Goal: Task Accomplishment & Management: Use online tool/utility

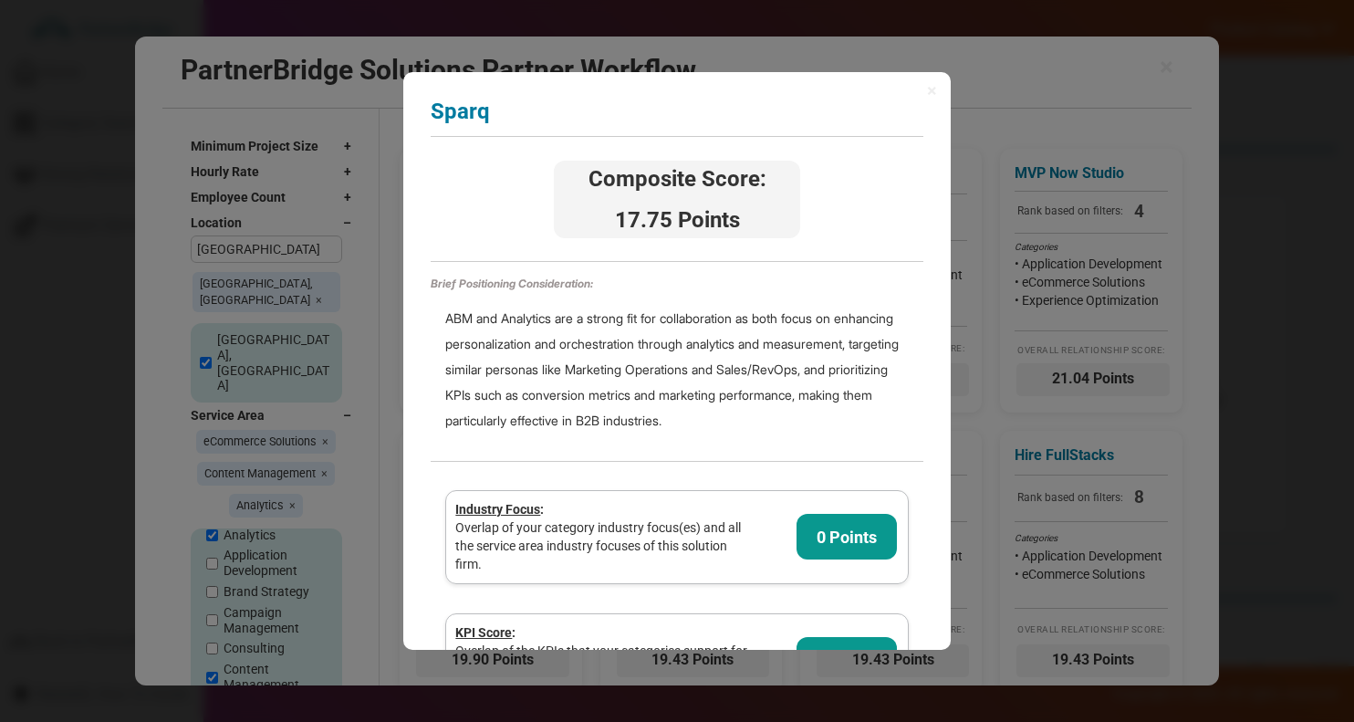
scroll to position [86, 0]
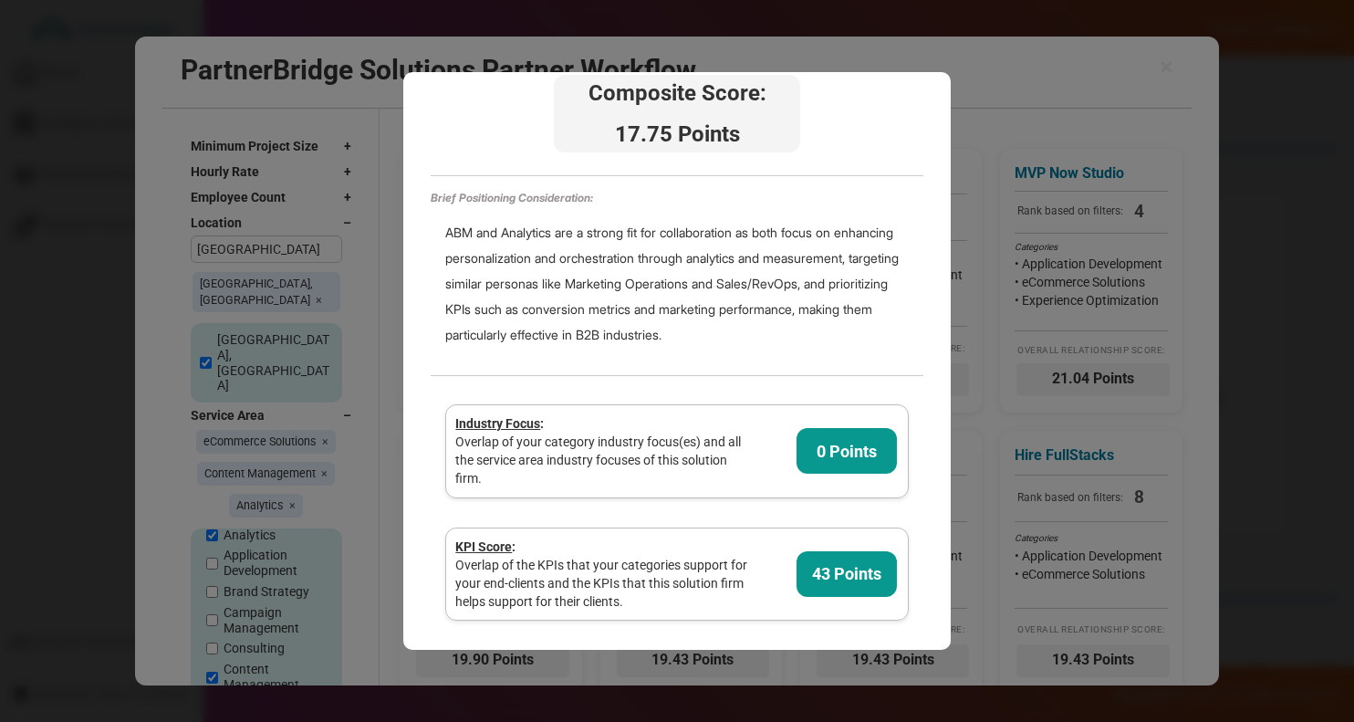
click at [929, 85] on div "× Sparq Analyzing partner score... Composite Score: 17.75 Points Brief Position…" at bounding box center [676, 360] width 547 height 577
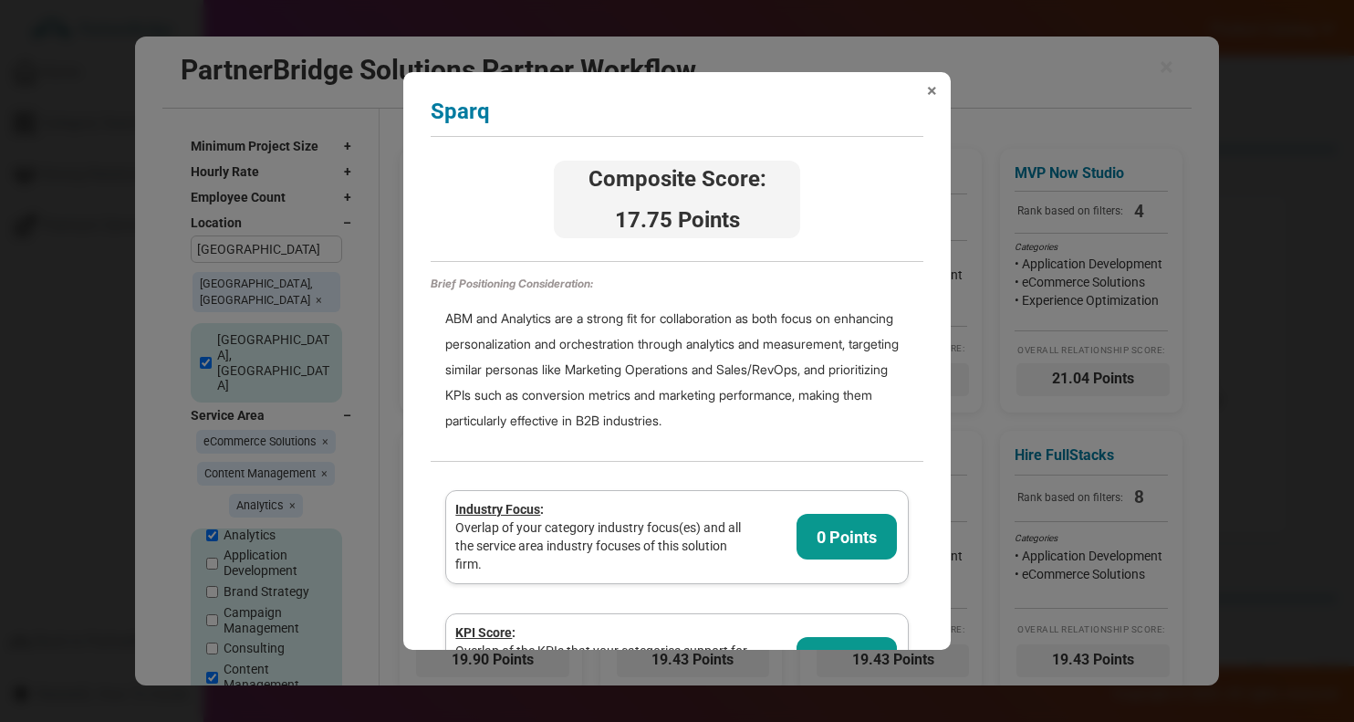
click at [927, 87] on span "×" at bounding box center [932, 90] width 10 height 18
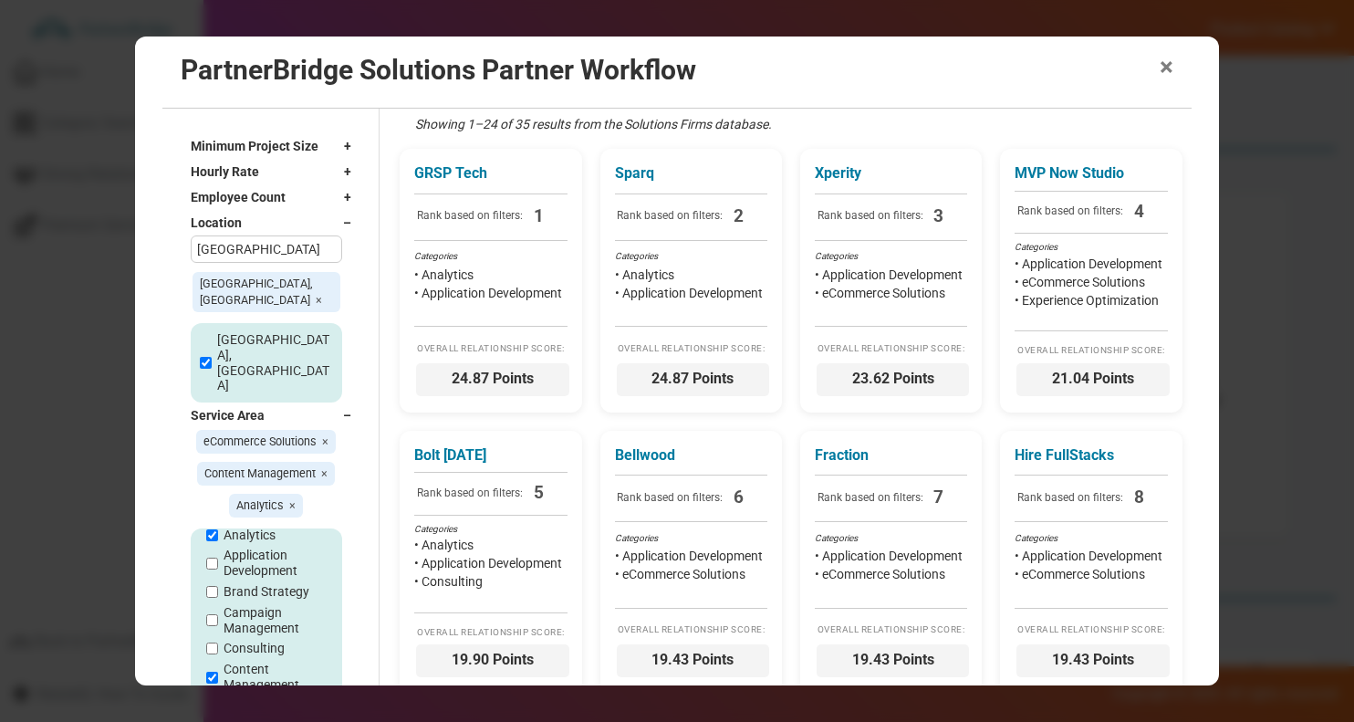
click at [1169, 58] on span "×" at bounding box center [1166, 68] width 14 height 26
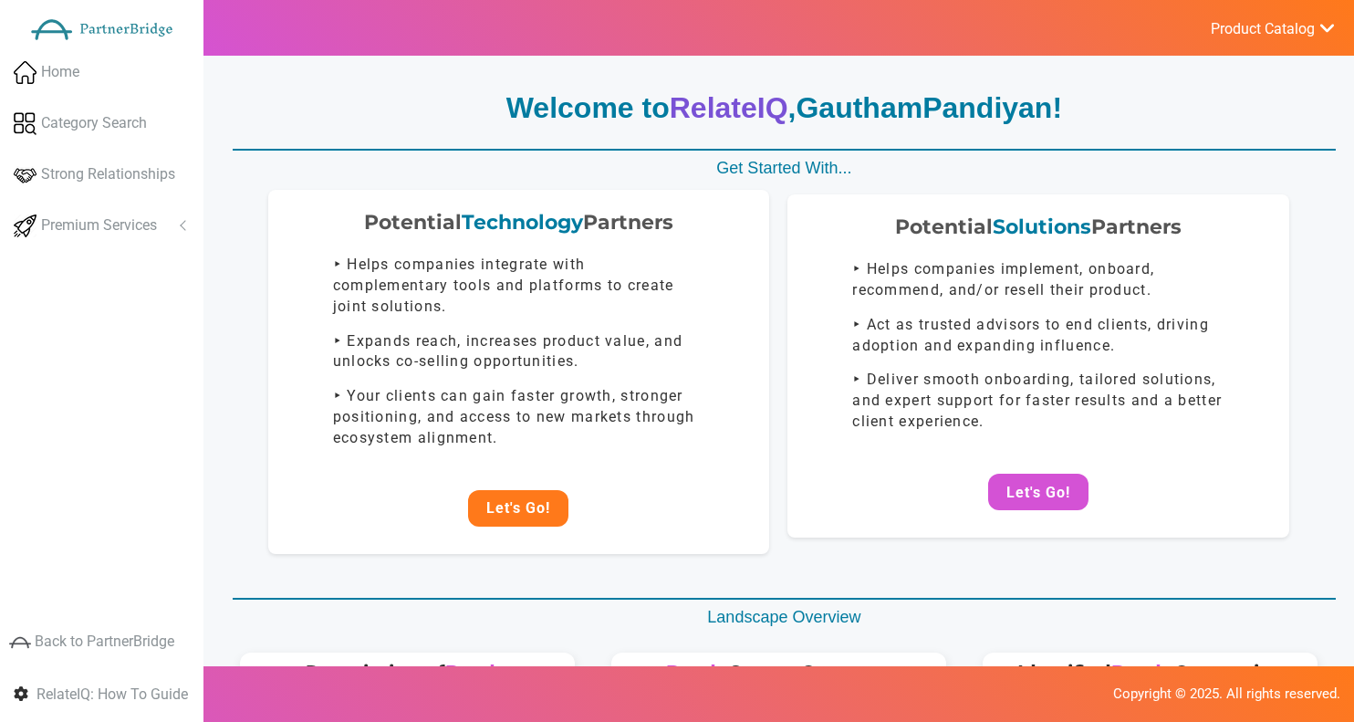
click at [534, 512] on button "Let's Go!" at bounding box center [518, 508] width 100 height 36
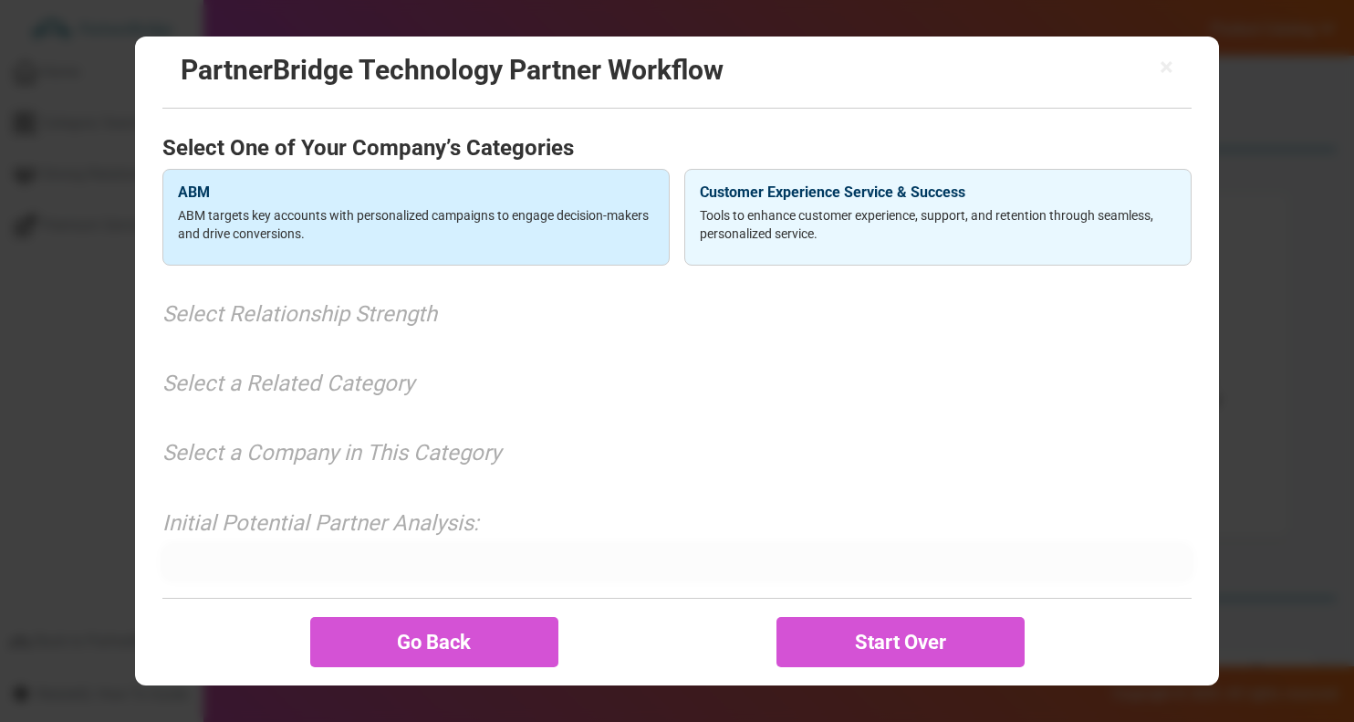
click at [619, 225] on p "ABM targets key accounts with personalized campaigns to engage decision-makers …" at bounding box center [416, 224] width 476 height 36
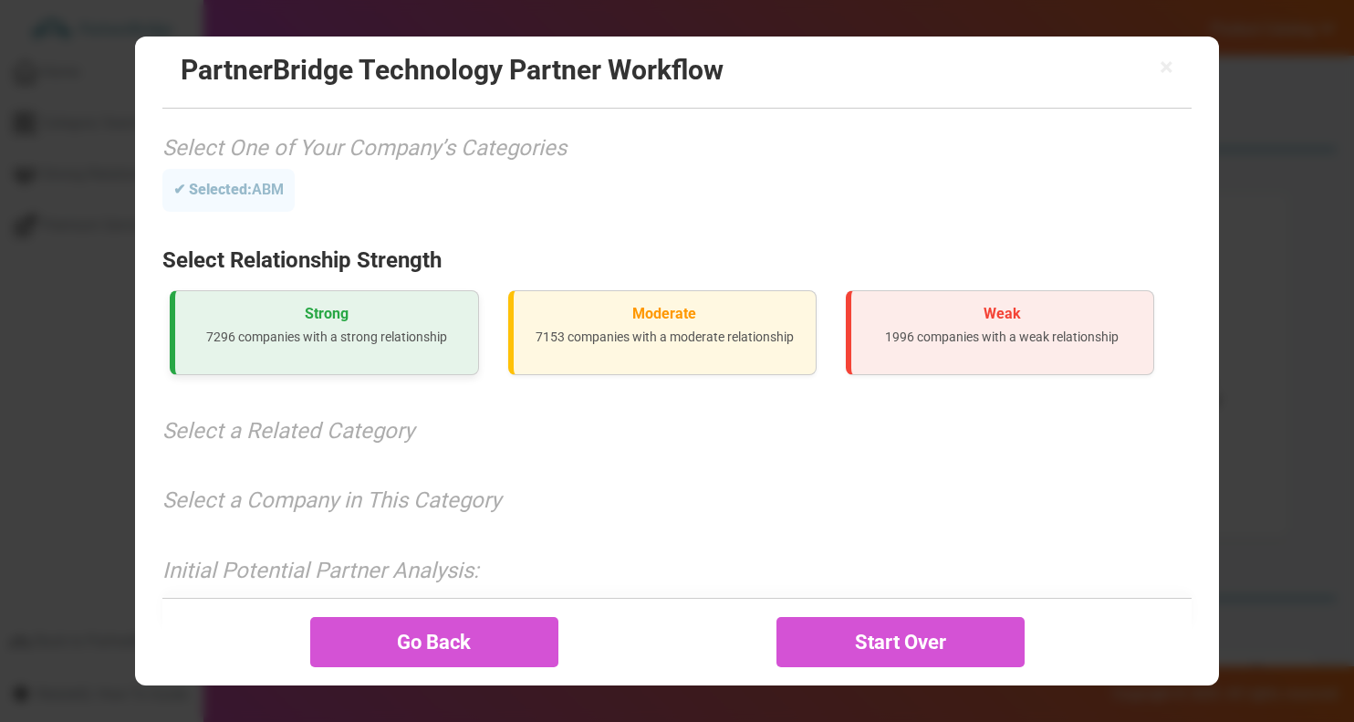
click at [363, 317] on h3 "Strong" at bounding box center [326, 314] width 273 height 16
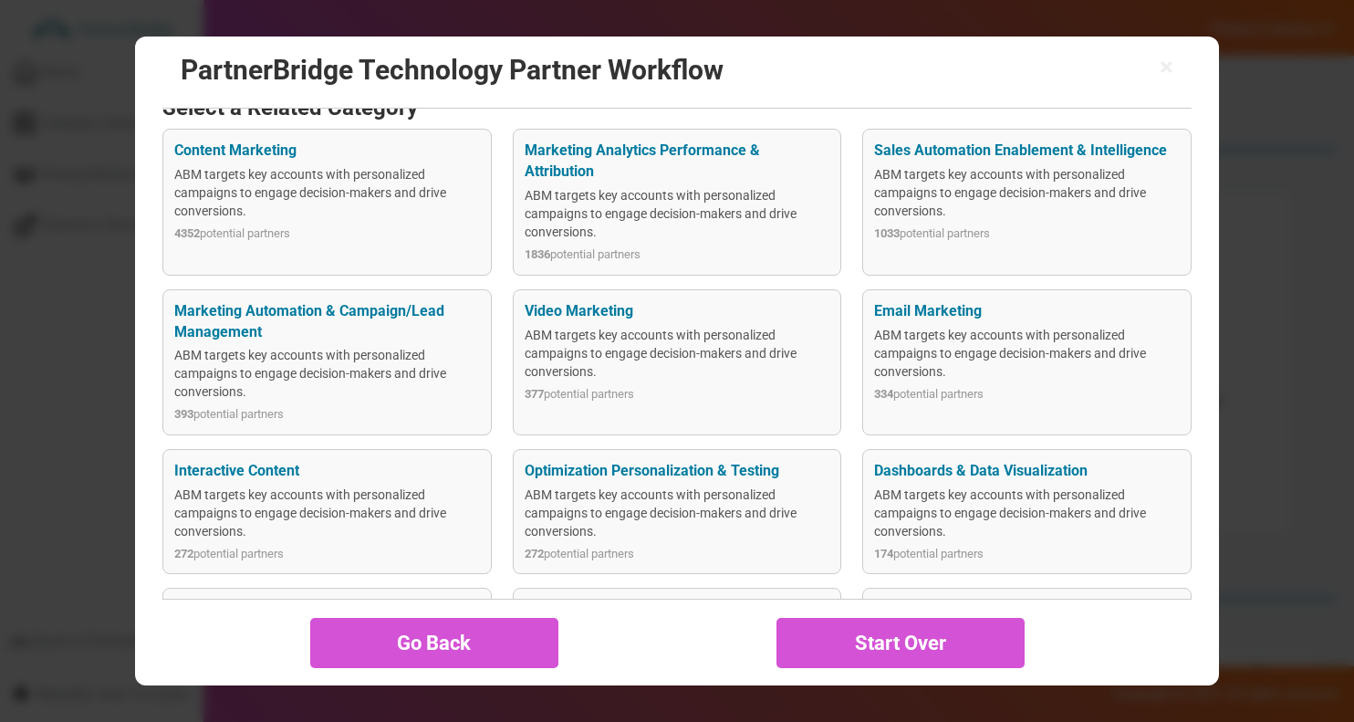
scroll to position [266, 0]
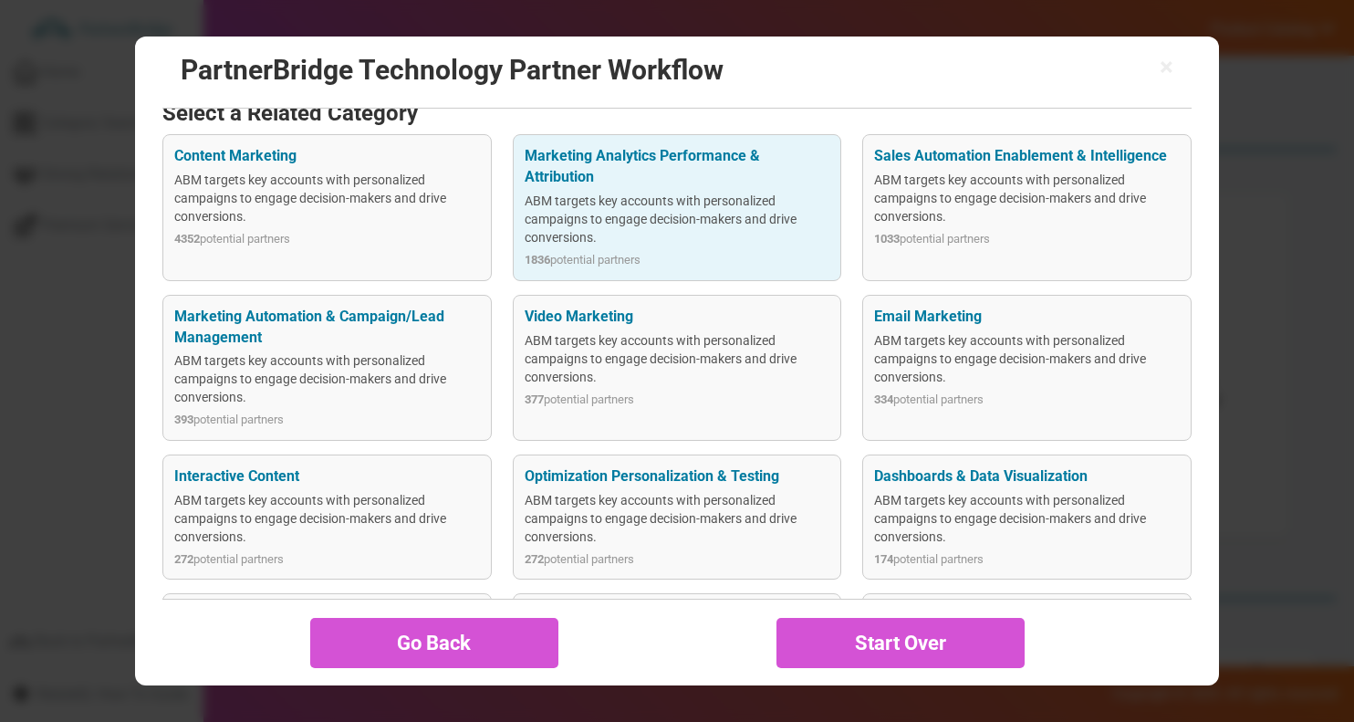
click at [632, 194] on div "ABM targets key accounts with personalized campaigns to engage decision-makers …" at bounding box center [678, 219] width 306 height 55
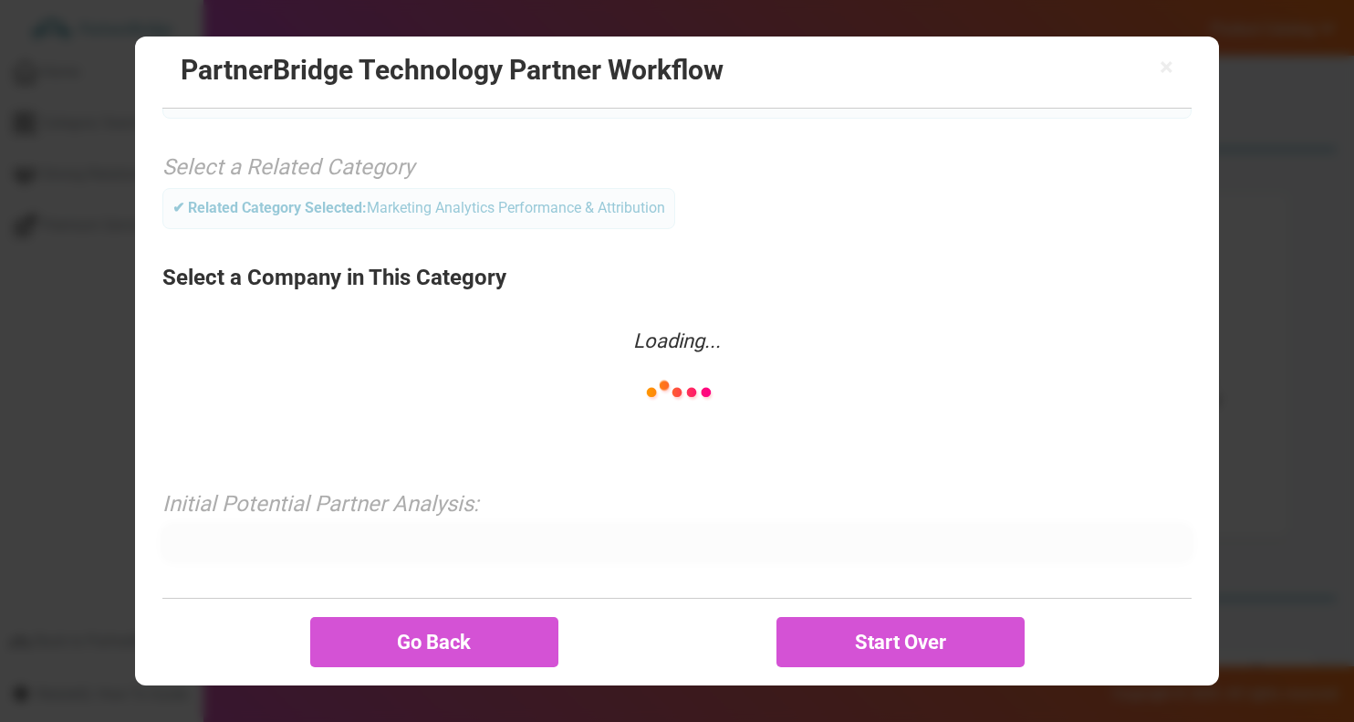
scroll to position [210, 0]
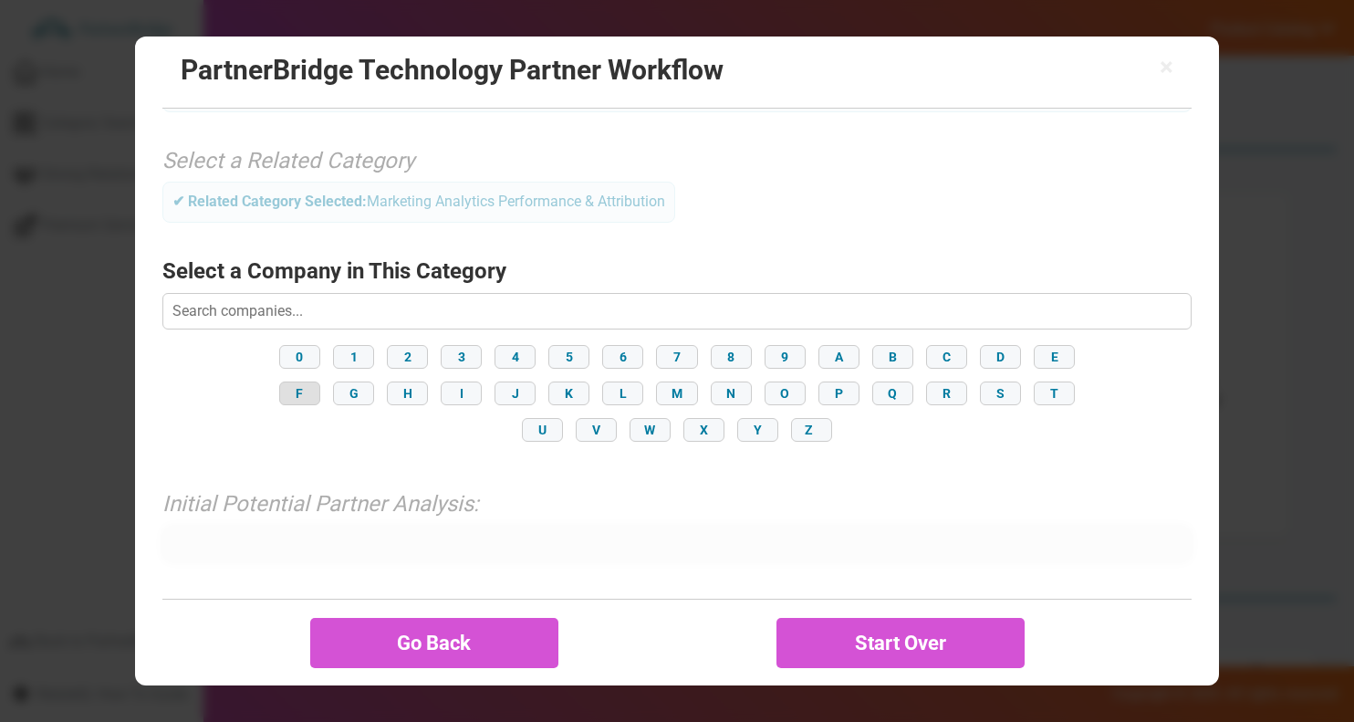
click at [315, 386] on button "F" at bounding box center [299, 393] width 41 height 24
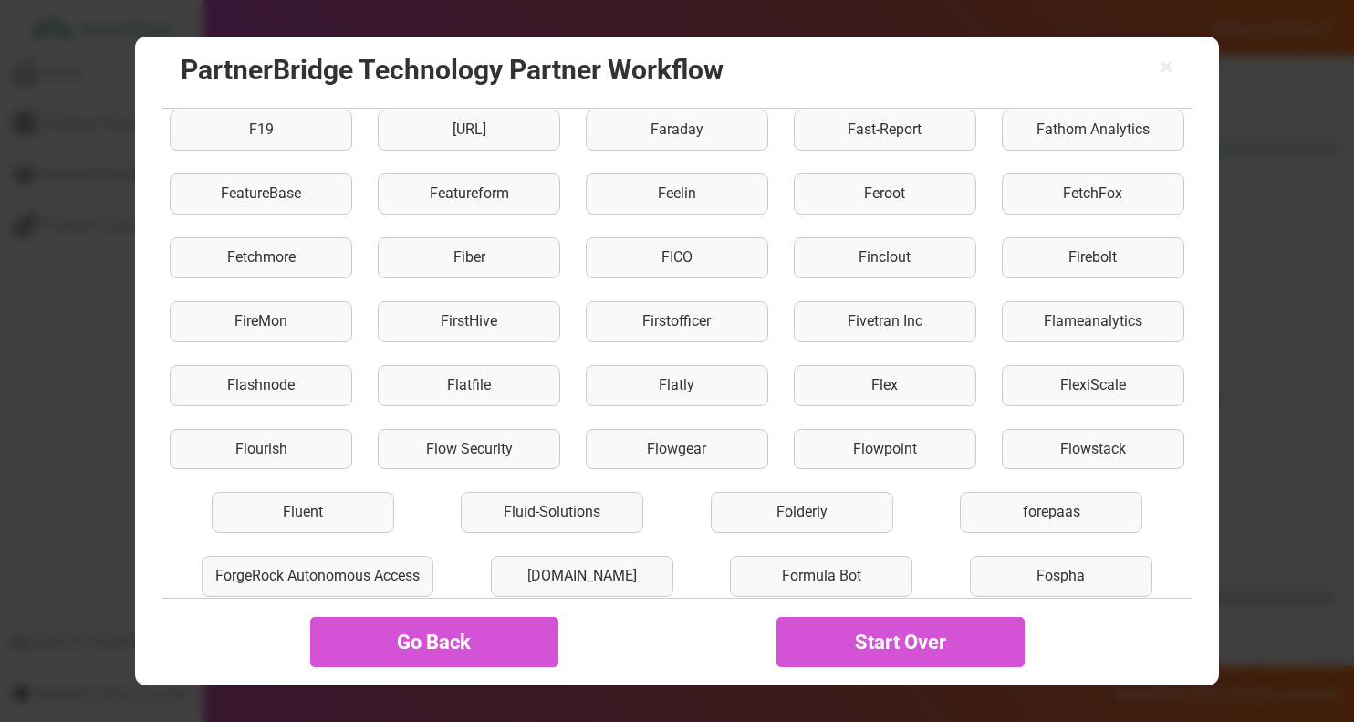
scroll to position [579, 0]
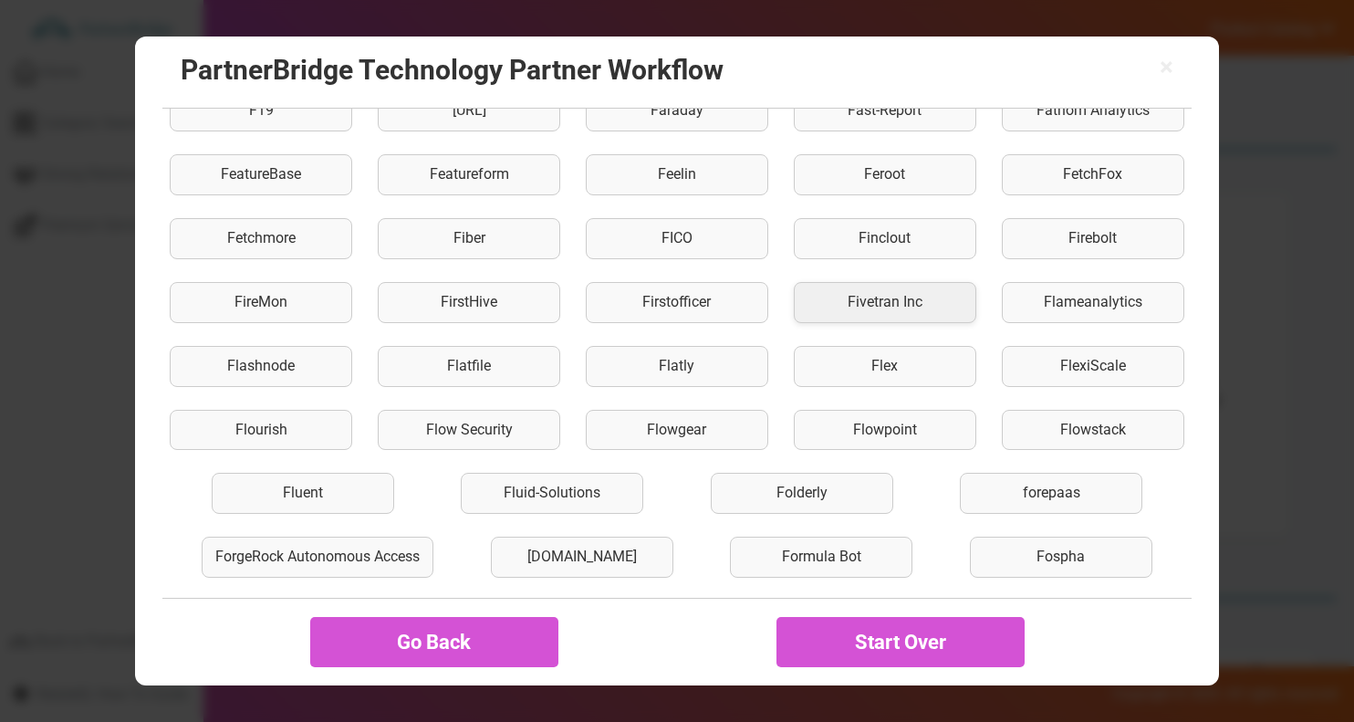
click at [825, 307] on div "Fivetran Inc" at bounding box center [885, 302] width 182 height 41
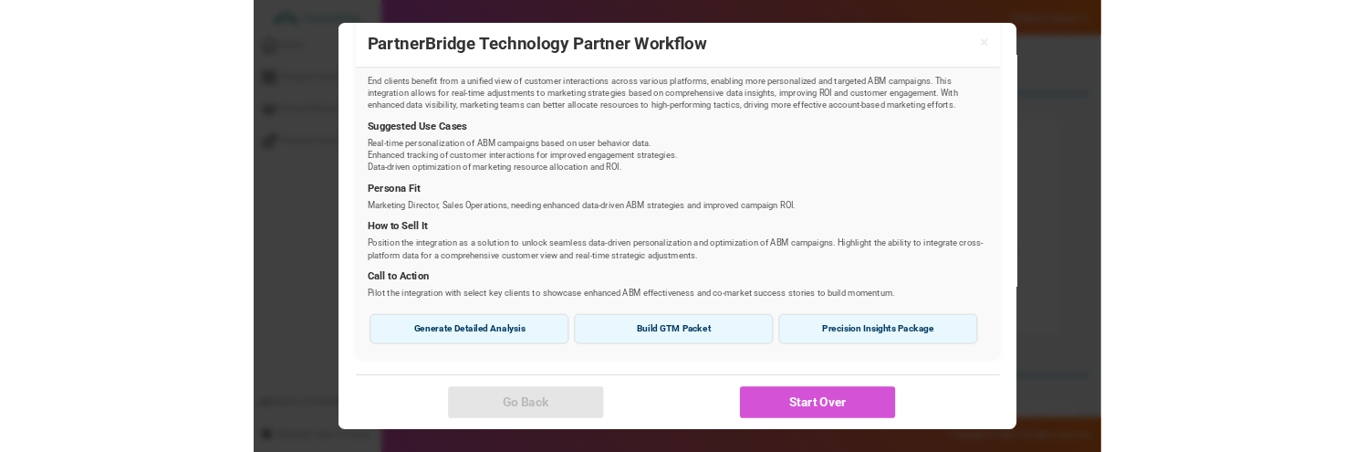
scroll to position [702, 0]
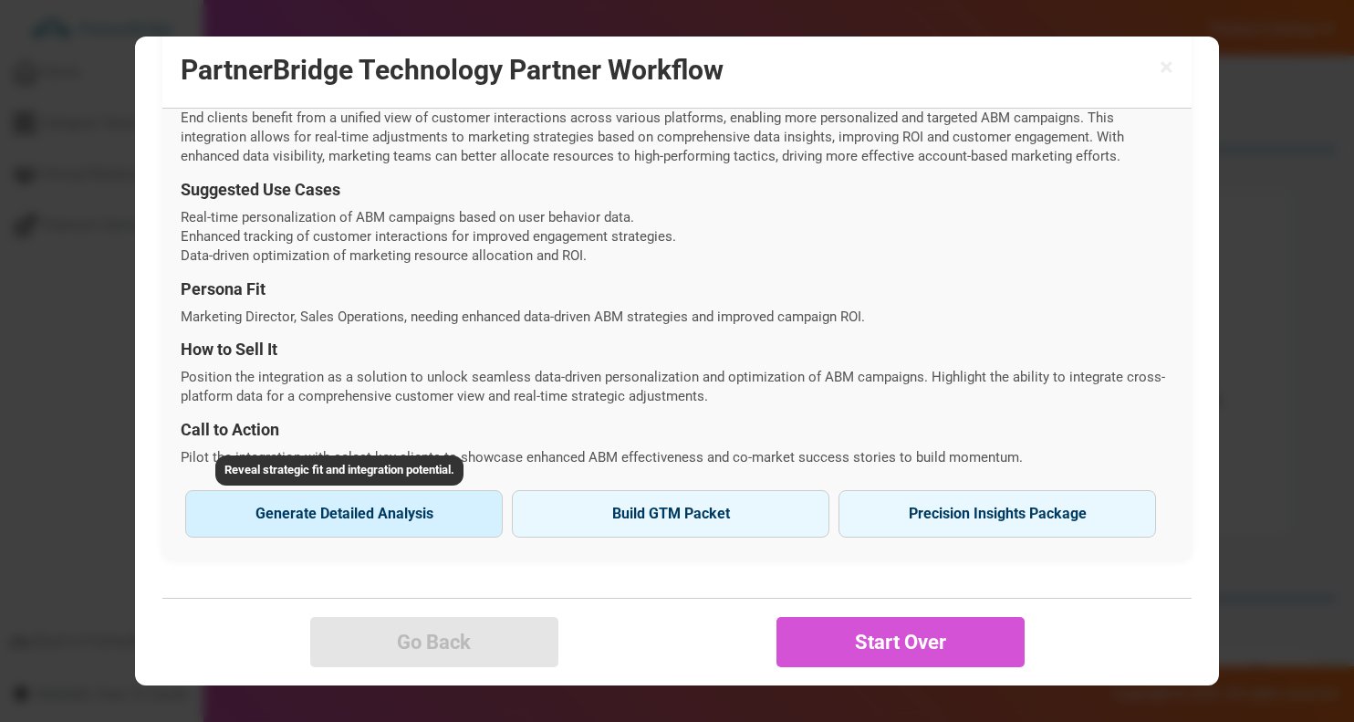
click at [390, 492] on button "Generate Detailed Analysis Reveal strategic fit and integration potential." at bounding box center [343, 513] width 317 height 47
click at [390, 518] on button "Generate Detailed Analysis Reveal strategic fit and integration potential." at bounding box center [343, 513] width 317 height 47
click at [389, 505] on button "Generate Detailed Analysis Reveal strategic fit and integration potential." at bounding box center [343, 513] width 317 height 47
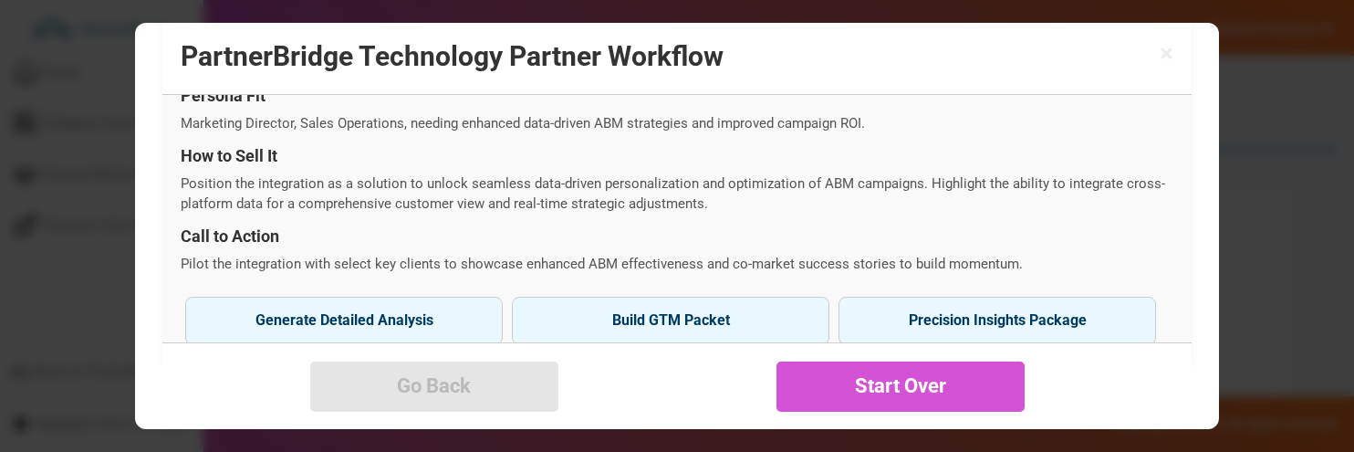
scroll to position [945, 0]
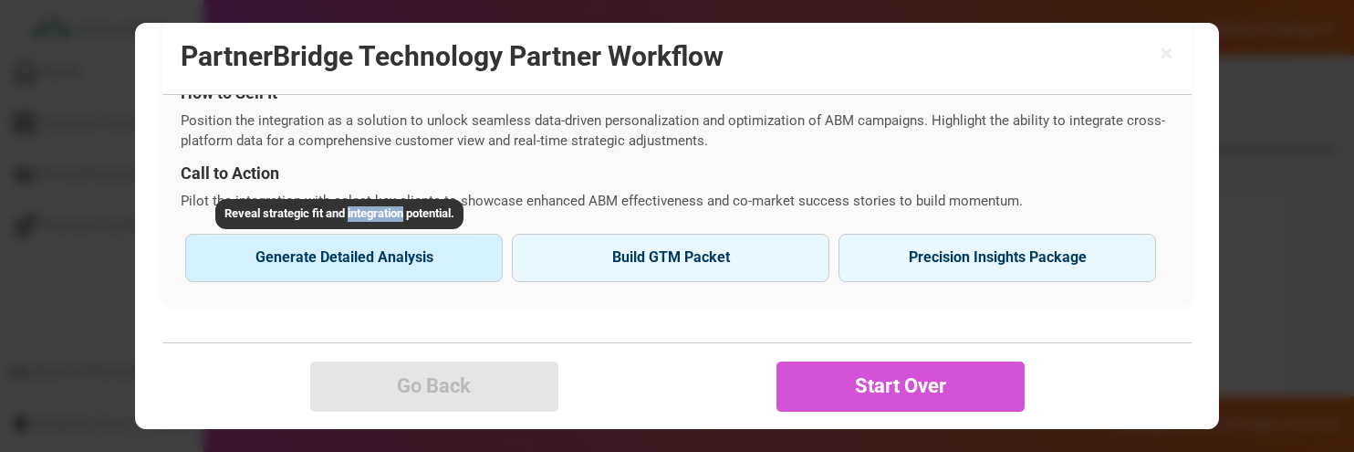
click at [420, 255] on button "Generate Detailed Analysis Reveal strategic fit and integration potential." at bounding box center [343, 257] width 317 height 47
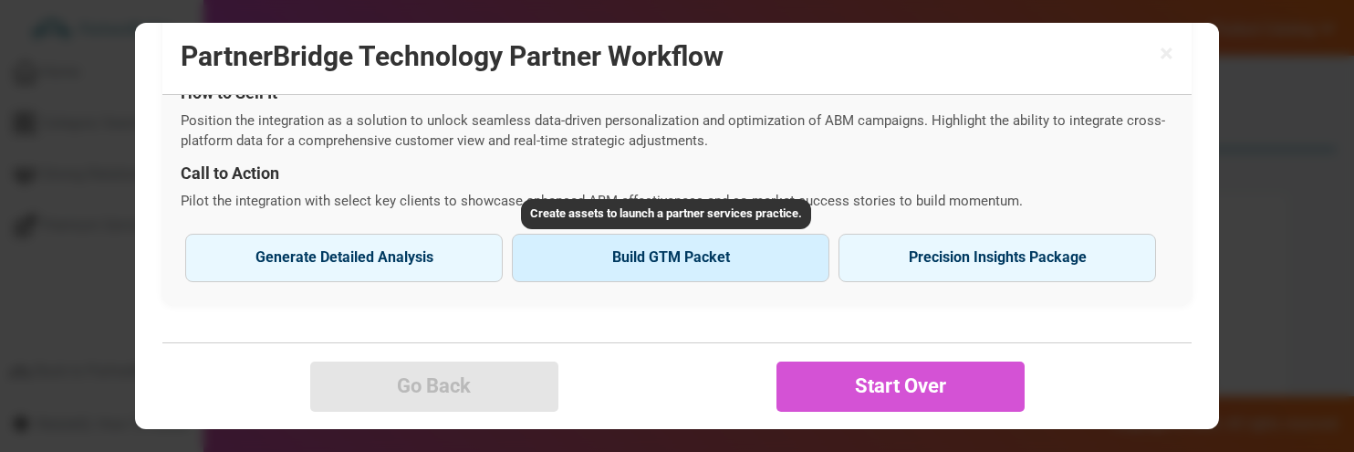
click at [668, 270] on button "Build GTM Packet" at bounding box center [670, 257] width 317 height 47
type input "Fivetran Inc"
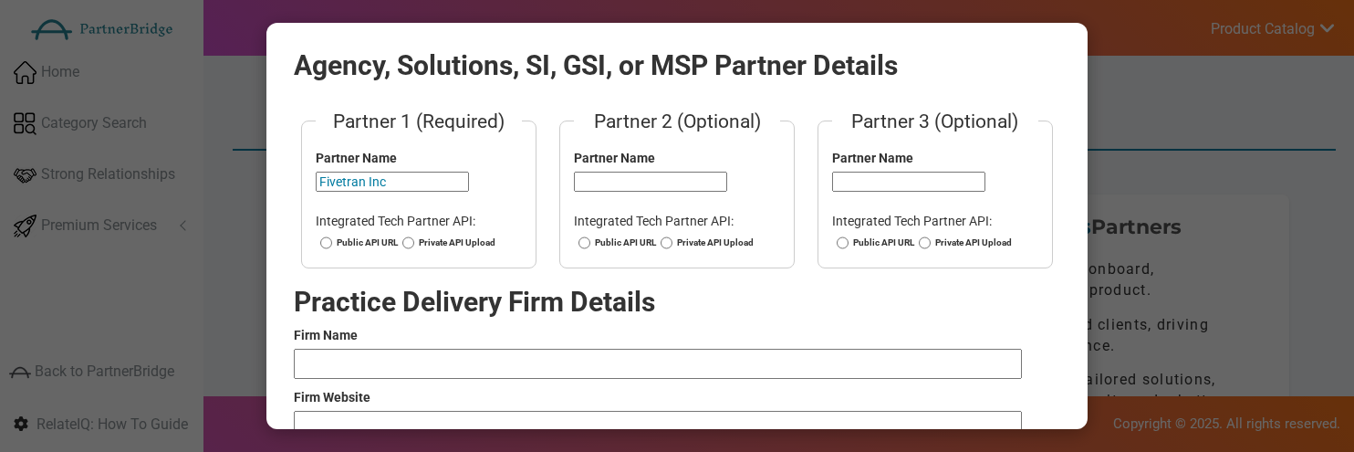
click at [366, 248] on label "Public API URL" at bounding box center [357, 242] width 82 height 13
click at [332, 248] on input "Public API URL" at bounding box center [326, 242] width 12 height 13
radio input "true"
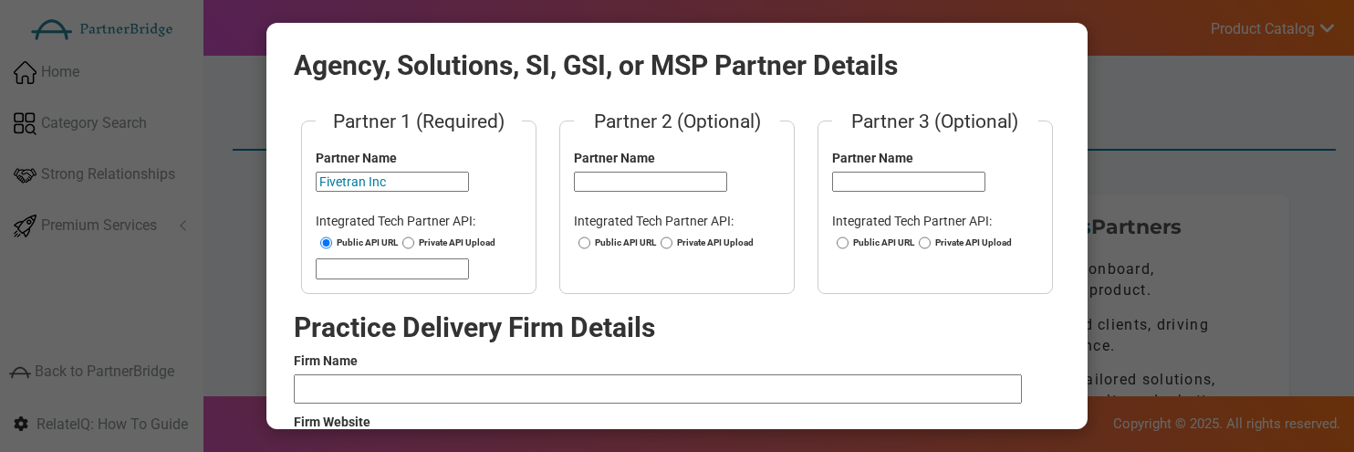
click at [369, 258] on input "url" at bounding box center [392, 268] width 153 height 20
paste input "https://fivetran.com/docs/rest-api"
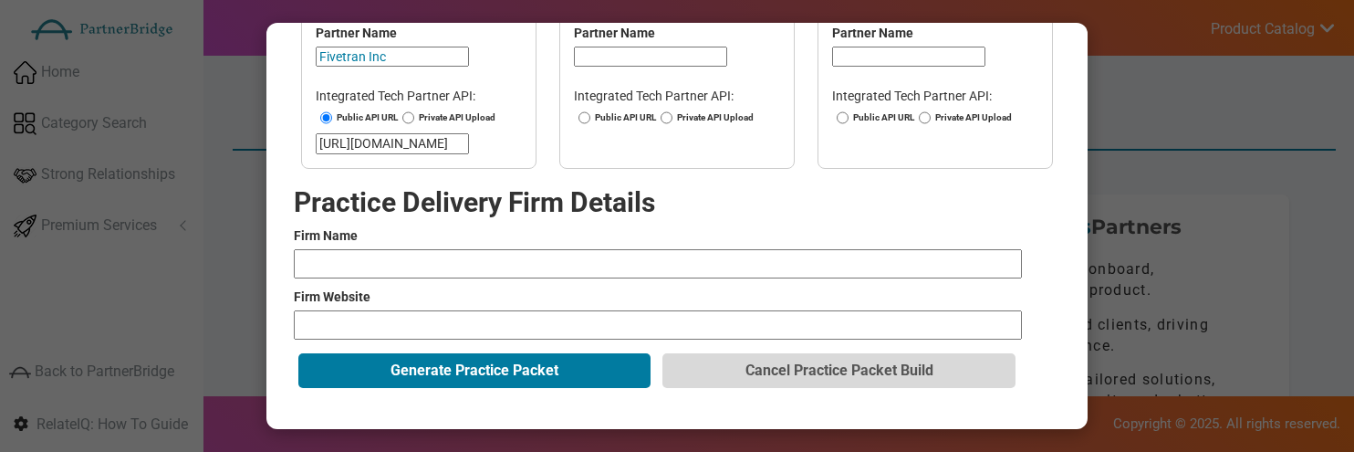
scroll to position [128, 0]
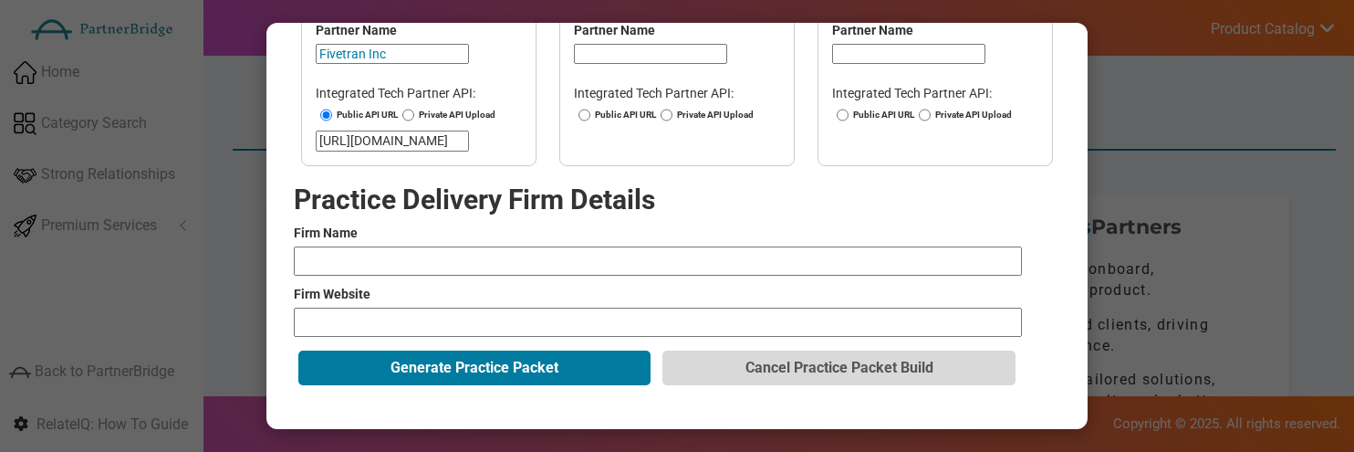
type input "https://fivetran.com/docs/rest-api"
click at [449, 264] on input "text" at bounding box center [658, 260] width 728 height 29
type input "Slalom"
paste input "https://www.slalom.com/gb/en/services/experience-strategy-design"
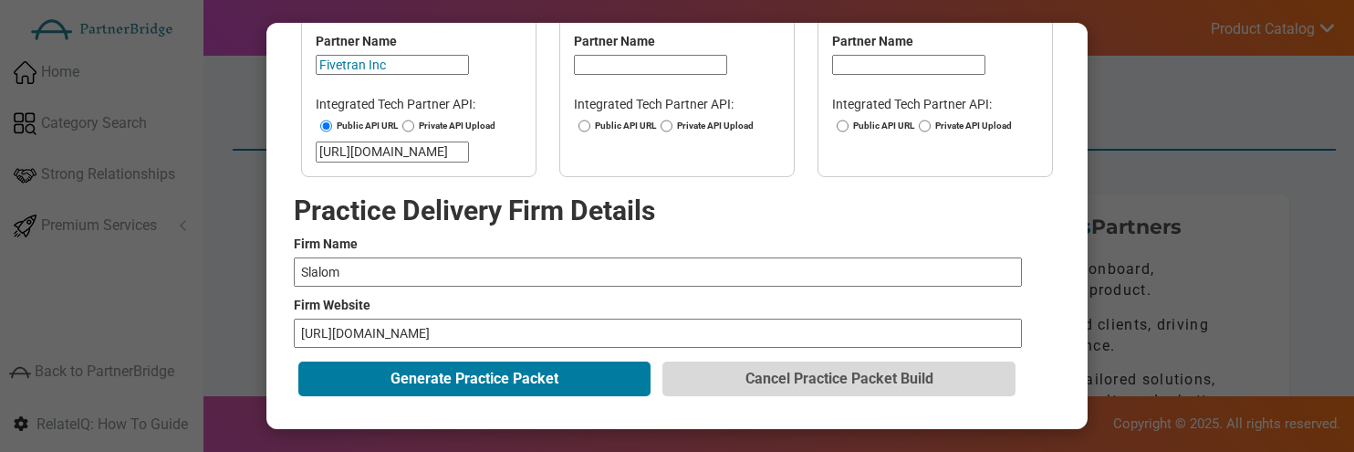
scroll to position [128, 0]
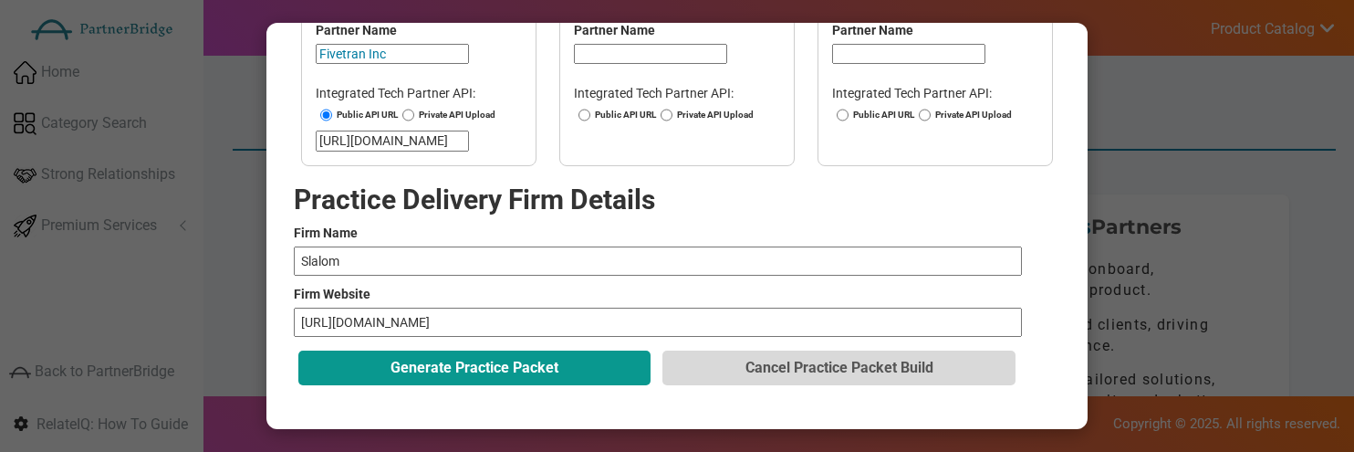
type input "https://www.slalom.com/gb/en/services/experience-strategy-design"
click at [571, 355] on button "Generate Practice Packet" at bounding box center [474, 367] width 352 height 35
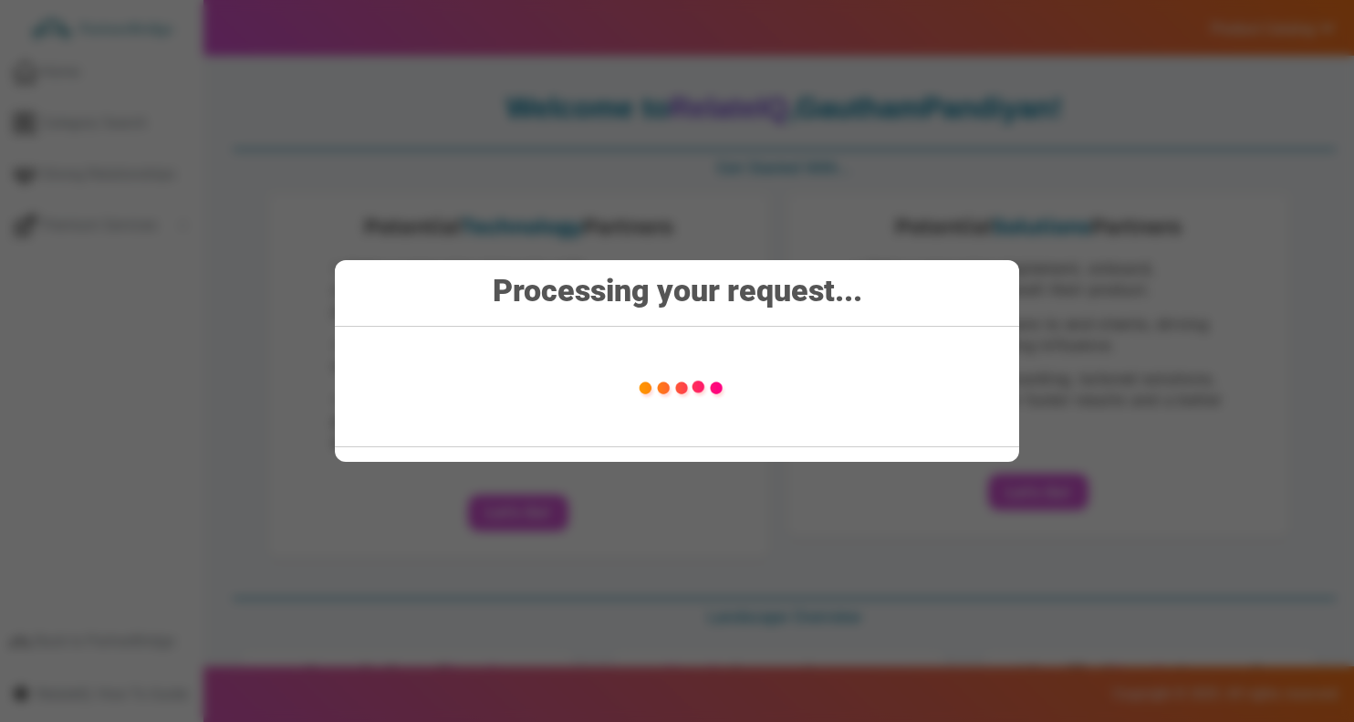
click at [824, 332] on div "Processing your request..." at bounding box center [677, 361] width 684 height 202
click at [858, 265] on h2 "Processing your request..." at bounding box center [677, 283] width 684 height 47
click at [779, 708] on div "Processing your request..." at bounding box center [677, 361] width 1354 height 722
click at [664, 305] on strong "Processing your request..." at bounding box center [677, 290] width 369 height 36
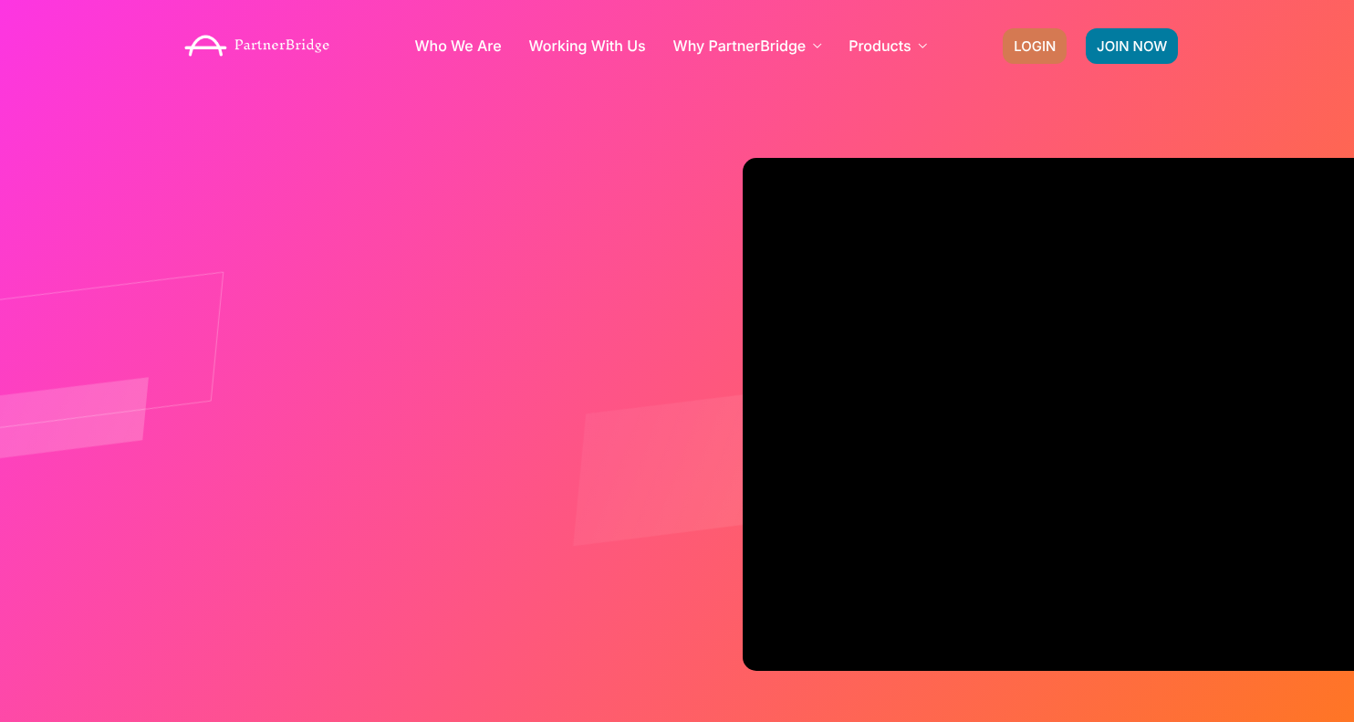
click at [1046, 45] on span "LOGIN" at bounding box center [1034, 46] width 42 height 14
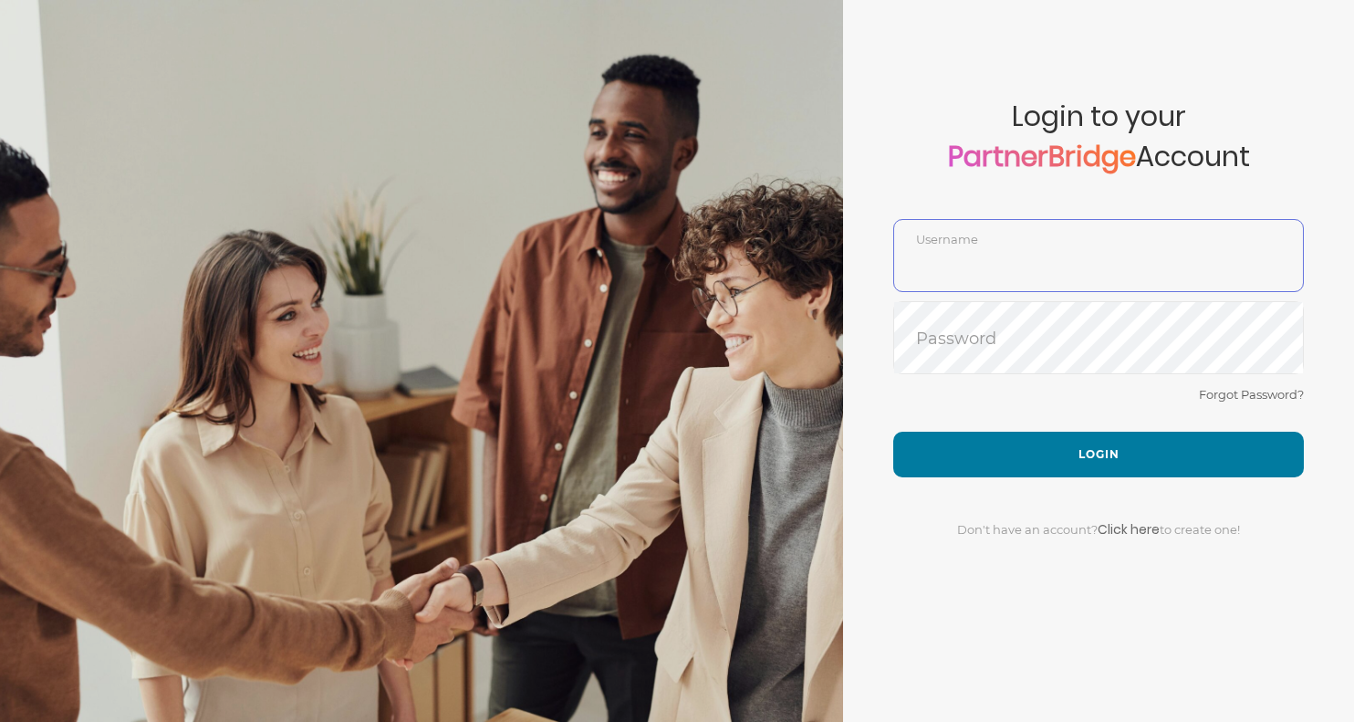
type input "GauthamPandiyan"
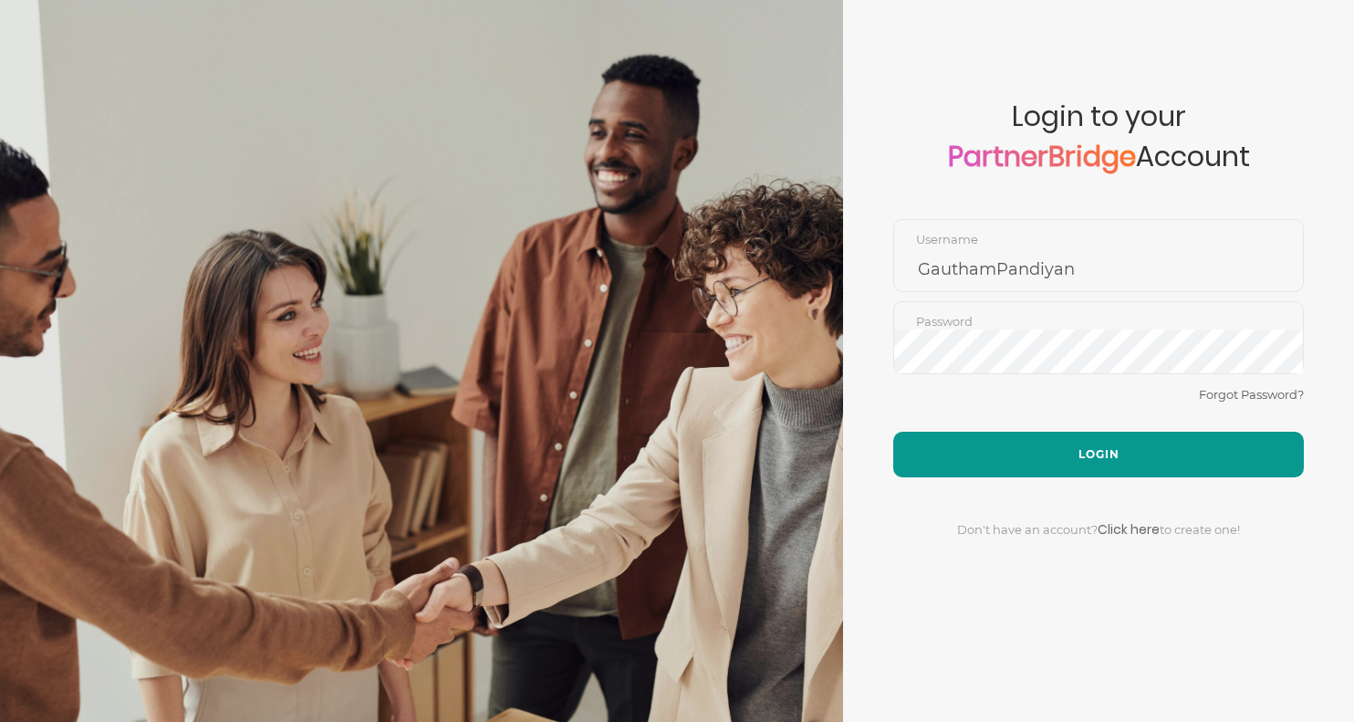
click at [1039, 460] on button "Login" at bounding box center [1098, 454] width 410 height 46
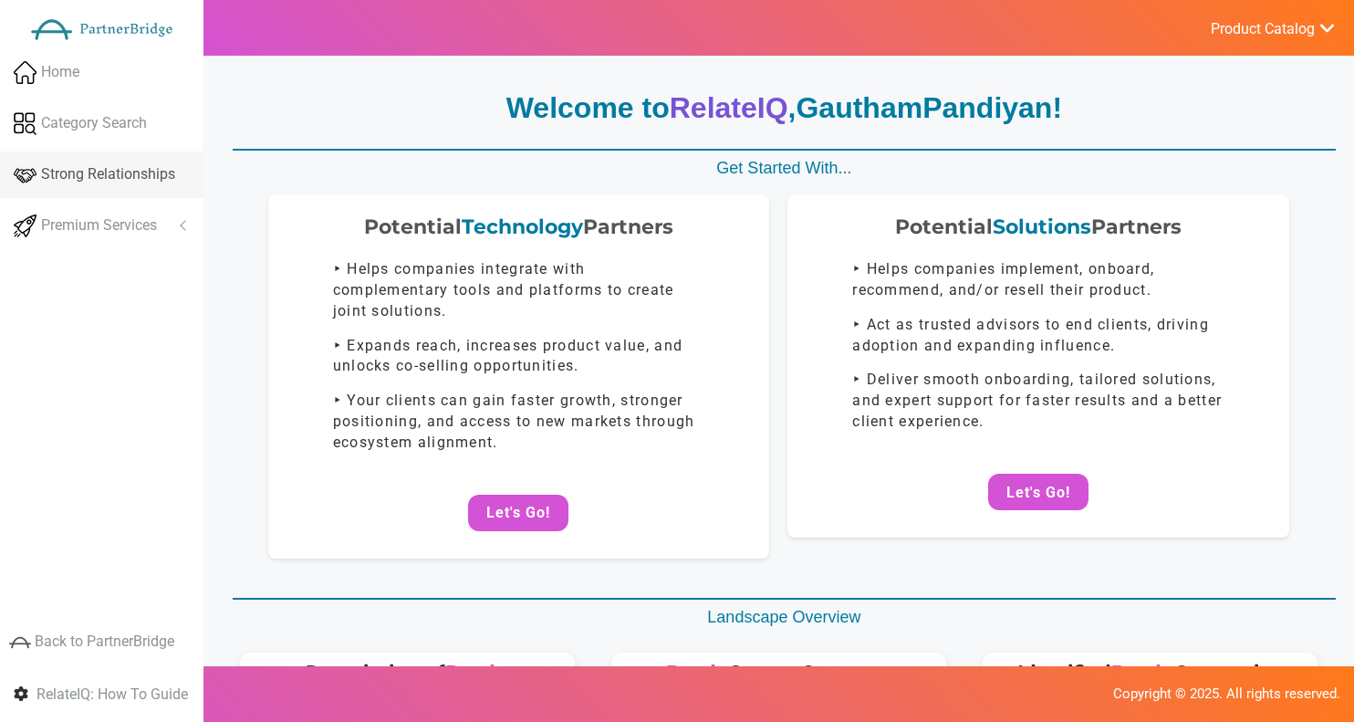
click at [105, 195] on link "Strong Relationships" at bounding box center [101, 174] width 203 height 47
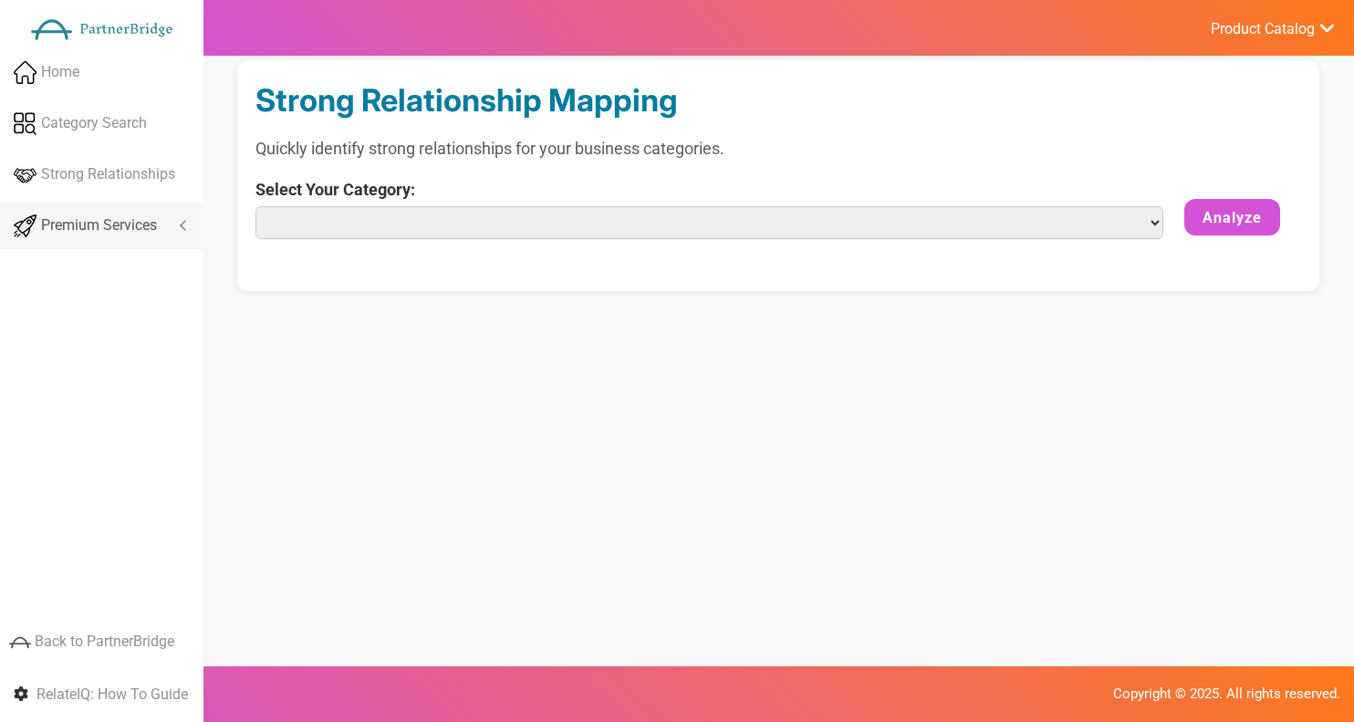
click at [105, 212] on link "Premium Services" at bounding box center [101, 226] width 203 height 47
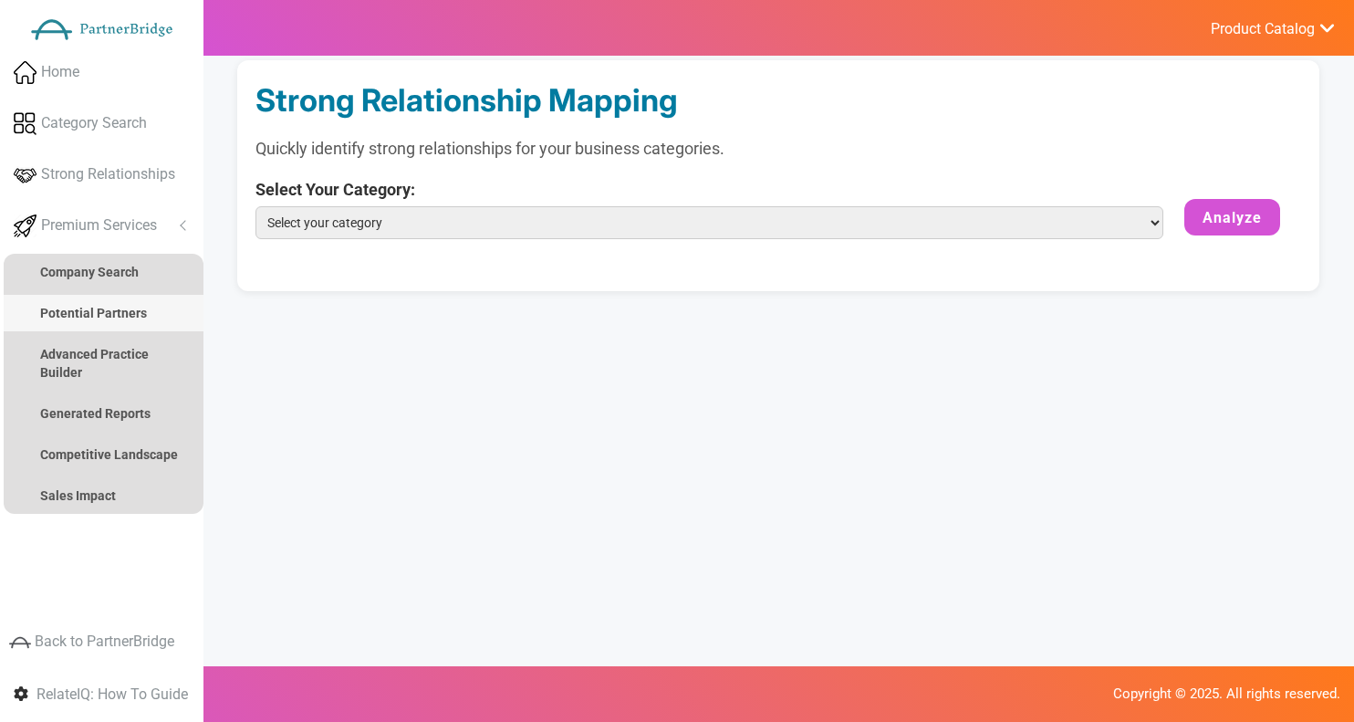
click at [110, 319] on strong "Potential Partners" at bounding box center [93, 313] width 107 height 15
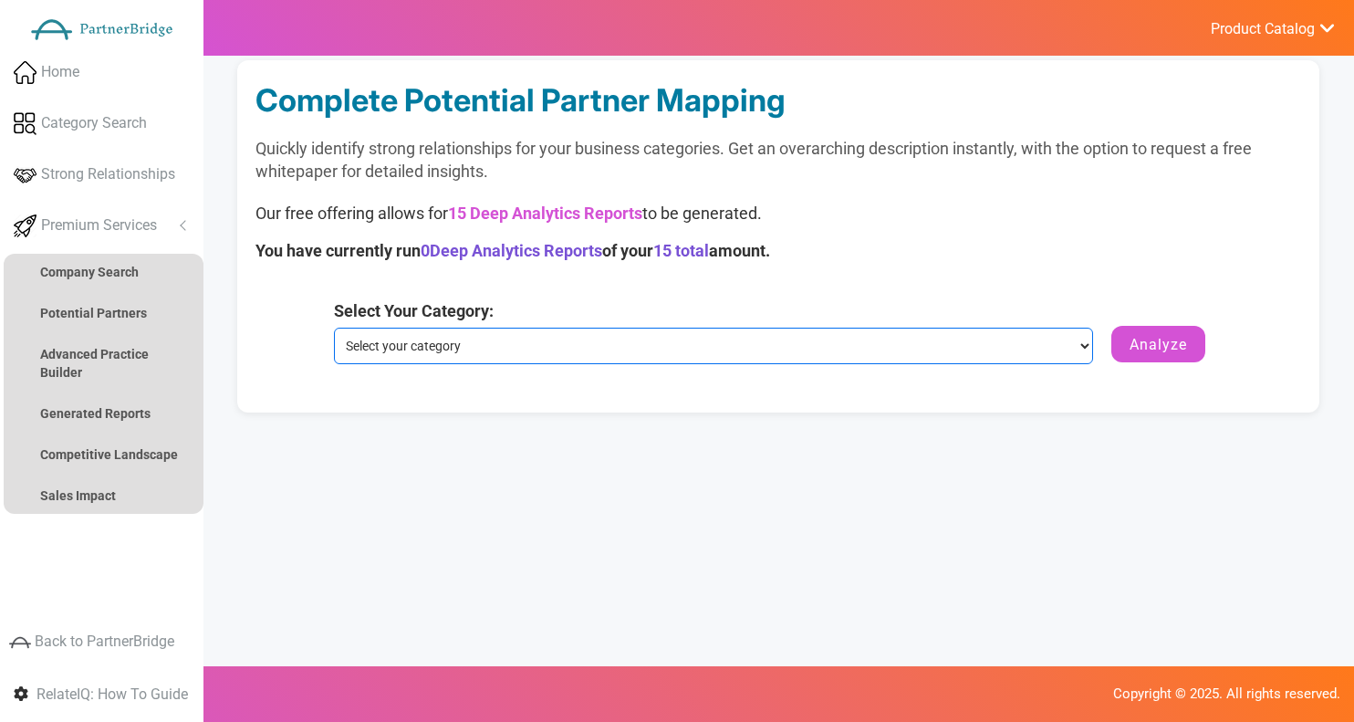
click at [482, 358] on select "Select your category ABM Customer Experience Service & Success" at bounding box center [713, 345] width 759 height 36
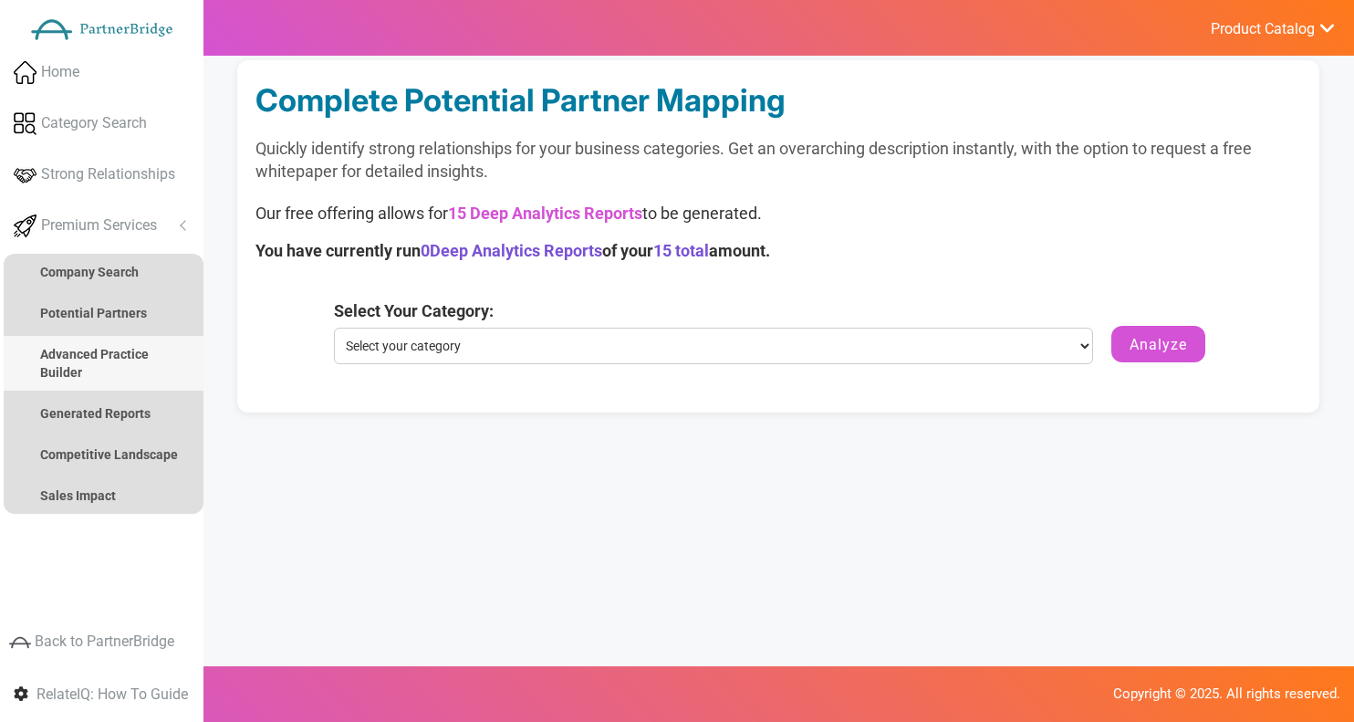
click at [130, 363] on link "Advanced Practice Builder" at bounding box center [104, 363] width 200 height 55
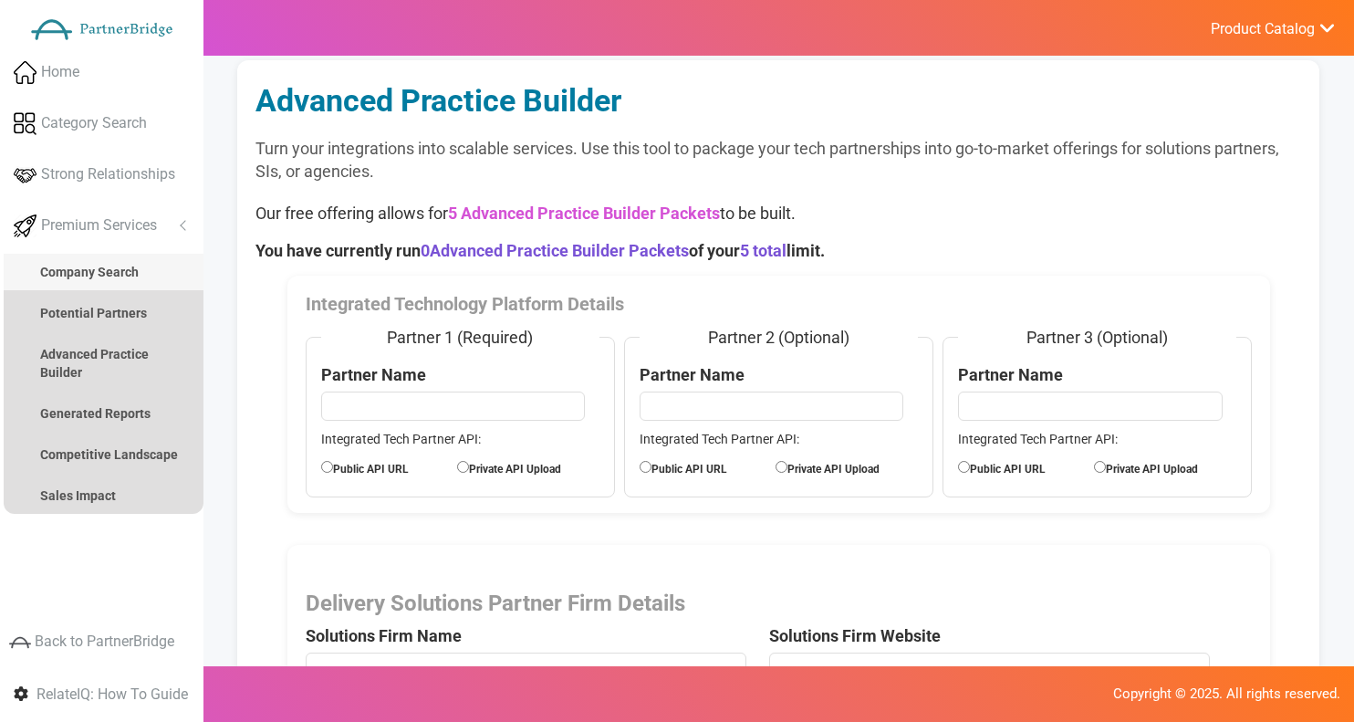
click at [130, 275] on strong "Company Search" at bounding box center [89, 272] width 99 height 15
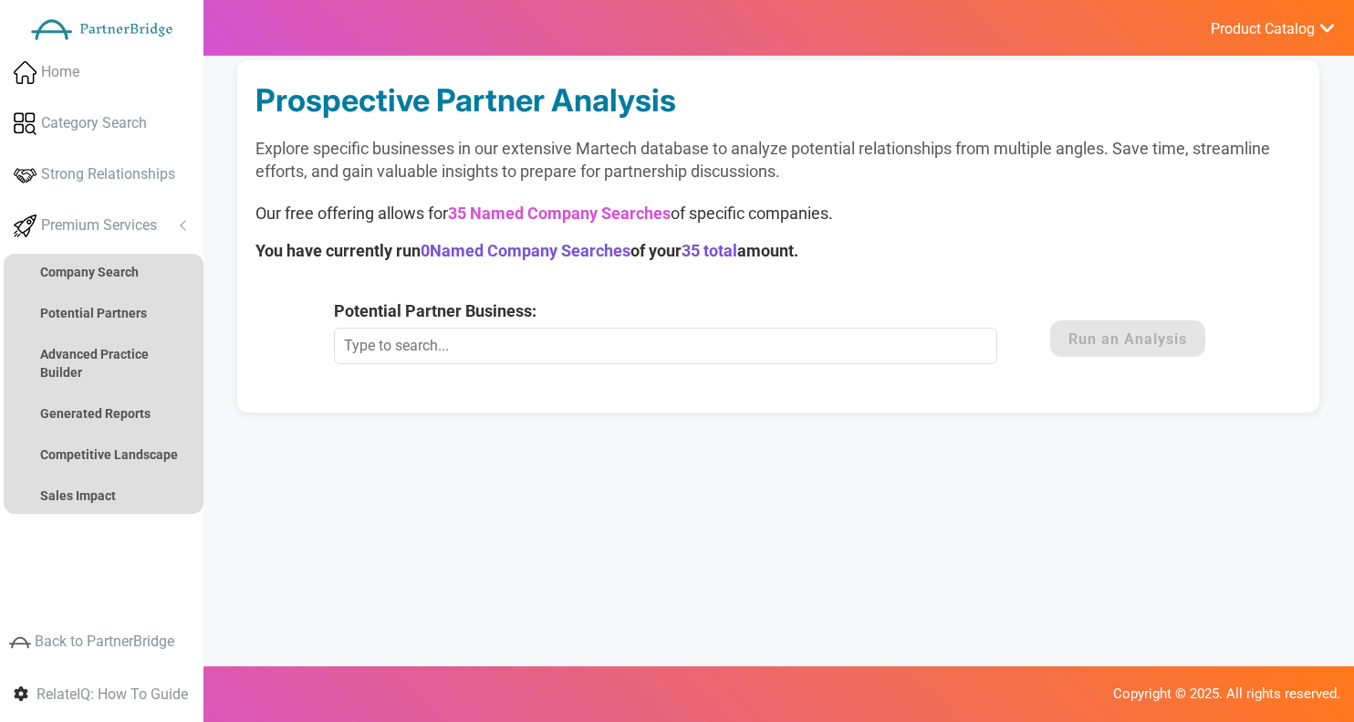
click at [410, 353] on input "Potential Partner Business:" at bounding box center [665, 345] width 663 height 36
type input "Fivetran Inc"
click at [1054, 343] on button "Run an Analysis" at bounding box center [1127, 338] width 155 height 36
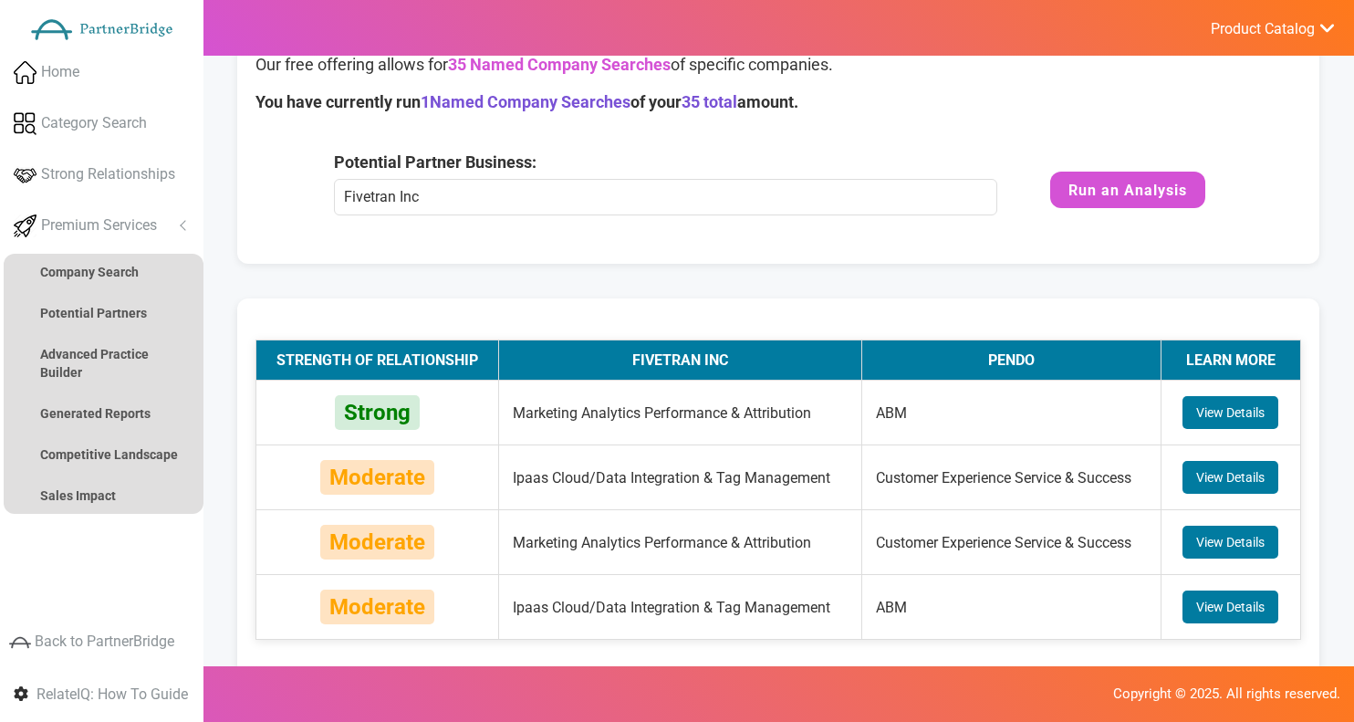
scroll to position [166, 0]
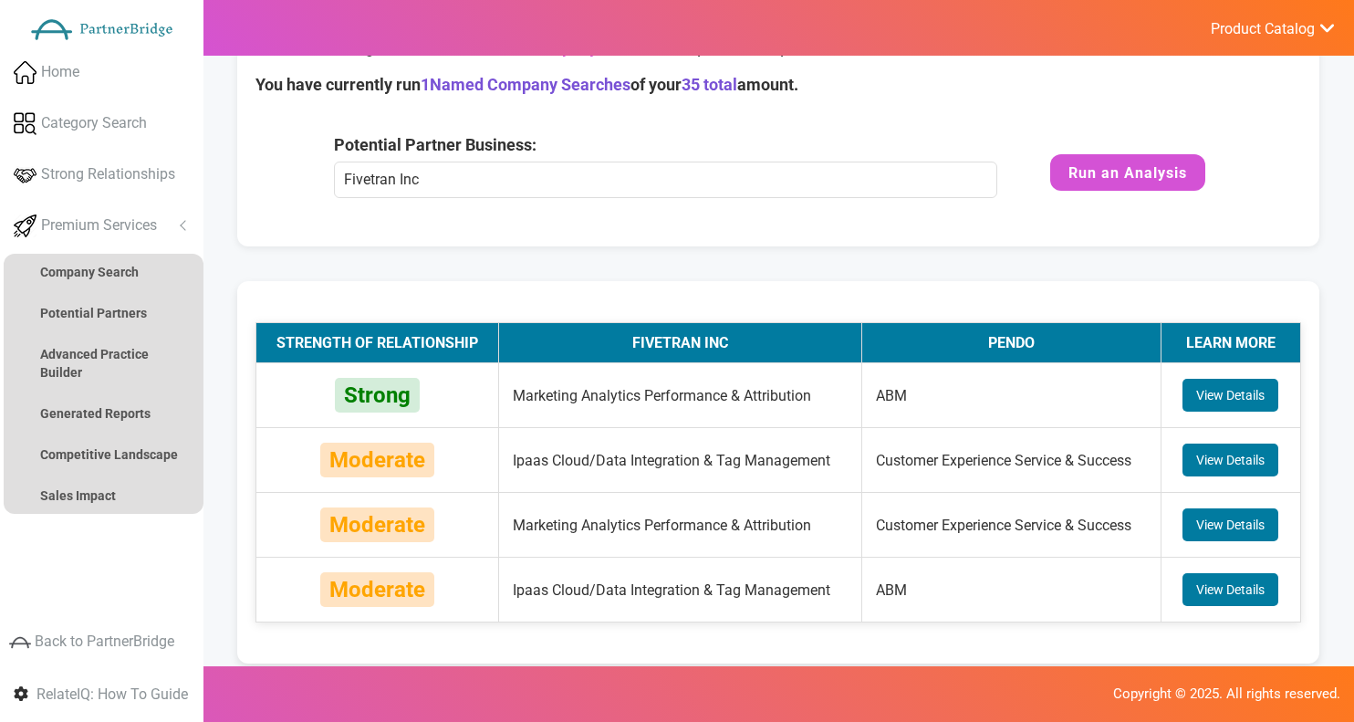
click at [524, 455] on td "Ipaas Cloud/Data Integration & Tag Management" at bounding box center [680, 460] width 364 height 65
drag, startPoint x: 524, startPoint y: 455, endPoint x: 817, endPoint y: 462, distance: 293.8
click at [817, 462] on td "Ipaas Cloud/Data Integration & Tag Management" at bounding box center [680, 460] width 364 height 65
click at [676, 399] on td "Marketing Analytics Performance & Attribution" at bounding box center [680, 395] width 364 height 65
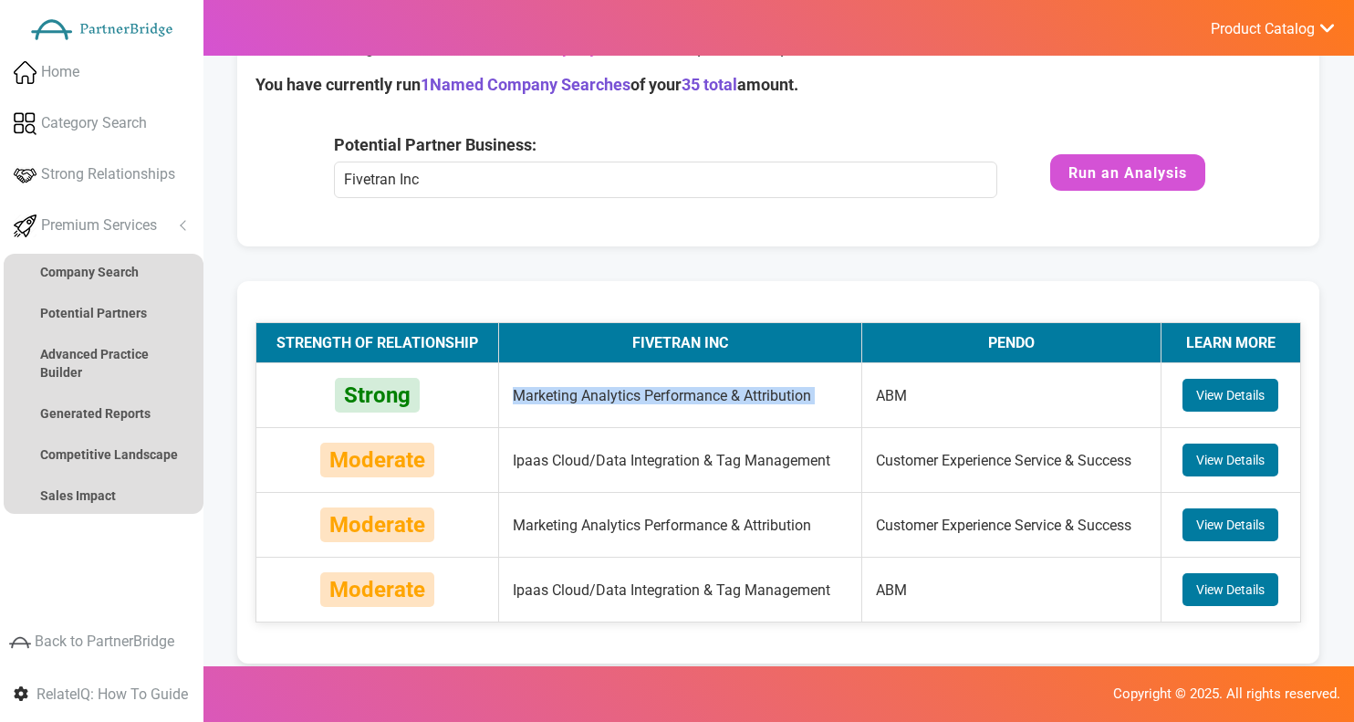
click at [676, 399] on td "Marketing Analytics Performance & Attribution" at bounding box center [680, 395] width 364 height 65
click at [117, 408] on strong "Generated Reports" at bounding box center [95, 413] width 110 height 15
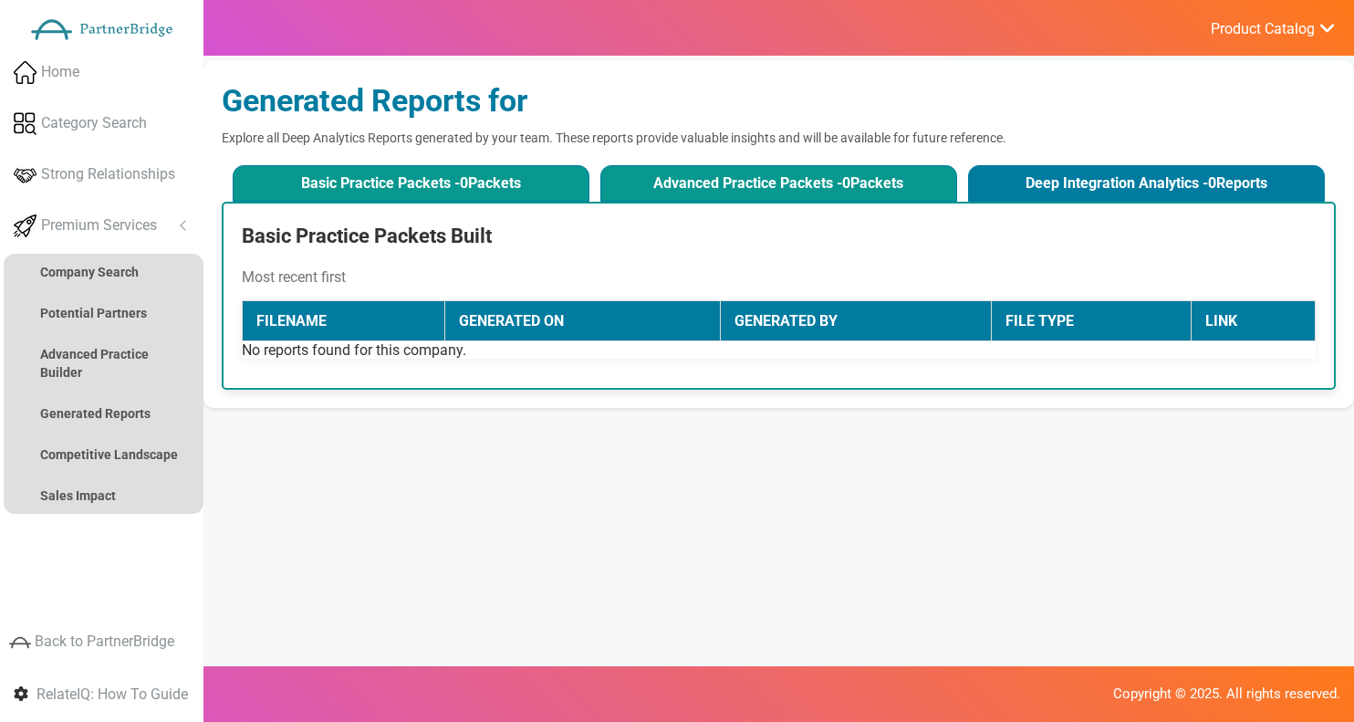
click at [781, 195] on button "Advanced Practice Packets - 0 Packets" at bounding box center [778, 183] width 357 height 36
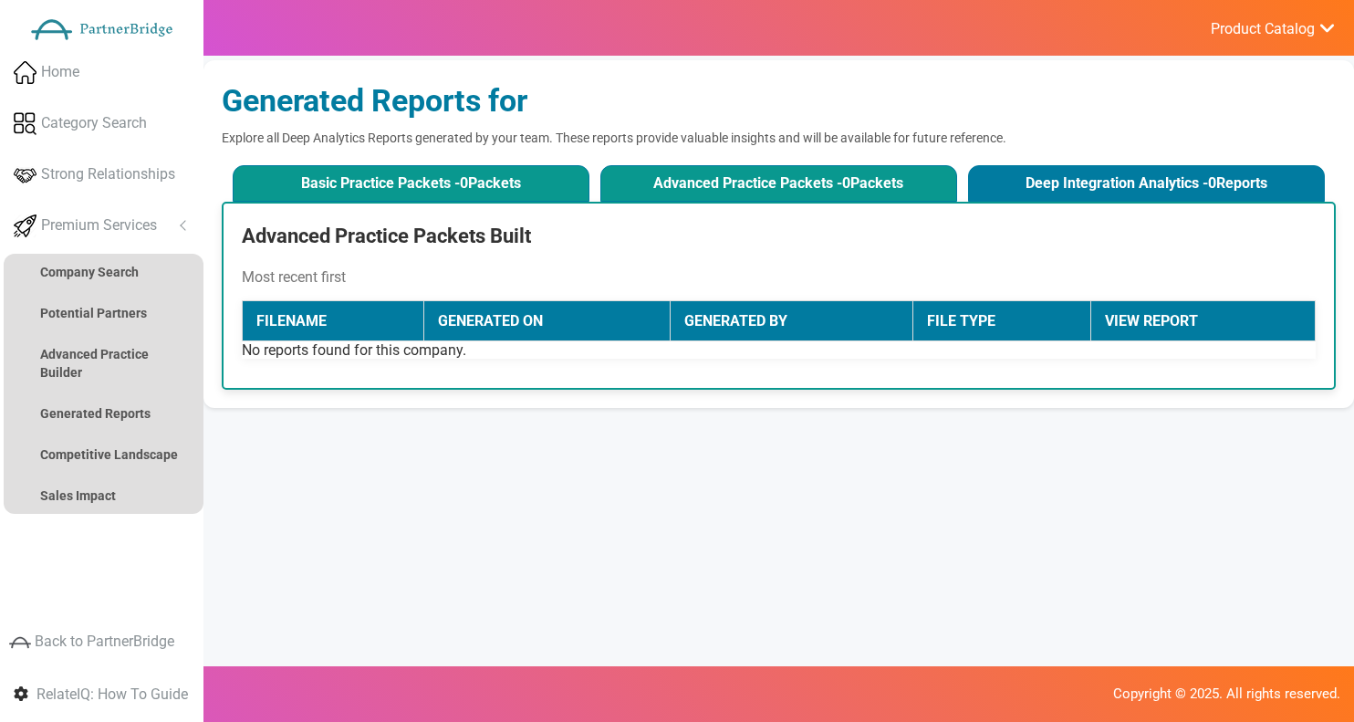
click at [468, 190] on button "Basic Practice Packets - 0 Packets" at bounding box center [411, 183] width 357 height 36
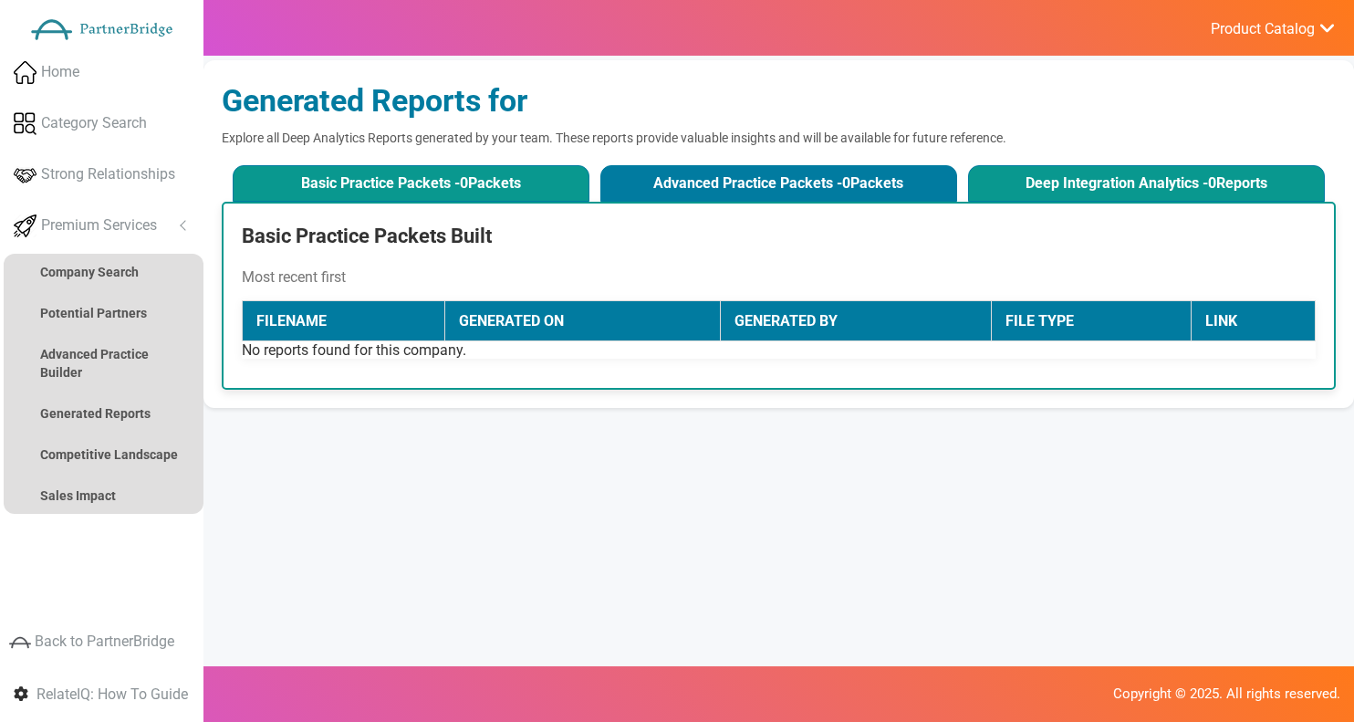
click at [992, 197] on button "Deep Integration Analytics - 0 Reports" at bounding box center [1146, 183] width 357 height 36
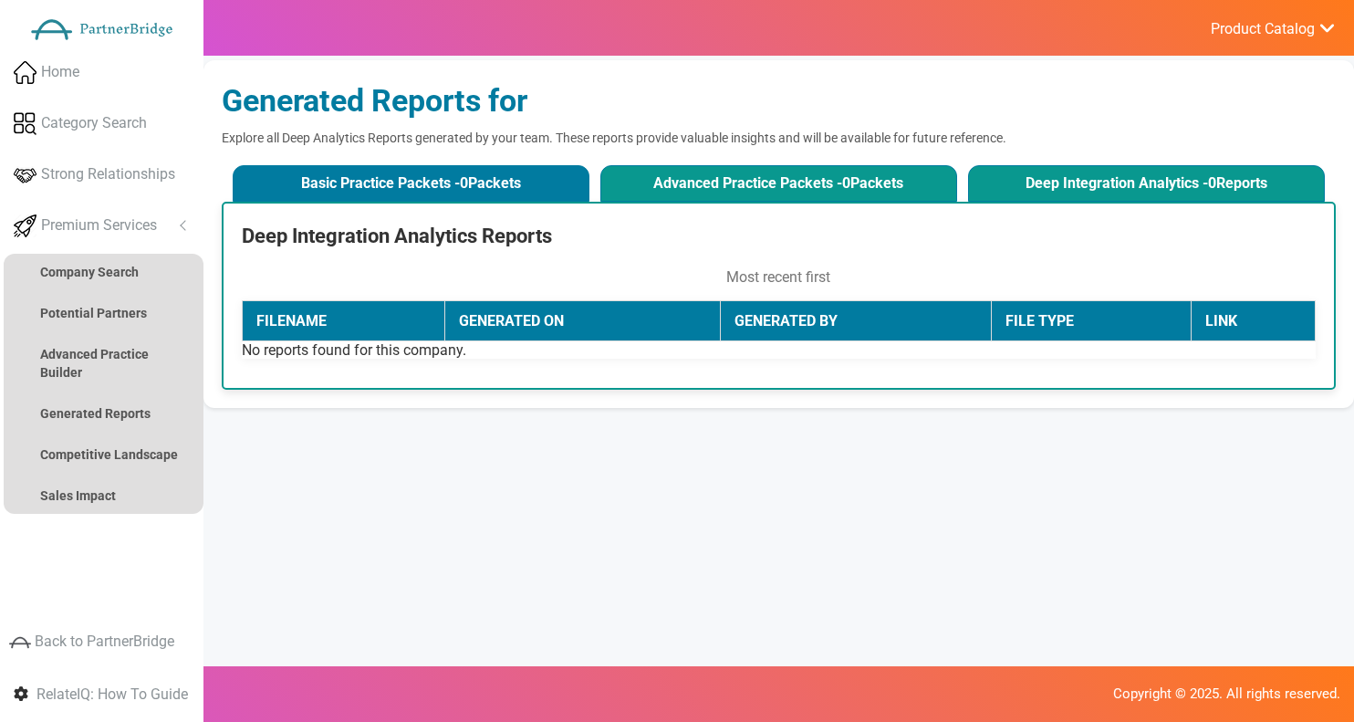
click at [844, 171] on button "Advanced Practice Packets - 0 Packets" at bounding box center [778, 183] width 357 height 36
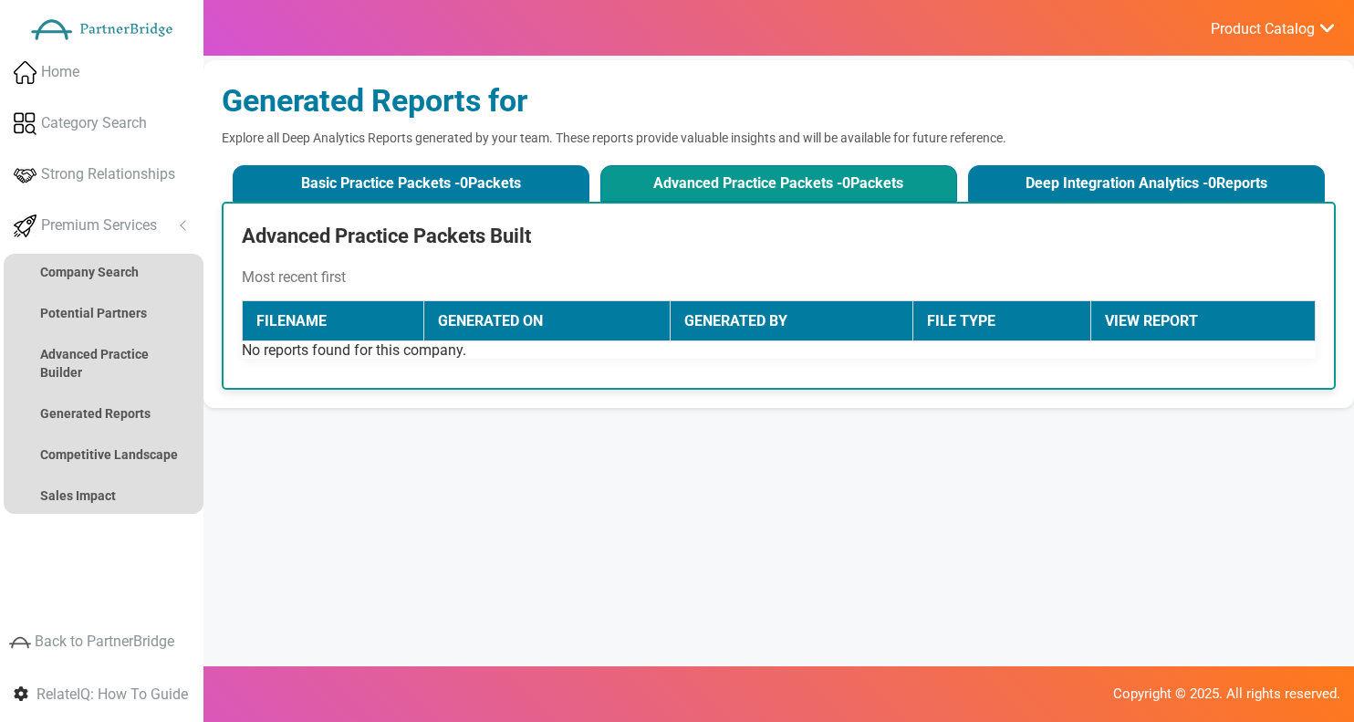
click at [560, 154] on div "Generated Reports for Explore all Deep Analytics Reports generated by your team…" at bounding box center [778, 234] width 1150 height 348
click at [559, 168] on button "Basic Practice Packets - 0 Packets" at bounding box center [411, 183] width 357 height 36
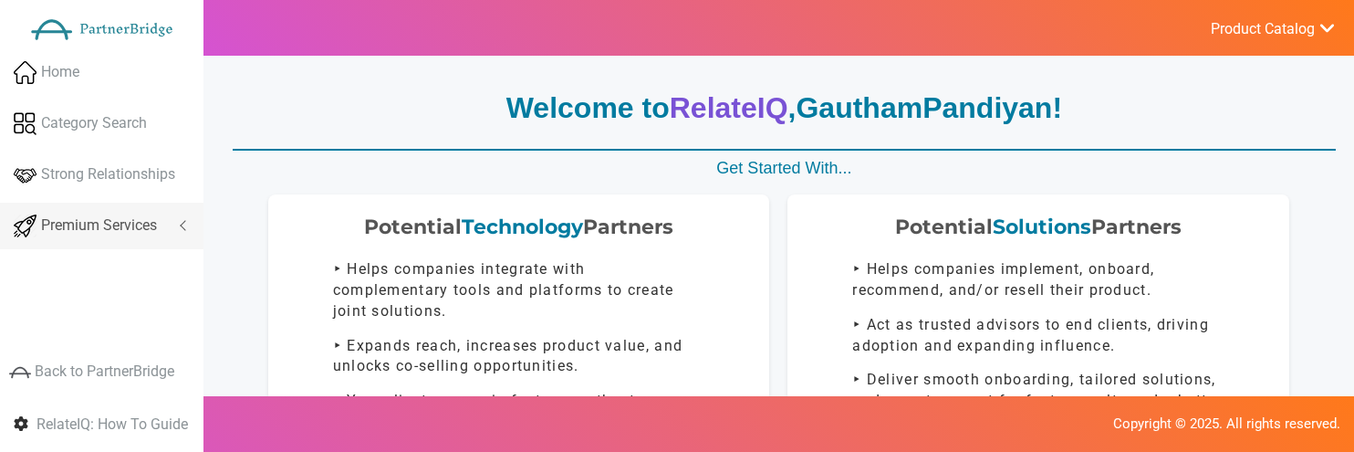
click at [173, 232] on link "Premium Services" at bounding box center [101, 226] width 203 height 47
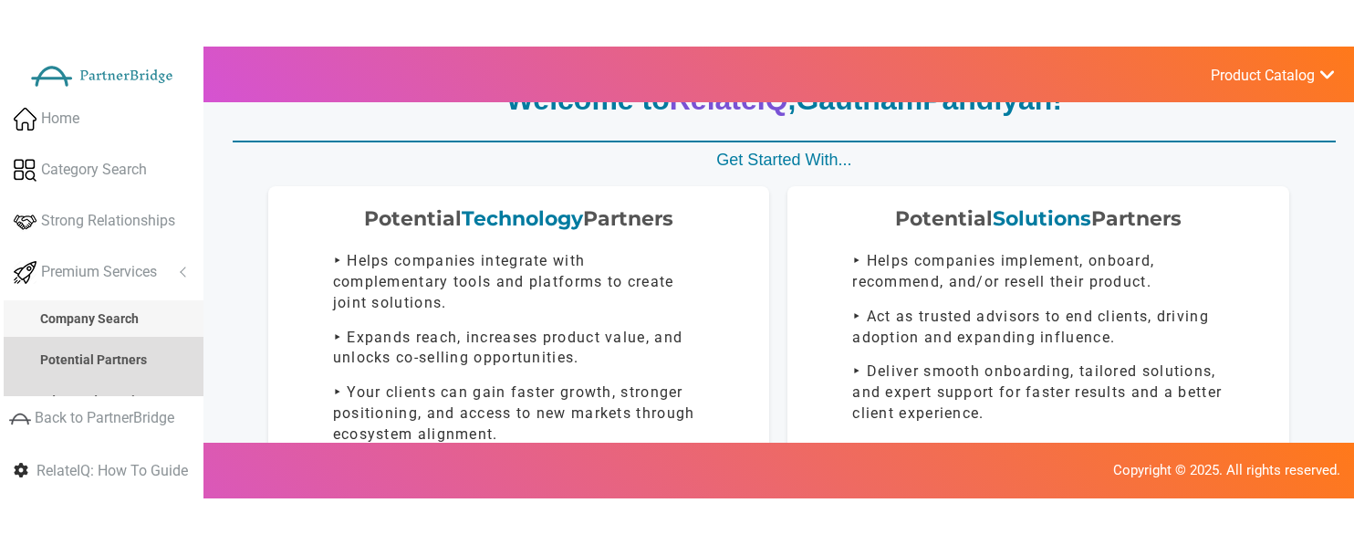
scroll to position [56, 0]
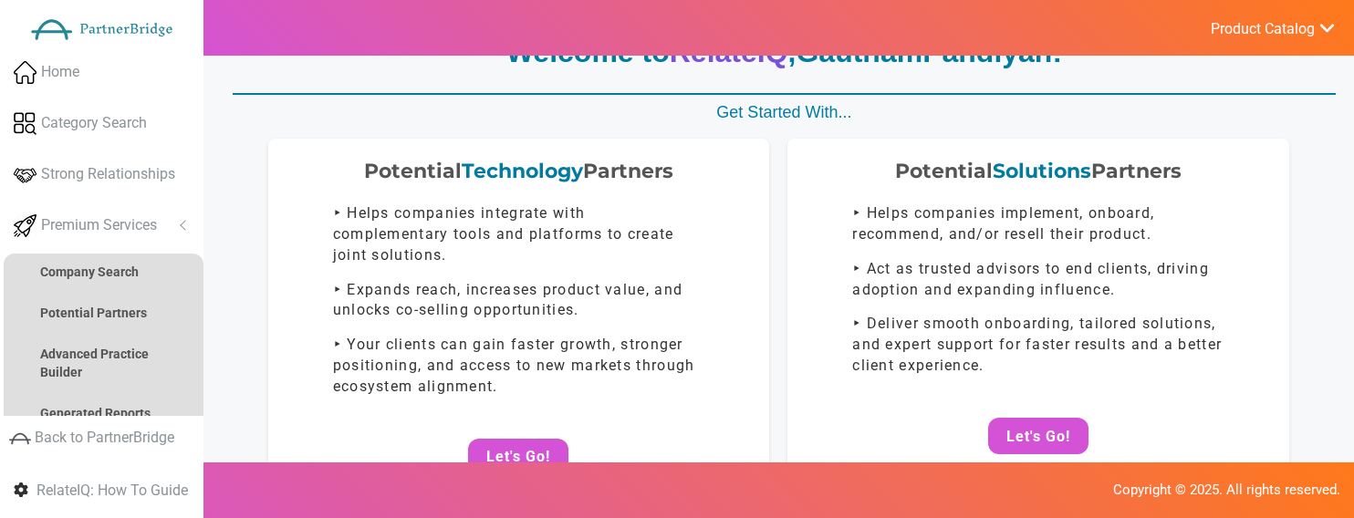
click at [899, 451] on div "Copyright © 2025. All rights reserved." at bounding box center [677, 490] width 1354 height 56
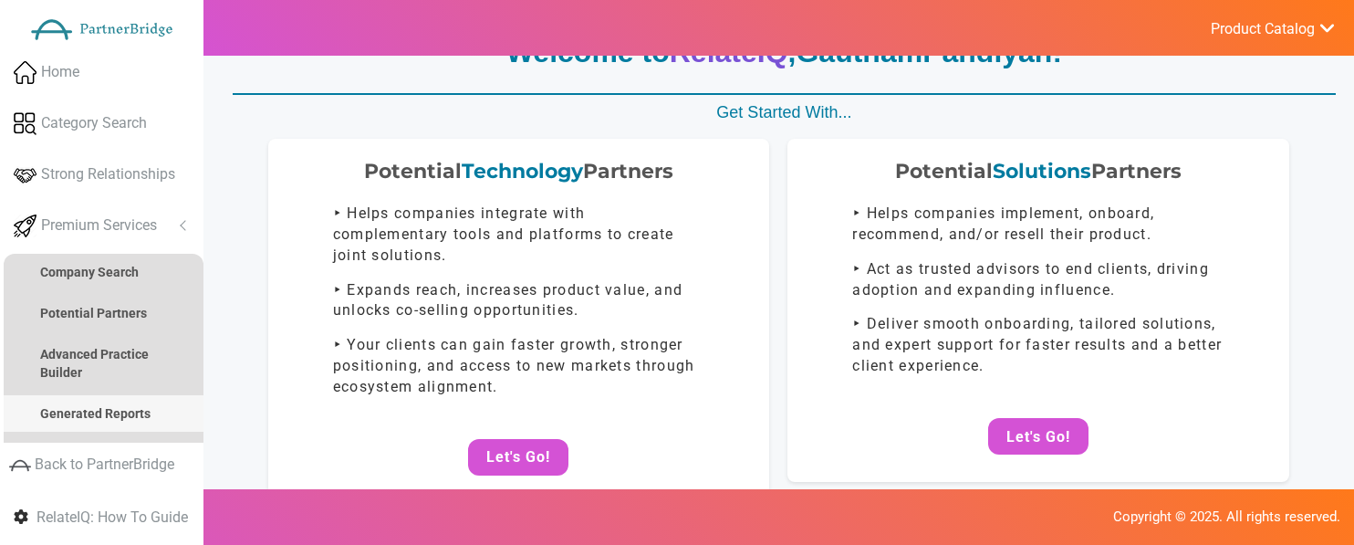
click at [166, 404] on link "Generated Reports" at bounding box center [104, 413] width 200 height 36
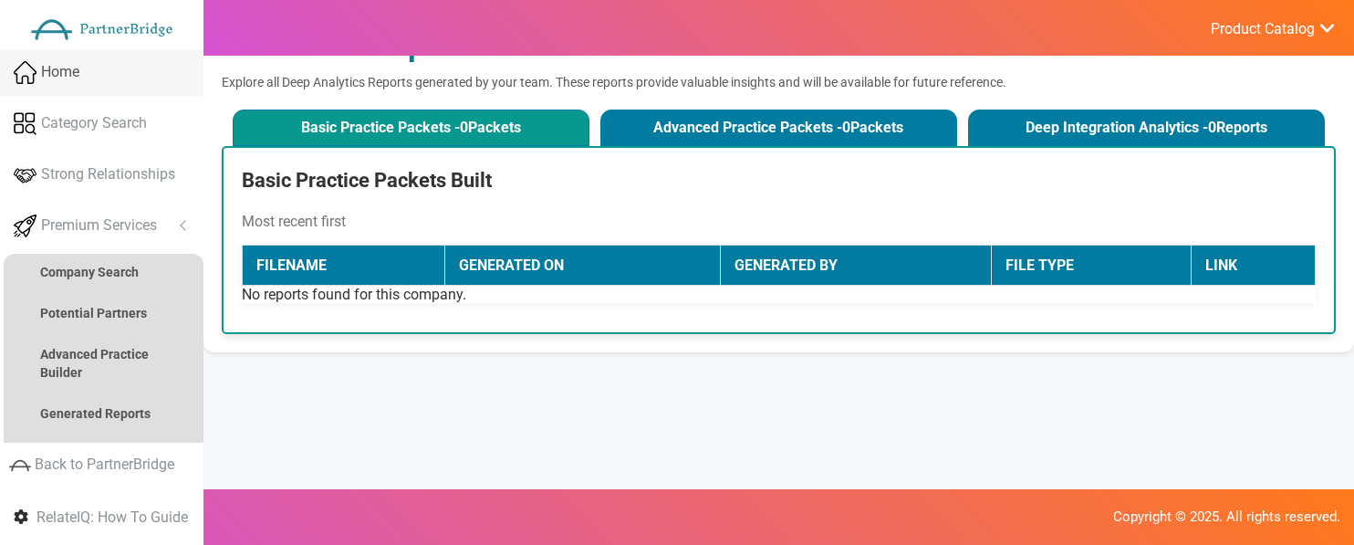
click at [104, 67] on link "Home" at bounding box center [101, 72] width 203 height 47
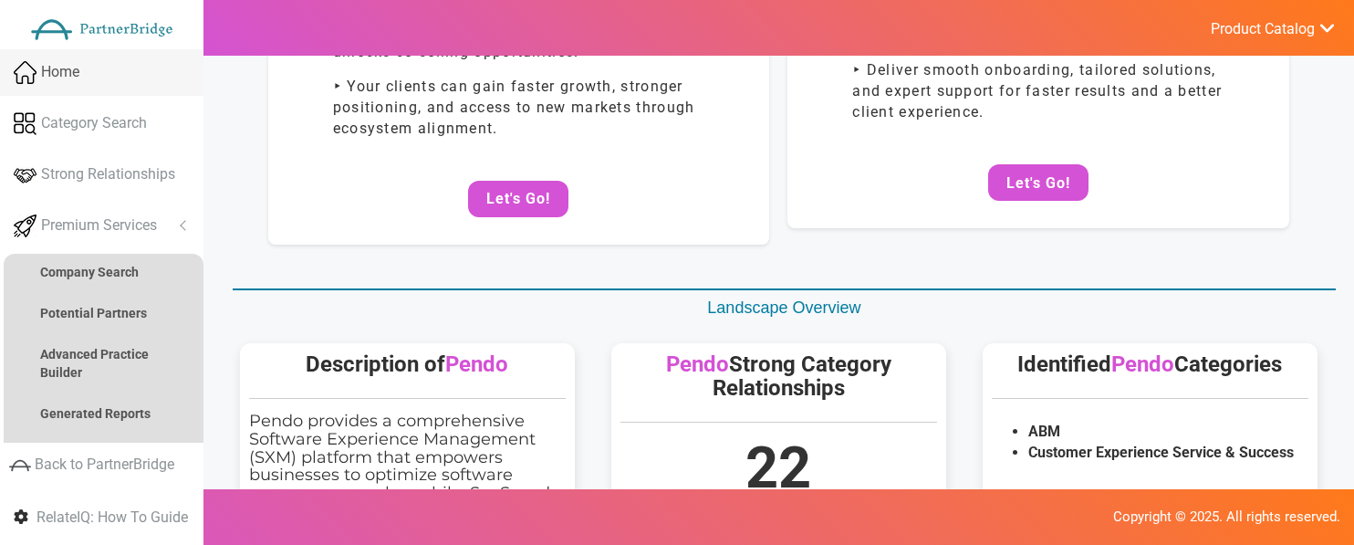
scroll to position [276, 0]
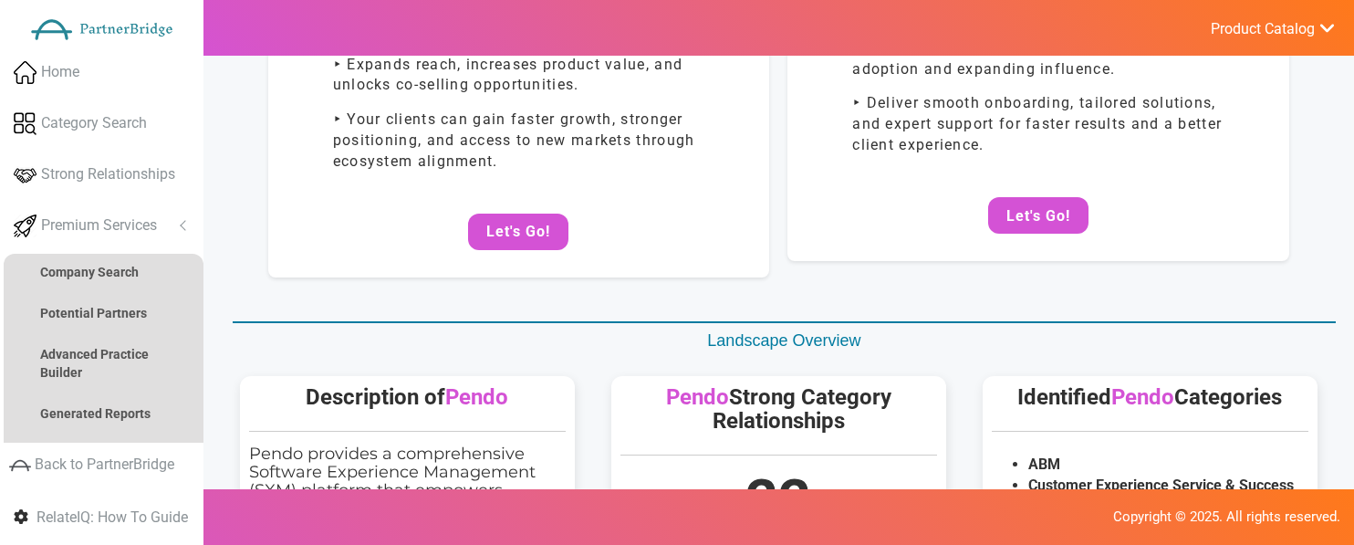
click at [510, 265] on div "Potential Technology Partners ‣ Helps companies integrate with complementary to…" at bounding box center [519, 95] width 502 height 365
click at [510, 241] on button "Let's Go!" at bounding box center [518, 231] width 100 height 36
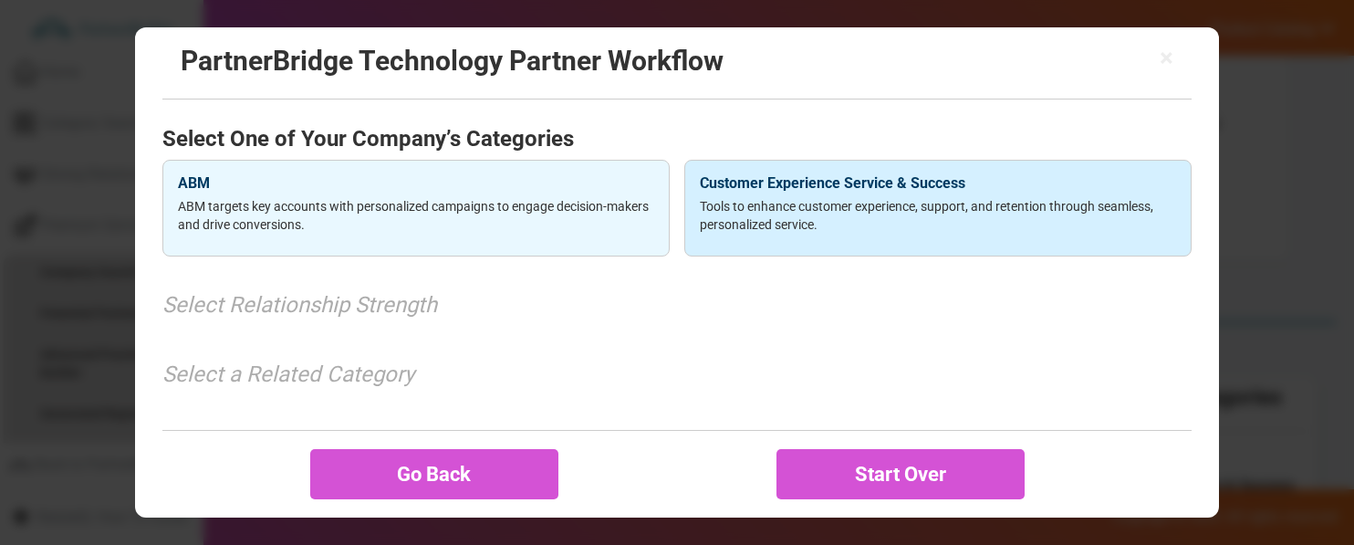
click at [703, 175] on h4 "Customer Experience Service & Success" at bounding box center [938, 183] width 476 height 16
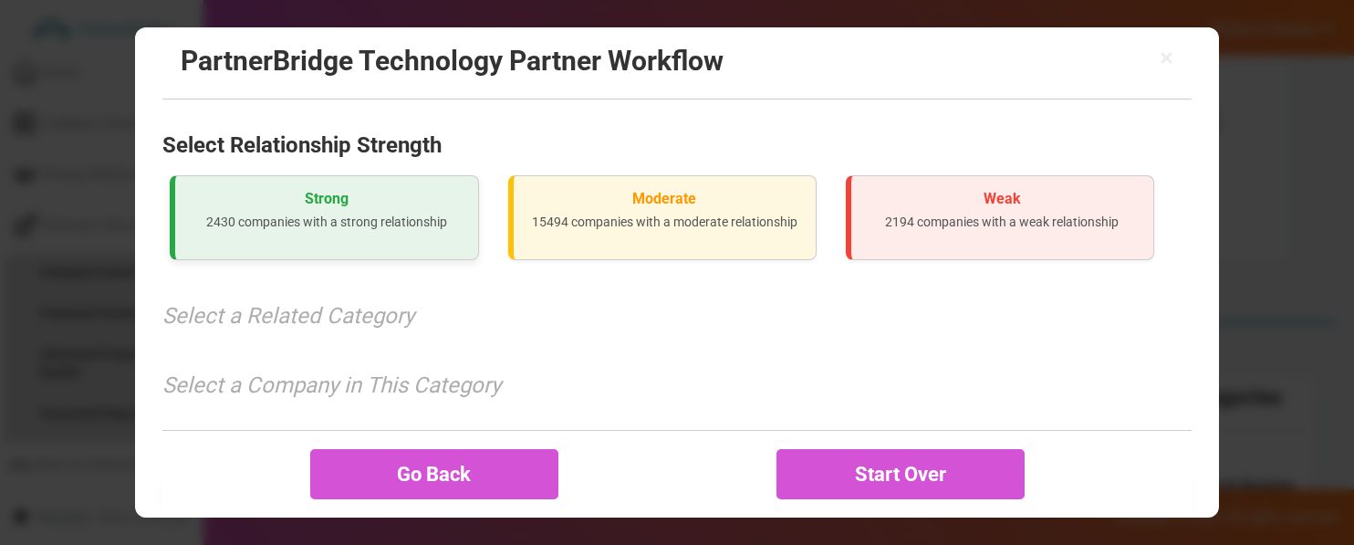
click at [427, 210] on div "Strong 2430 companies with a strong relationship" at bounding box center [324, 217] width 308 height 85
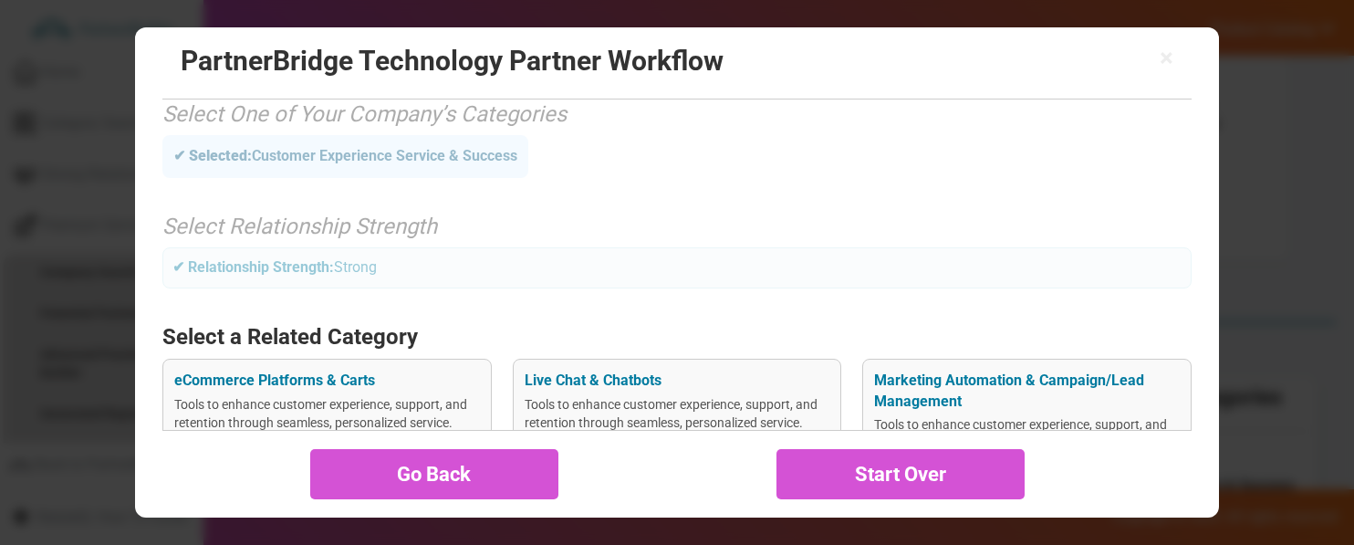
scroll to position [0, 0]
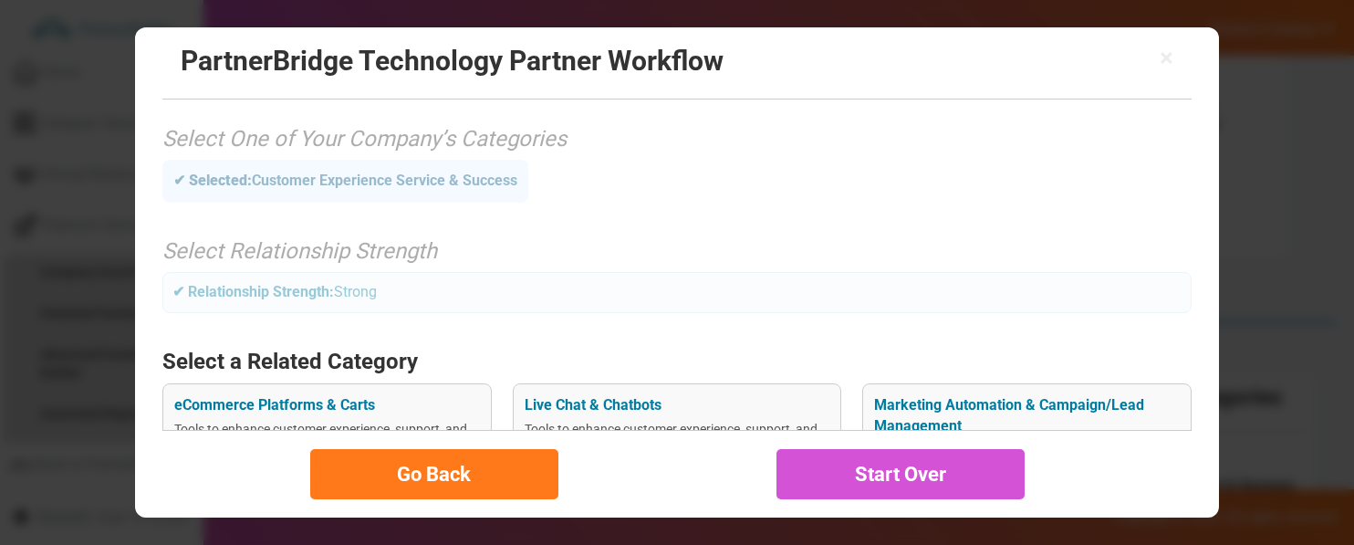
click at [462, 451] on button "Go Back" at bounding box center [434, 474] width 248 height 50
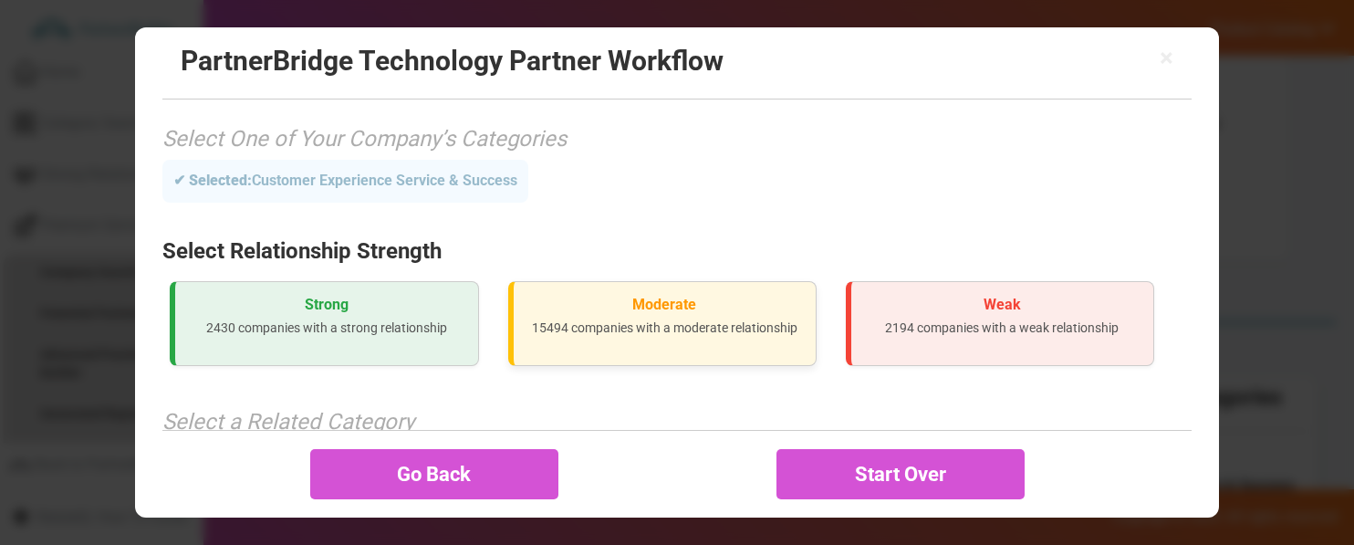
click at [590, 325] on p "15494 companies with a moderate relationship" at bounding box center [664, 327] width 273 height 18
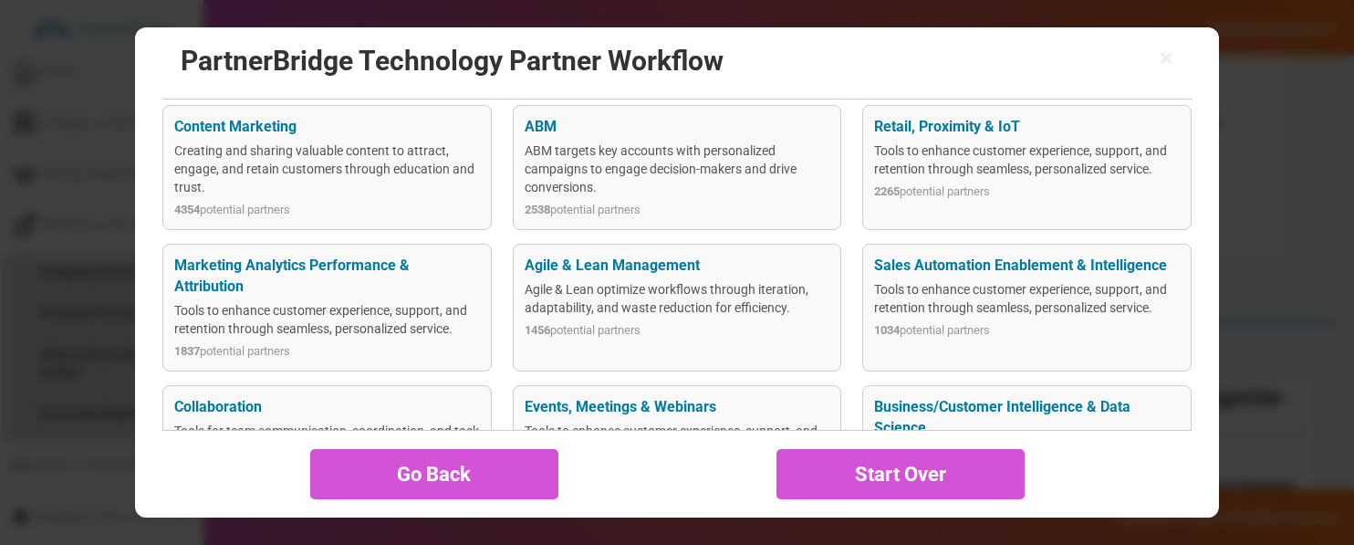
scroll to position [283, 0]
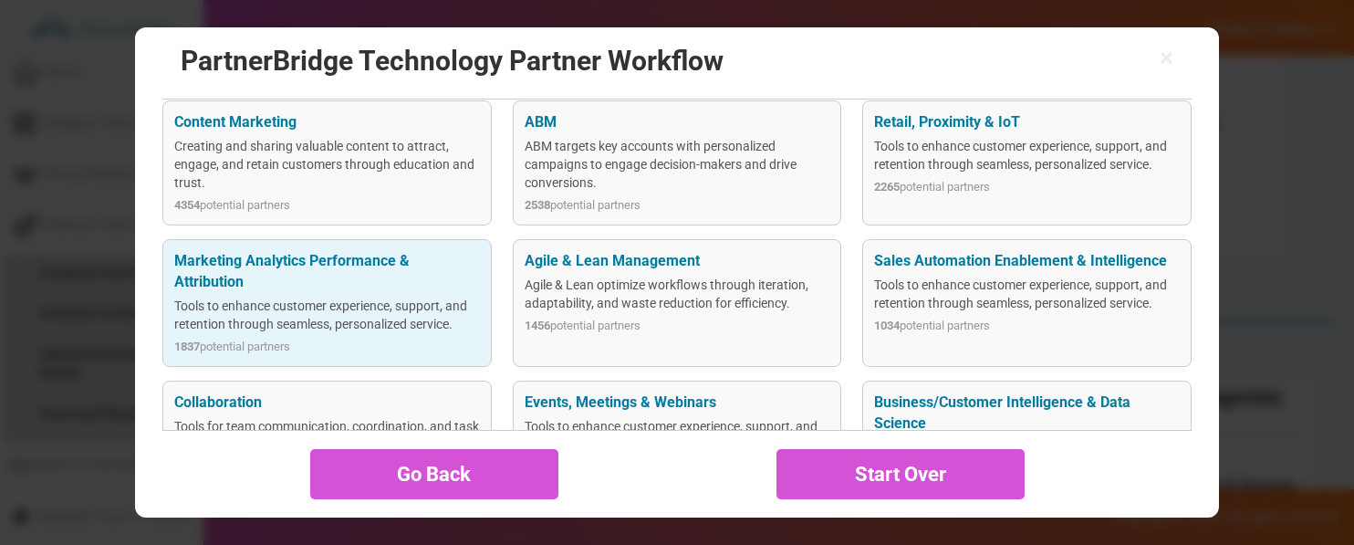
click at [484, 312] on div "Marketing Analytics Performance & Attribution Tools to enhance customer experie…" at bounding box center [326, 303] width 329 height 128
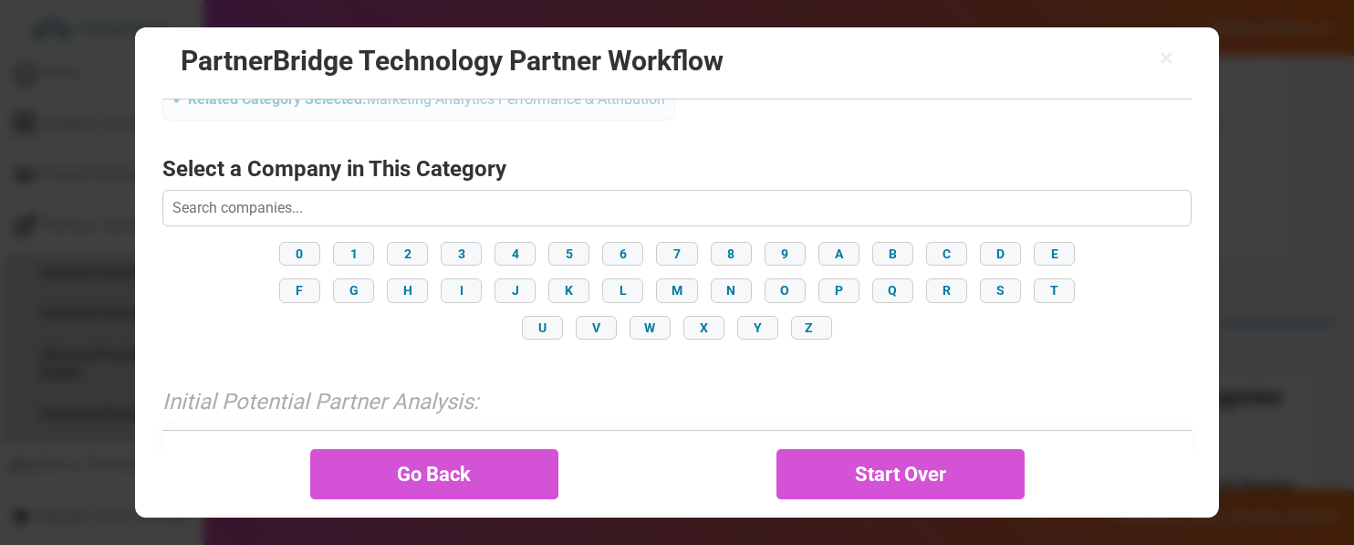
scroll to position [312, 0]
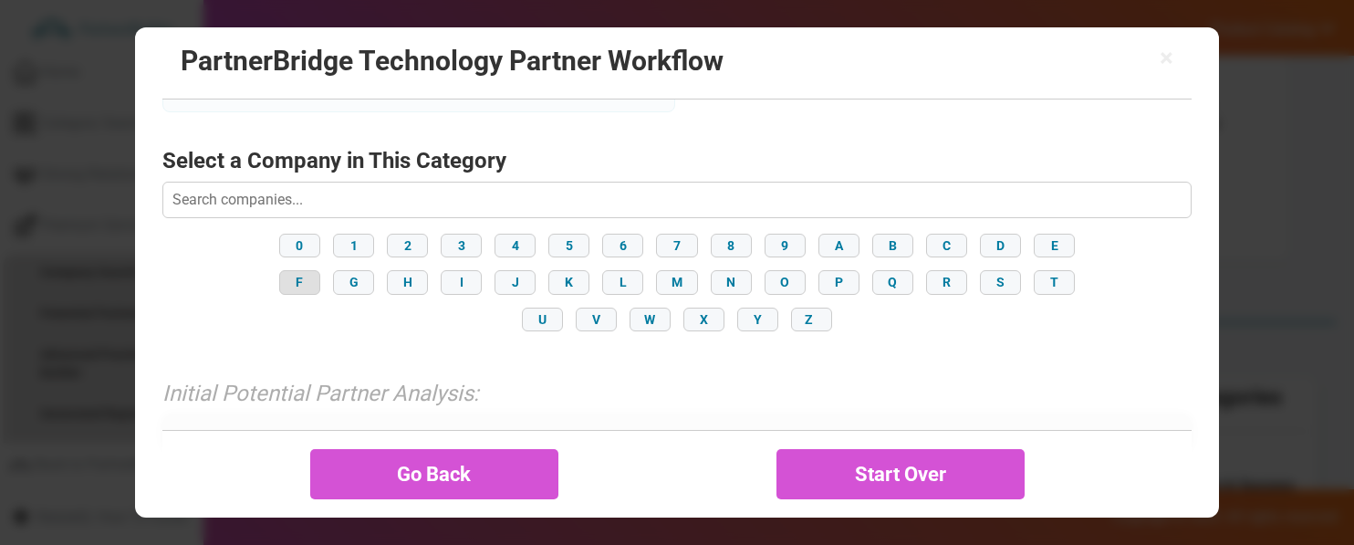
click at [292, 274] on button "F" at bounding box center [299, 282] width 41 height 24
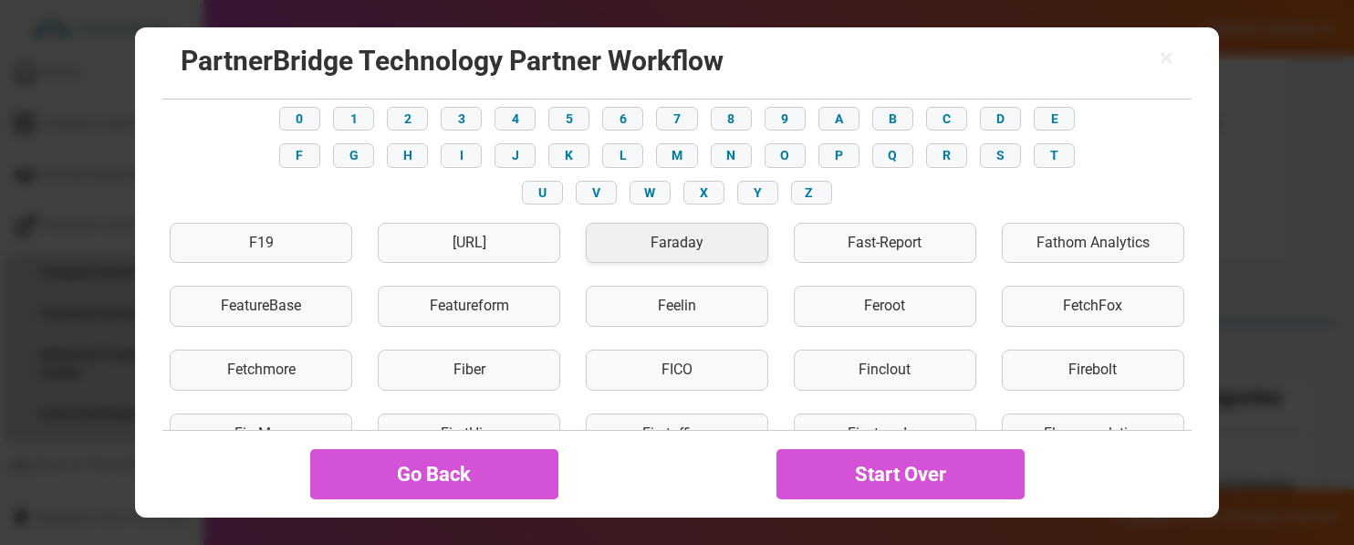
scroll to position [563, 0]
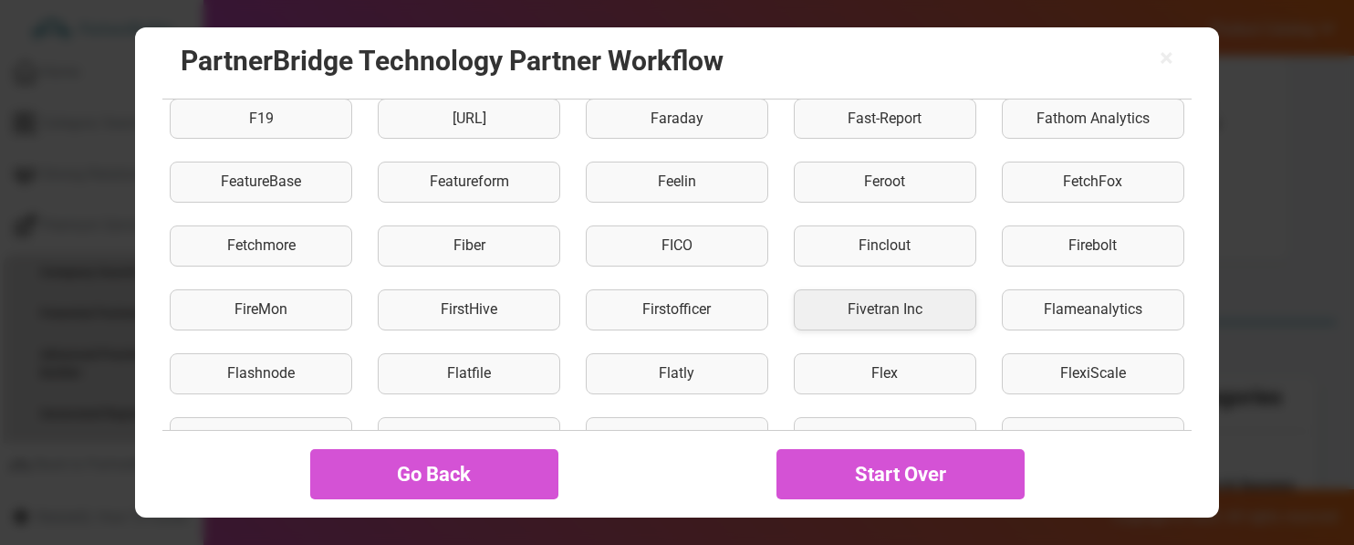
click at [885, 305] on div "Fivetran Inc" at bounding box center [885, 309] width 182 height 41
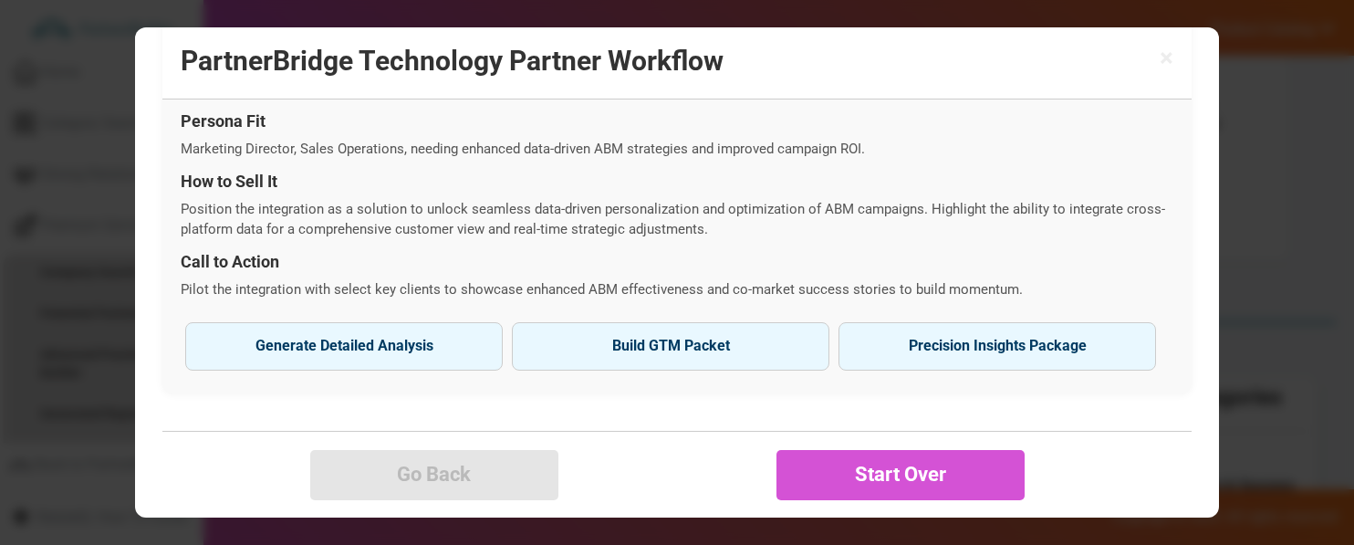
scroll to position [285, 0]
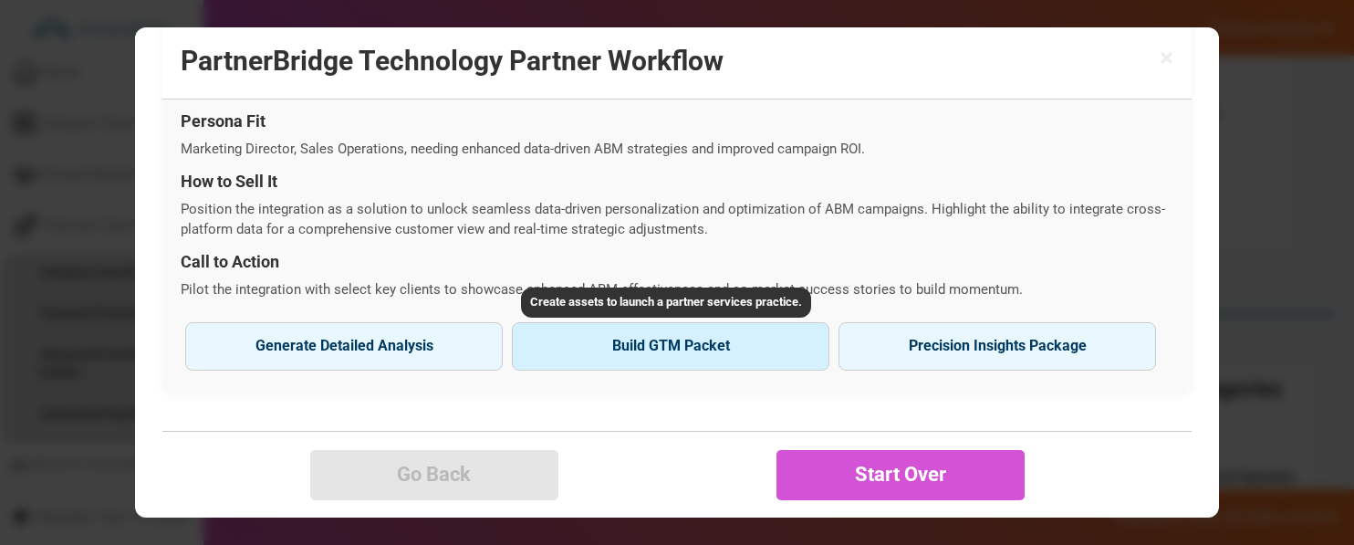
click at [682, 337] on button "Build GTM Packet" at bounding box center [670, 345] width 317 height 47
type input "Fivetran Inc"
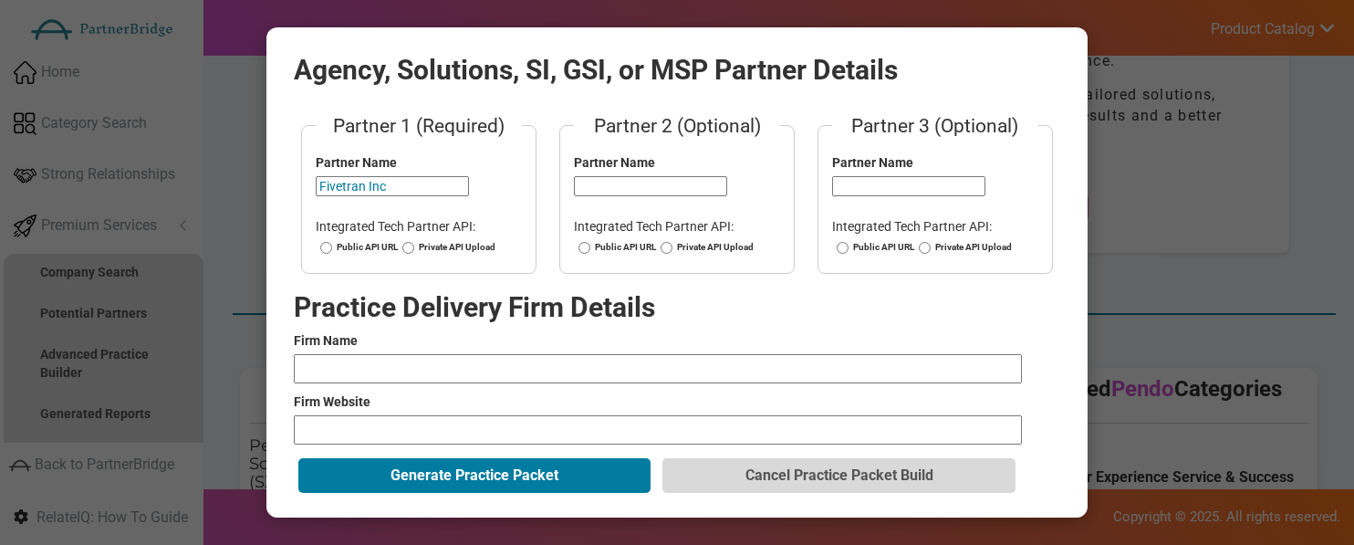
click at [371, 238] on fieldset "Partner 1 (Required) Partner Name Fivetran Inc Integrated Tech Partner API: Pub…" at bounding box center [418, 192] width 235 height 161
click at [371, 244] on label "Public API URL" at bounding box center [357, 247] width 82 height 13
click at [332, 244] on input "Public API URL" at bounding box center [326, 247] width 12 height 13
radio input "true"
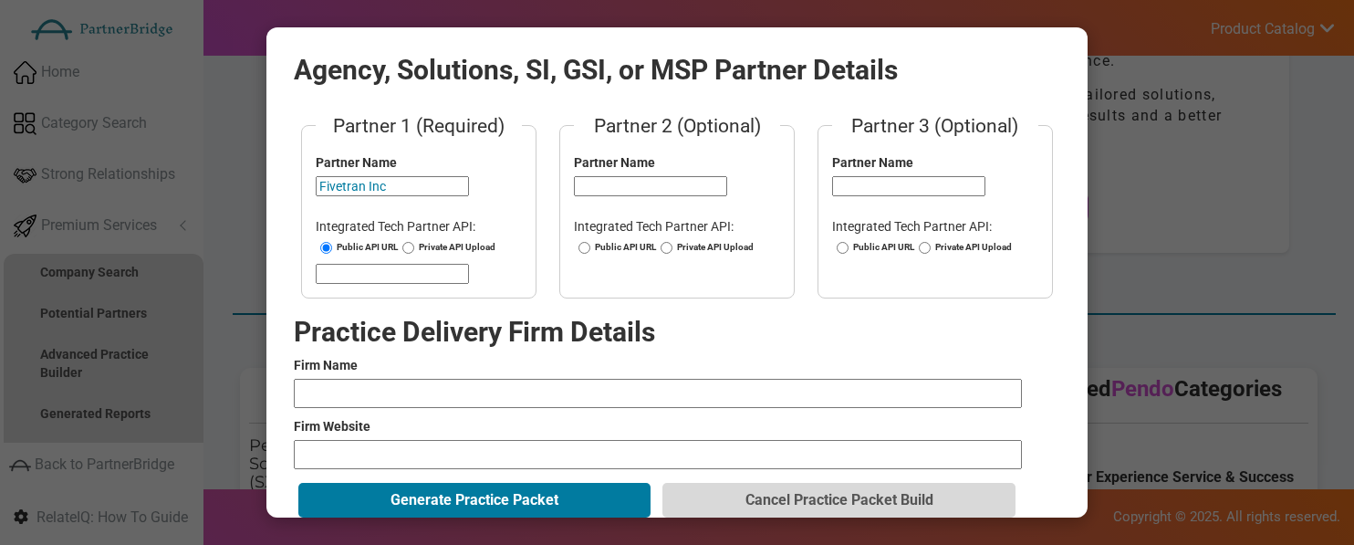
click at [368, 264] on input "url" at bounding box center [392, 274] width 153 height 20
paste input "https://fivetran.com/docs/rest-api"
type input "https://fivetran.com/docs/rest-api"
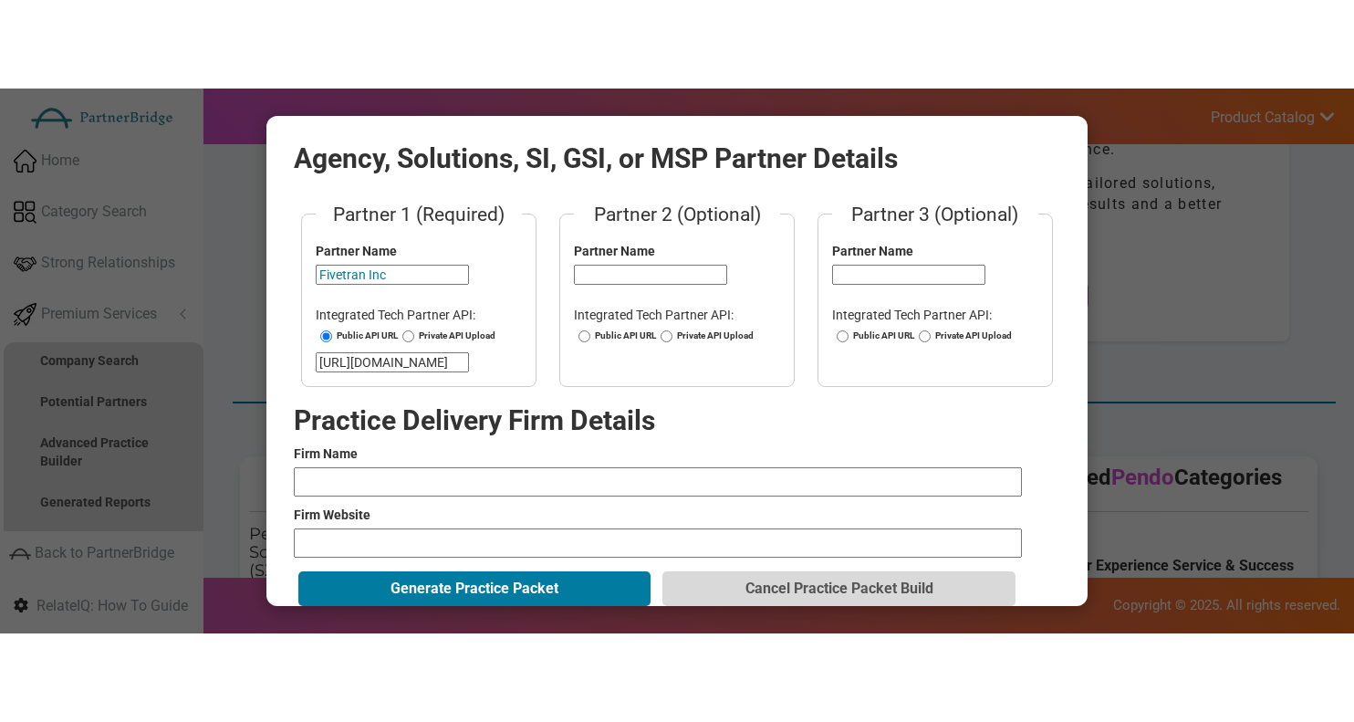
scroll to position [0, 0]
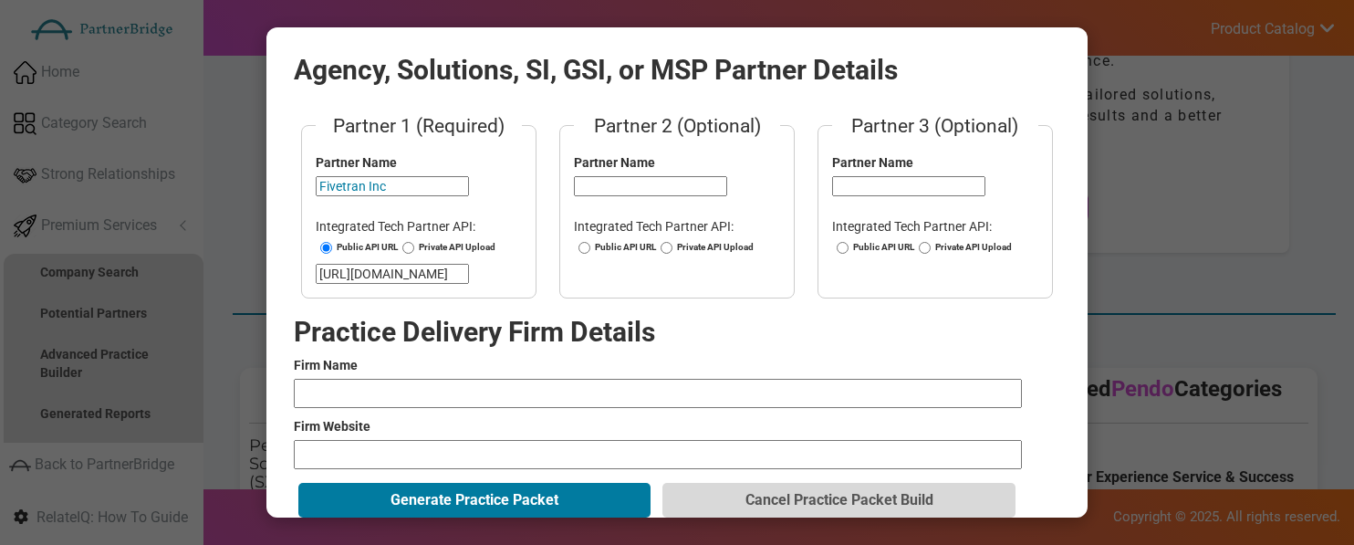
click at [537, 383] on input "text" at bounding box center [658, 393] width 728 height 29
click at [475, 391] on input "text" at bounding box center [658, 393] width 728 height 29
type input "Slalom"
paste input "http://slalom.com/gb/en/services/experience-strategy-design"
type input "http://slalom.com/gb/en/services/experience-strategy-design"
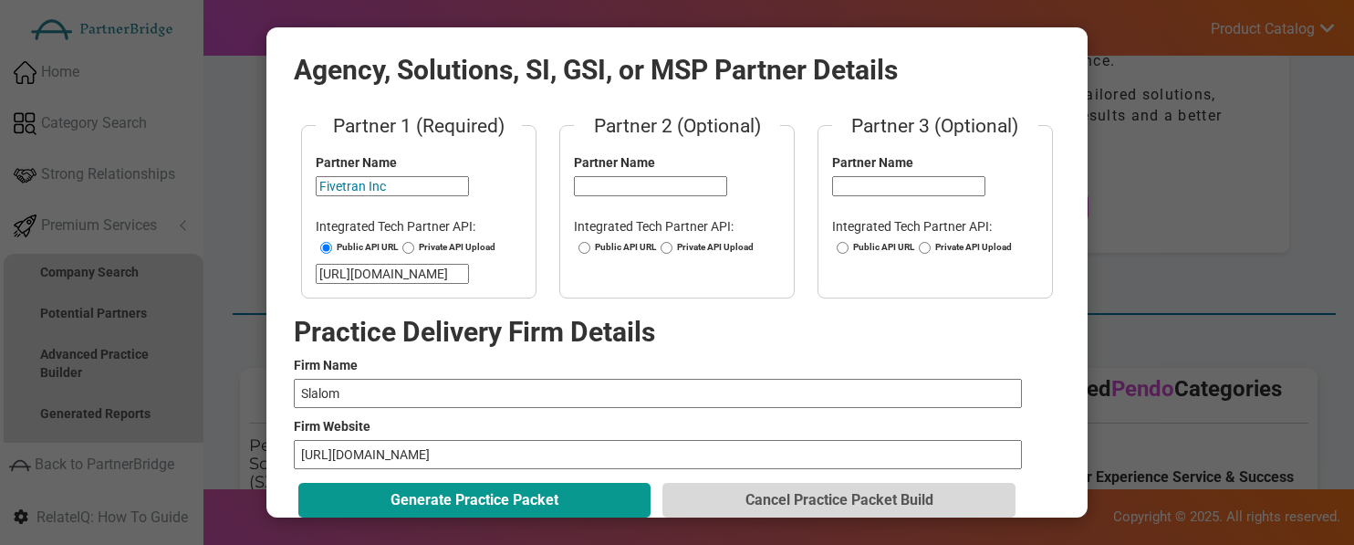
click at [451, 451] on button "Generate Practice Packet" at bounding box center [474, 500] width 352 height 35
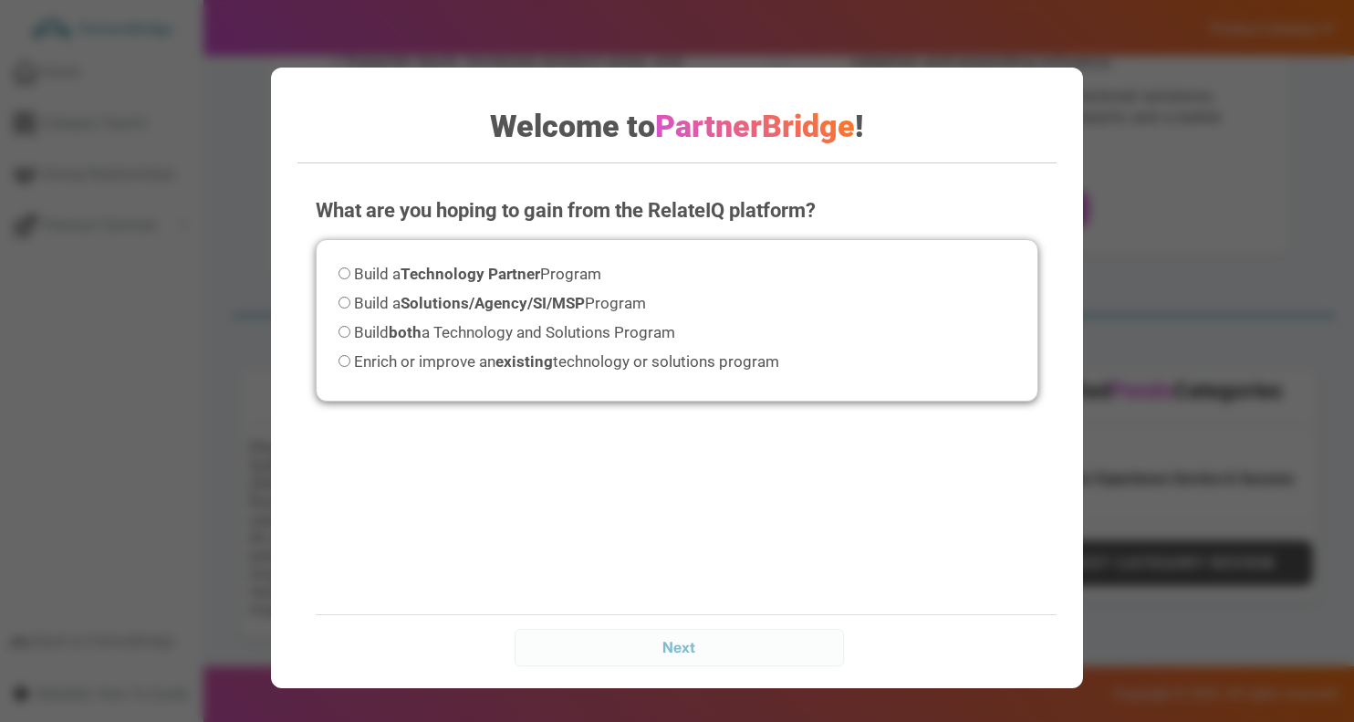
scroll to position [285, 0]
click at [612, 328] on span "Build both a Technology and Solutions Program" at bounding box center [514, 332] width 321 height 18
click at [350, 328] on input "Build both a Technology and Solutions Program" at bounding box center [344, 332] width 12 height 12
radio input "true"
click at [771, 640] on input "Next" at bounding box center [678, 647] width 328 height 36
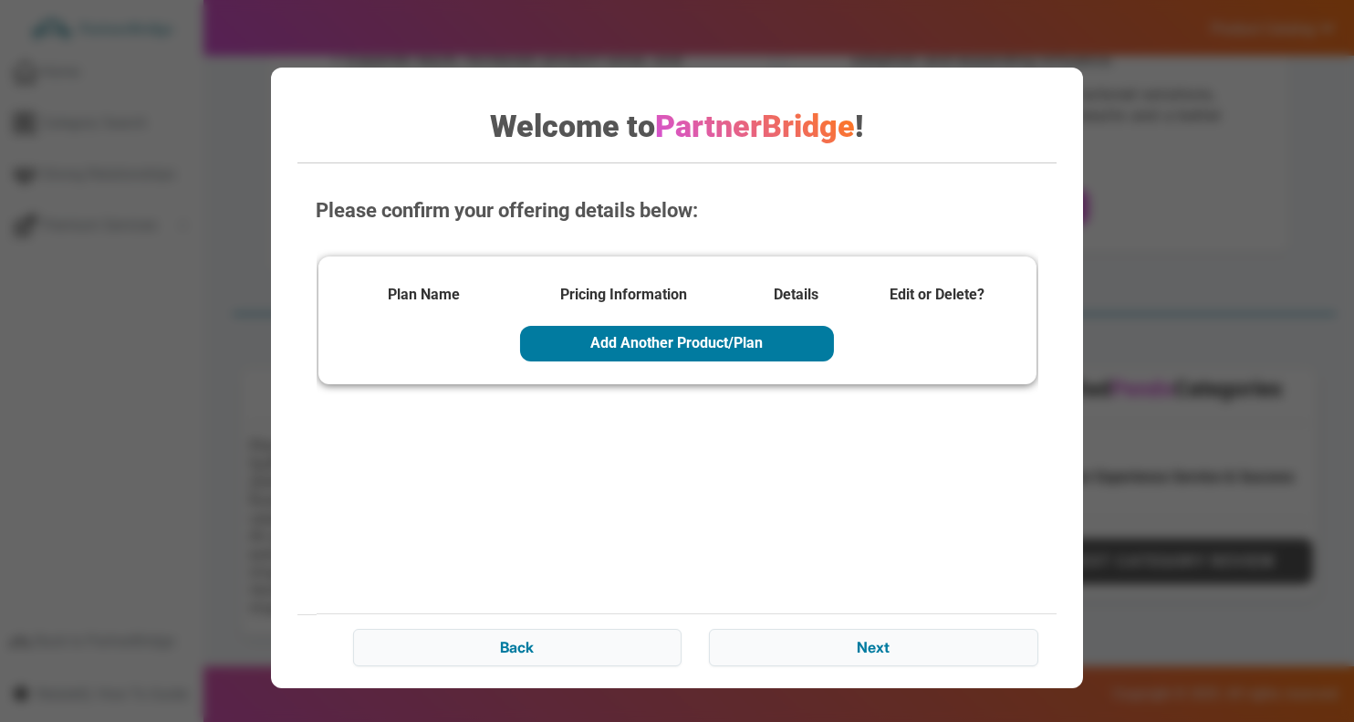
click at [723, 462] on div "Please confirm your offering details below: Plan Name Pricing Information Detai…" at bounding box center [676, 429] width 758 height 502
click at [636, 336] on button "Add Another Product/Plan" at bounding box center [677, 343] width 314 height 35
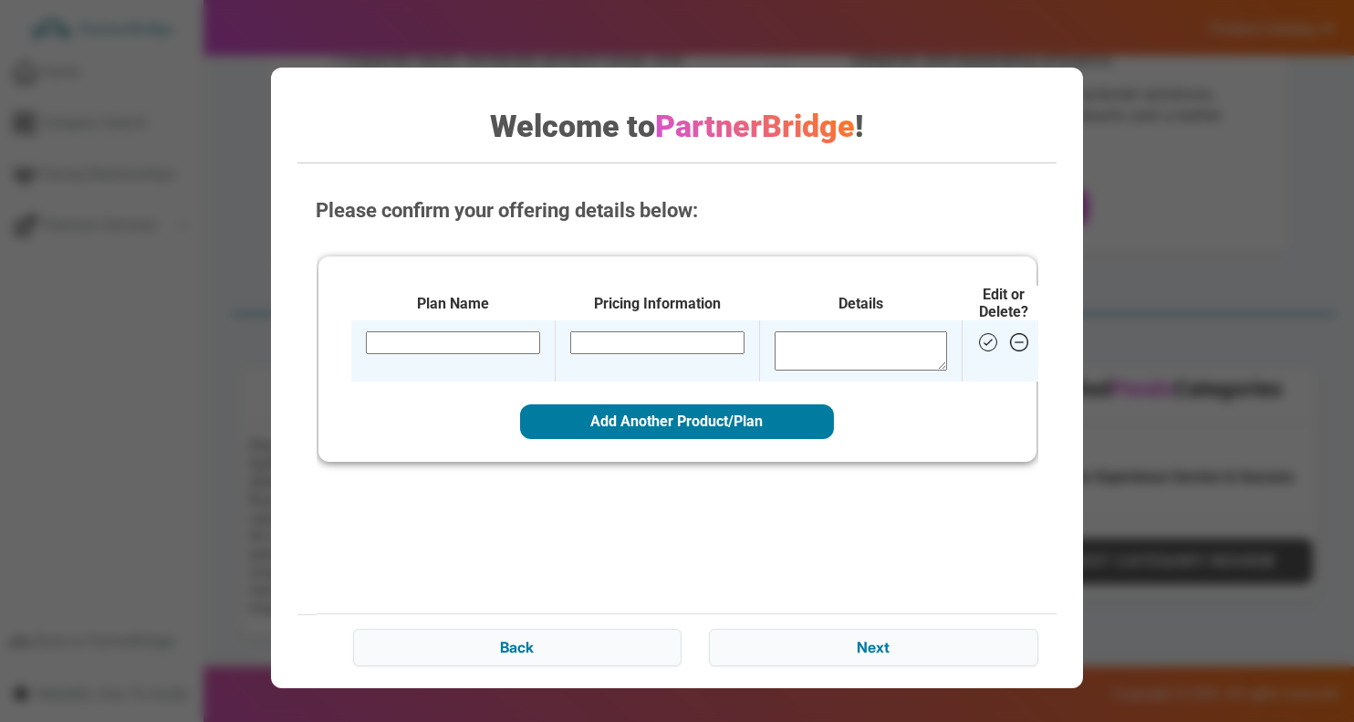
click at [474, 356] on td at bounding box center [452, 350] width 204 height 61
click at [470, 346] on input "text" at bounding box center [452, 342] width 174 height 22
type input "Free Trial"
type input "$0.00"
type textarea "Free Trial"
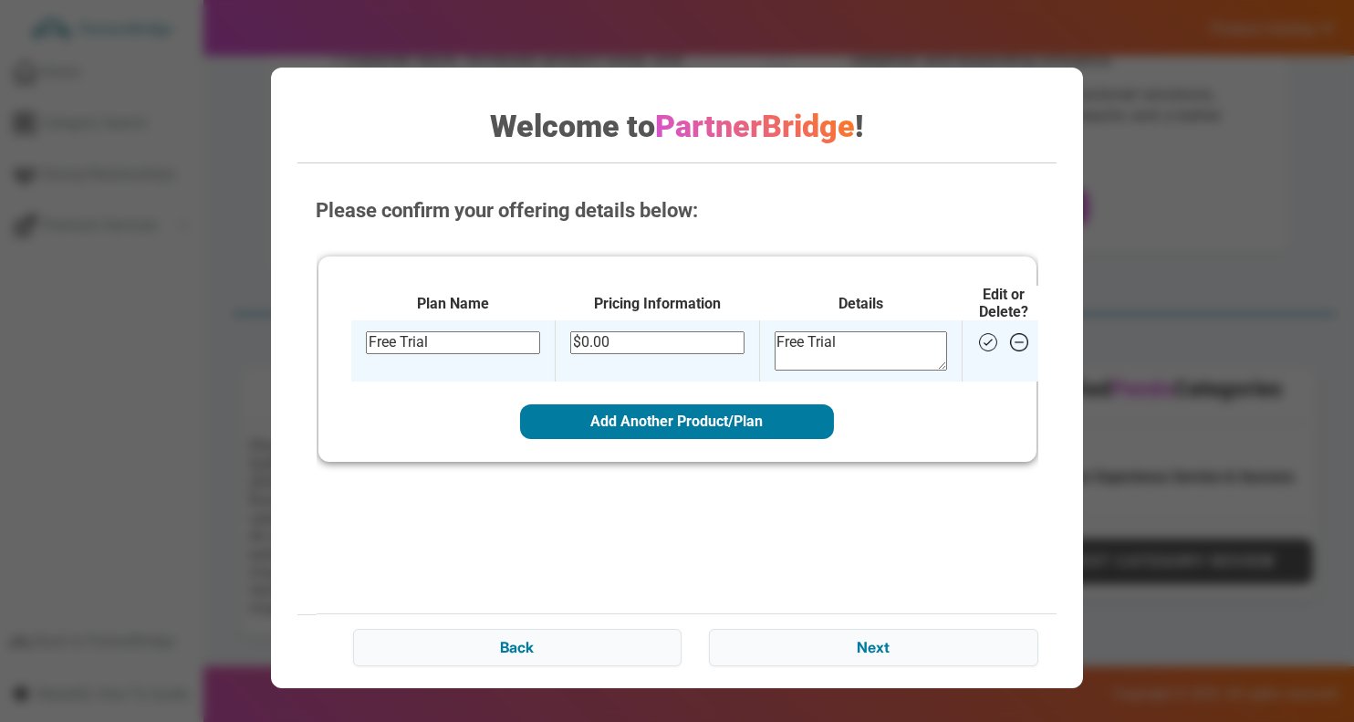
click at [976, 343] on img at bounding box center [987, 342] width 22 height 22
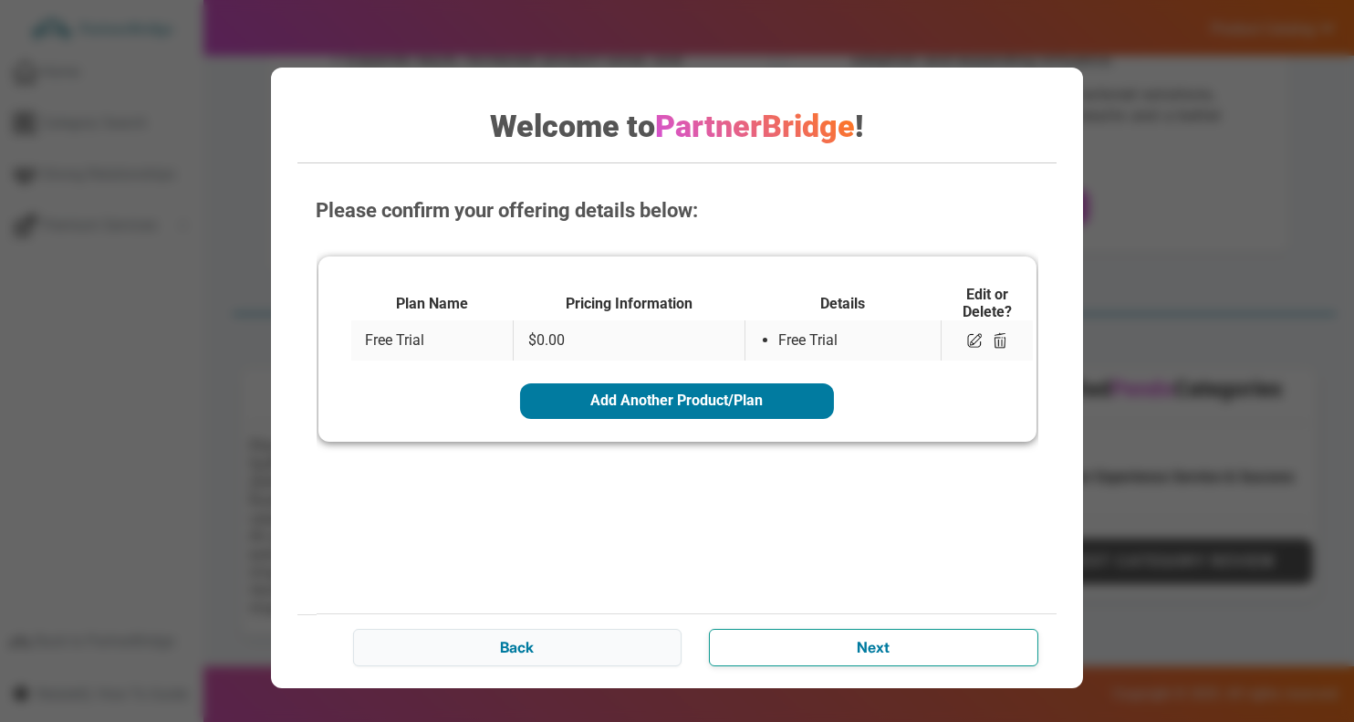
click at [825, 664] on input "Next" at bounding box center [873, 647] width 328 height 36
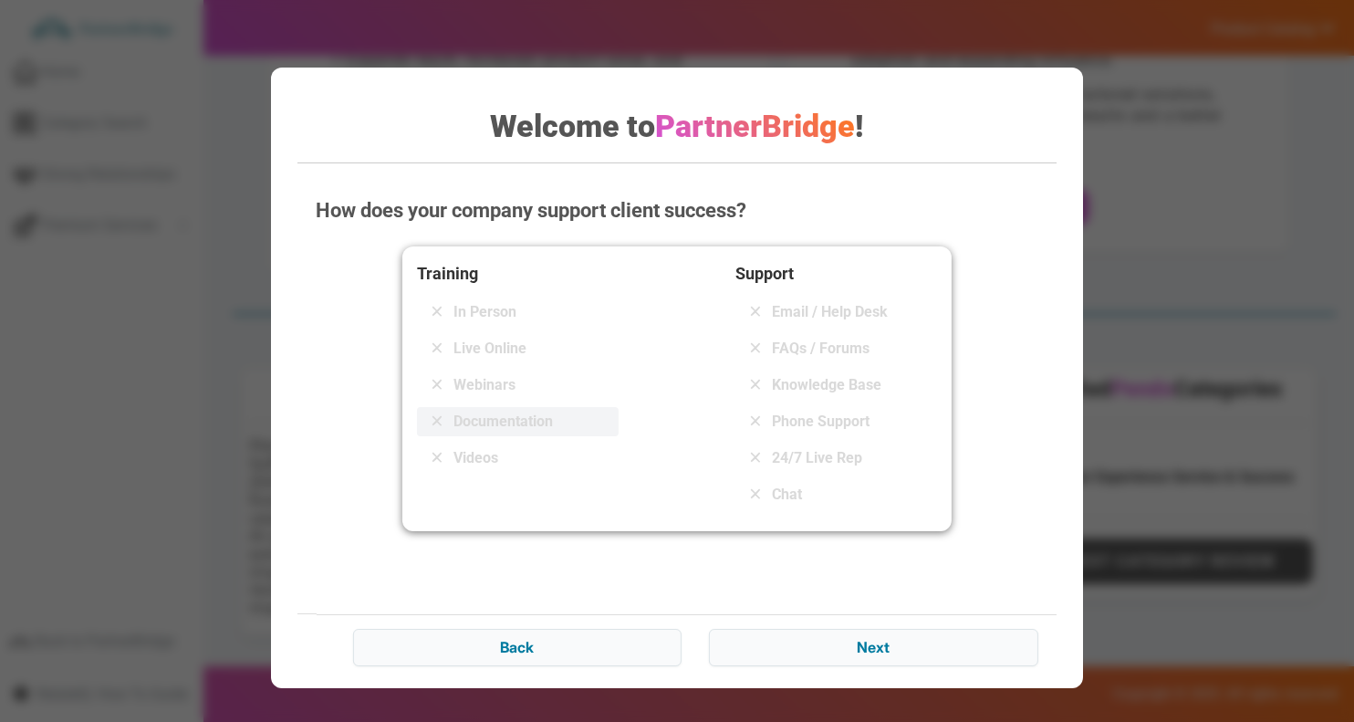
click at [518, 421] on span "Documentation" at bounding box center [502, 421] width 99 height 22
click at [494, 460] on span "Videos" at bounding box center [475, 458] width 45 height 22
click at [800, 314] on span "Email / Help Desk" at bounding box center [830, 312] width 116 height 22
click at [800, 341] on span "FAQs / Forums" at bounding box center [821, 349] width 98 height 22
click at [800, 370] on div "Knowledge Base" at bounding box center [836, 384] width 202 height 29
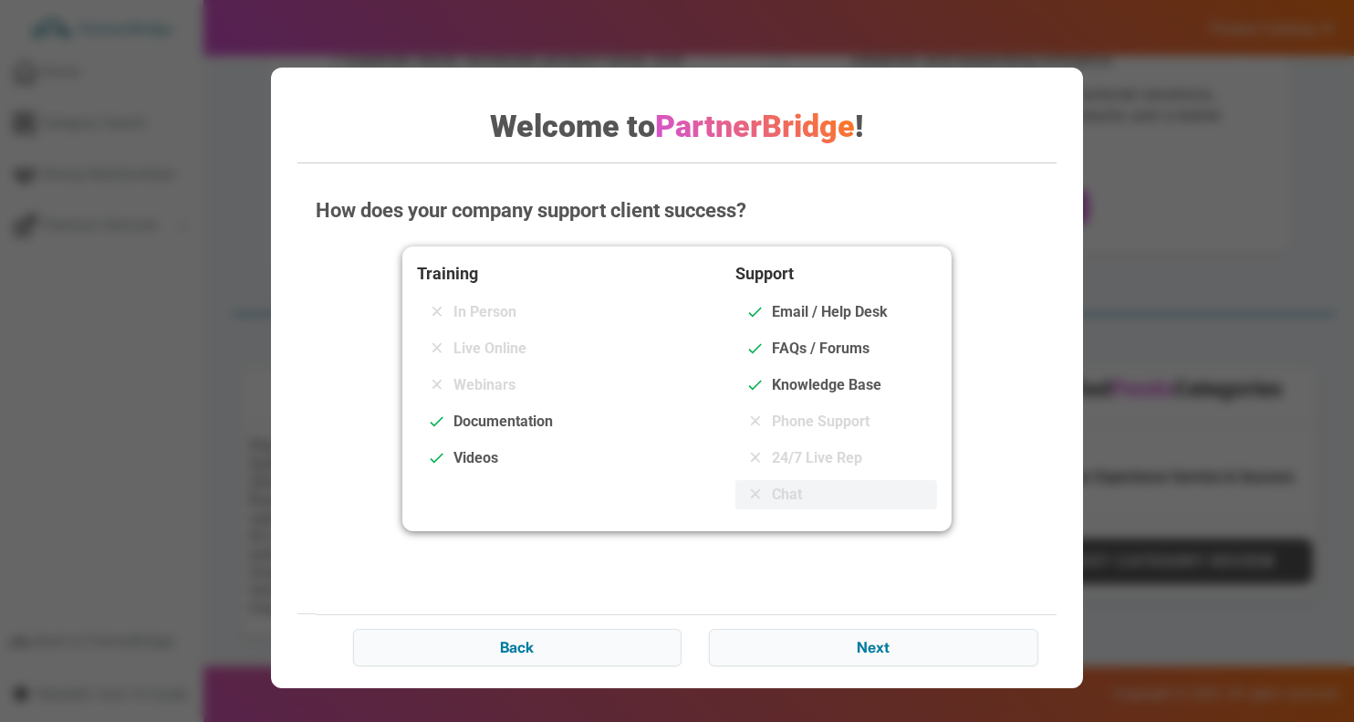
click at [787, 481] on div "Chat" at bounding box center [836, 494] width 202 height 29
click at [862, 636] on input "Next" at bounding box center [873, 647] width 328 height 36
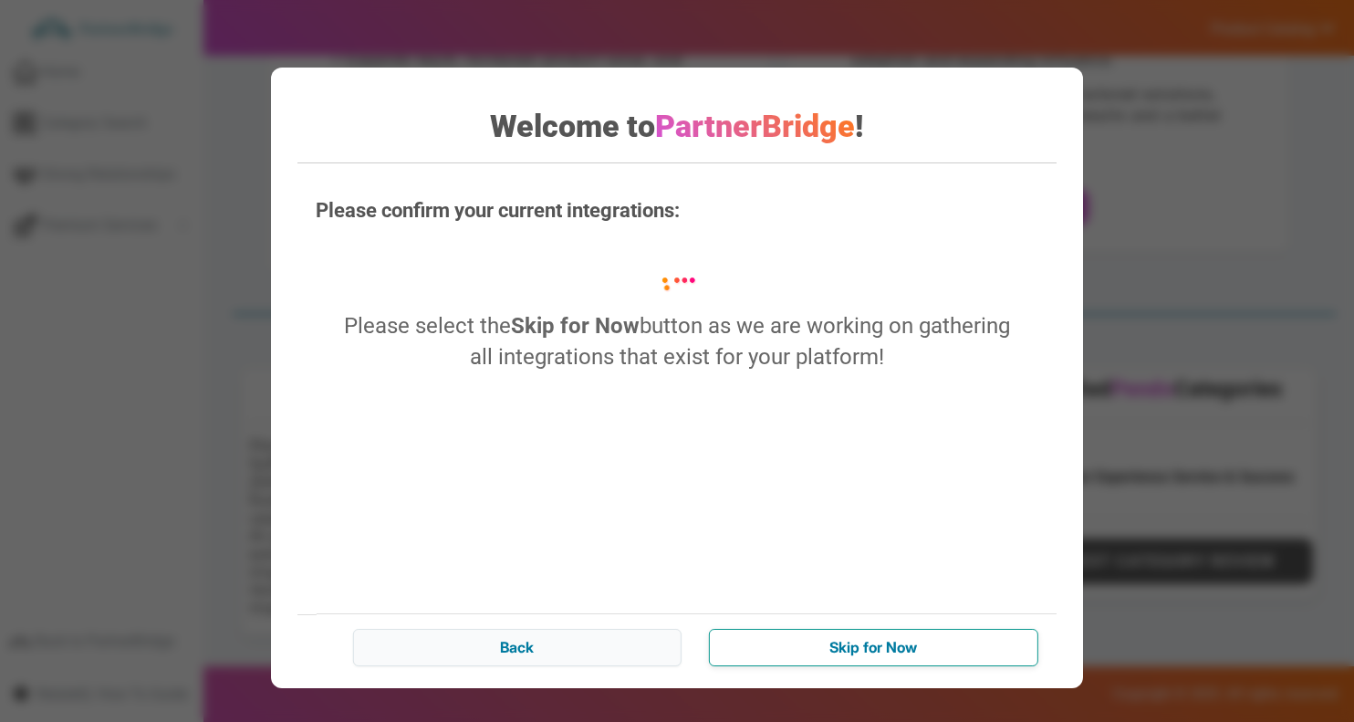
click at [805, 652] on input "Skip for Now" at bounding box center [873, 647] width 328 height 36
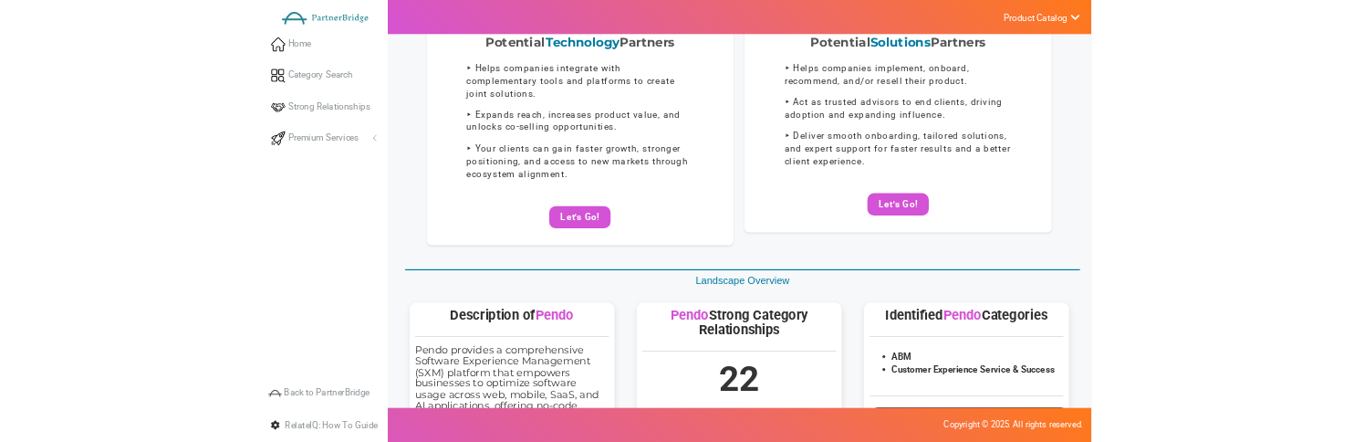
scroll to position [4, 0]
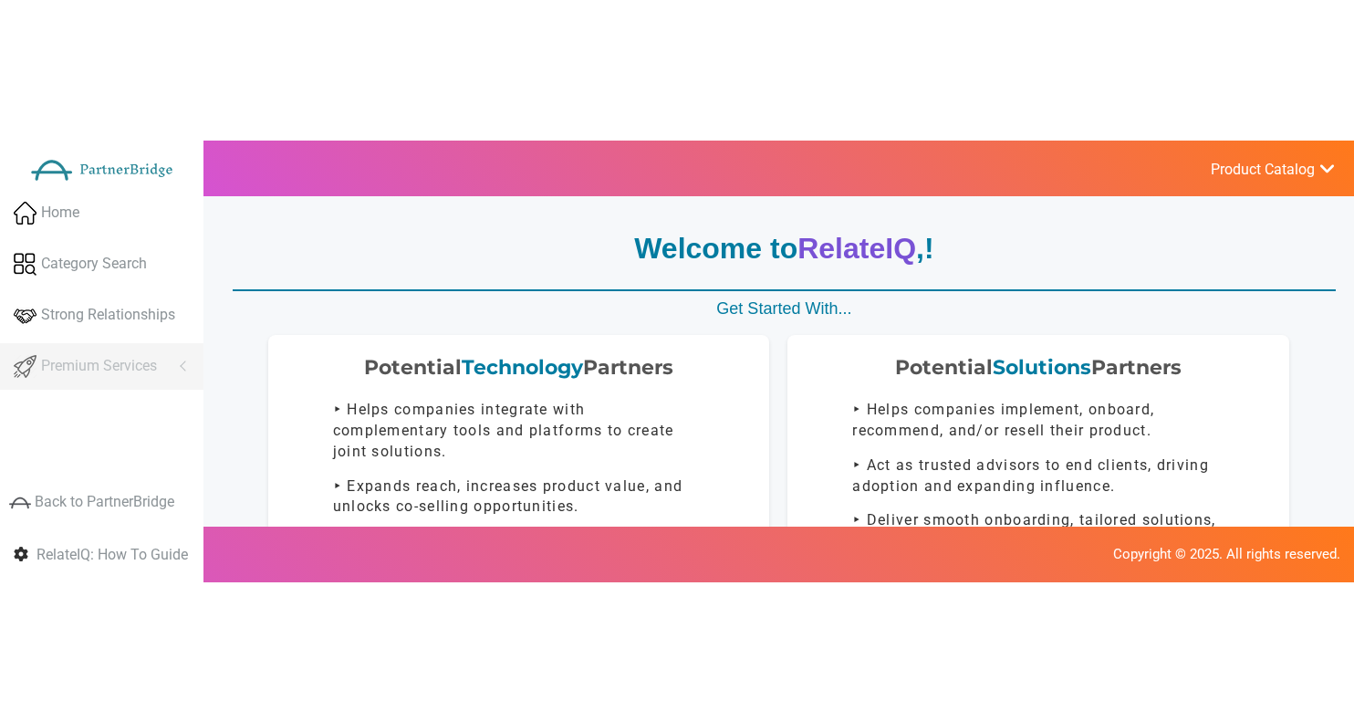
scroll to position [4, 0]
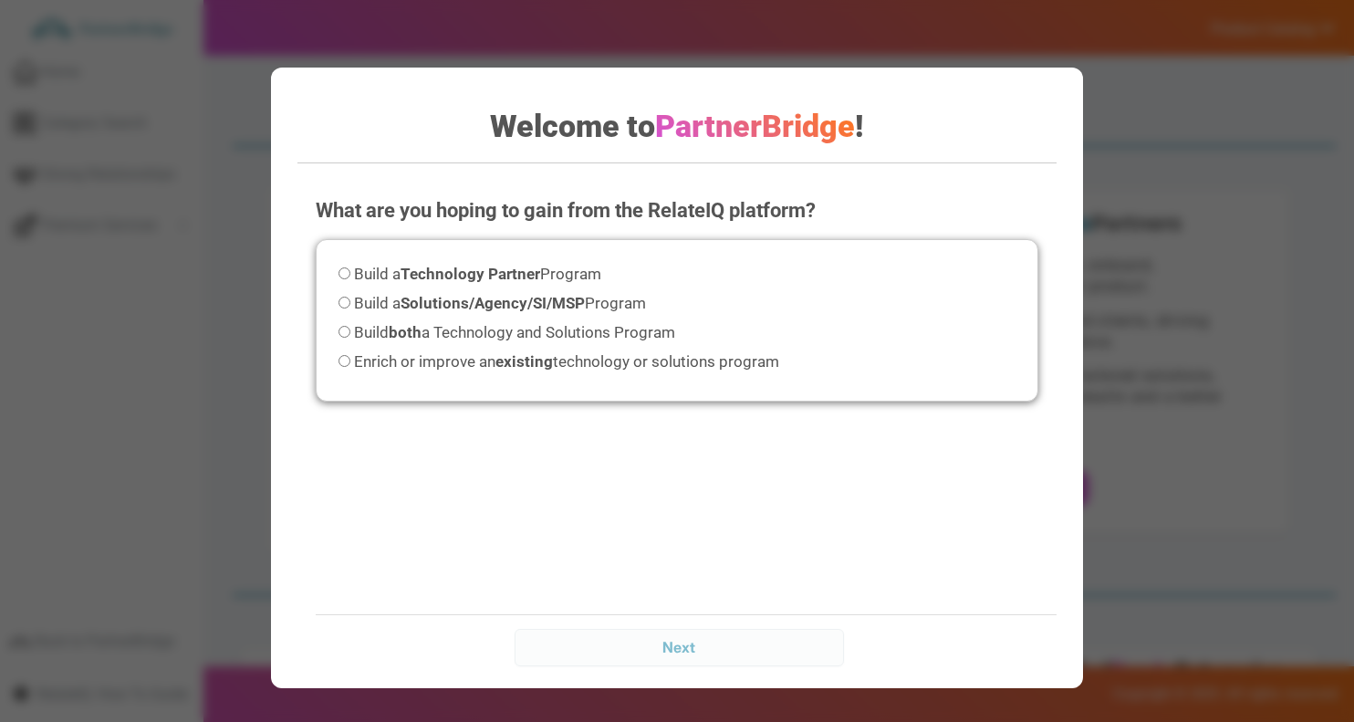
click at [452, 343] on label "Build both a Technology and Solutions Program" at bounding box center [506, 332] width 337 height 25
click at [350, 338] on input "Build both a Technology and Solutions Program" at bounding box center [344, 332] width 12 height 12
radio input "true"
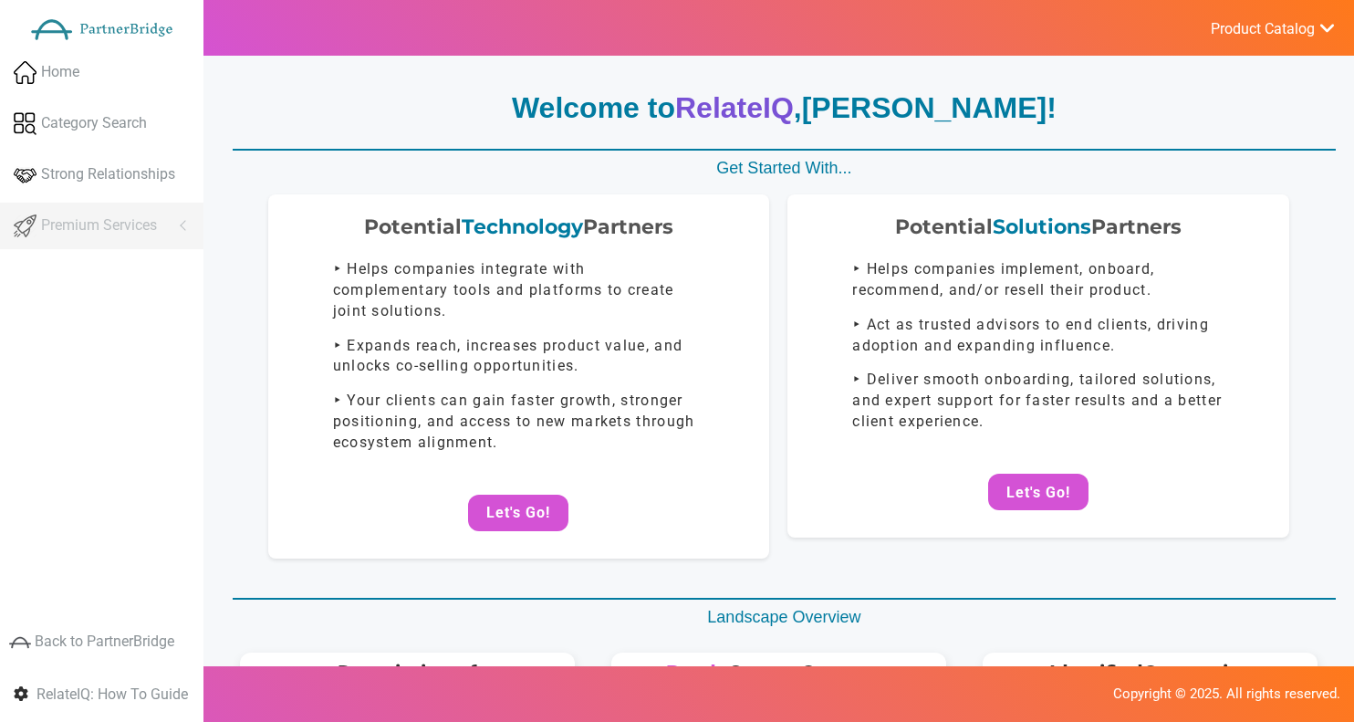
scroll to position [4, 0]
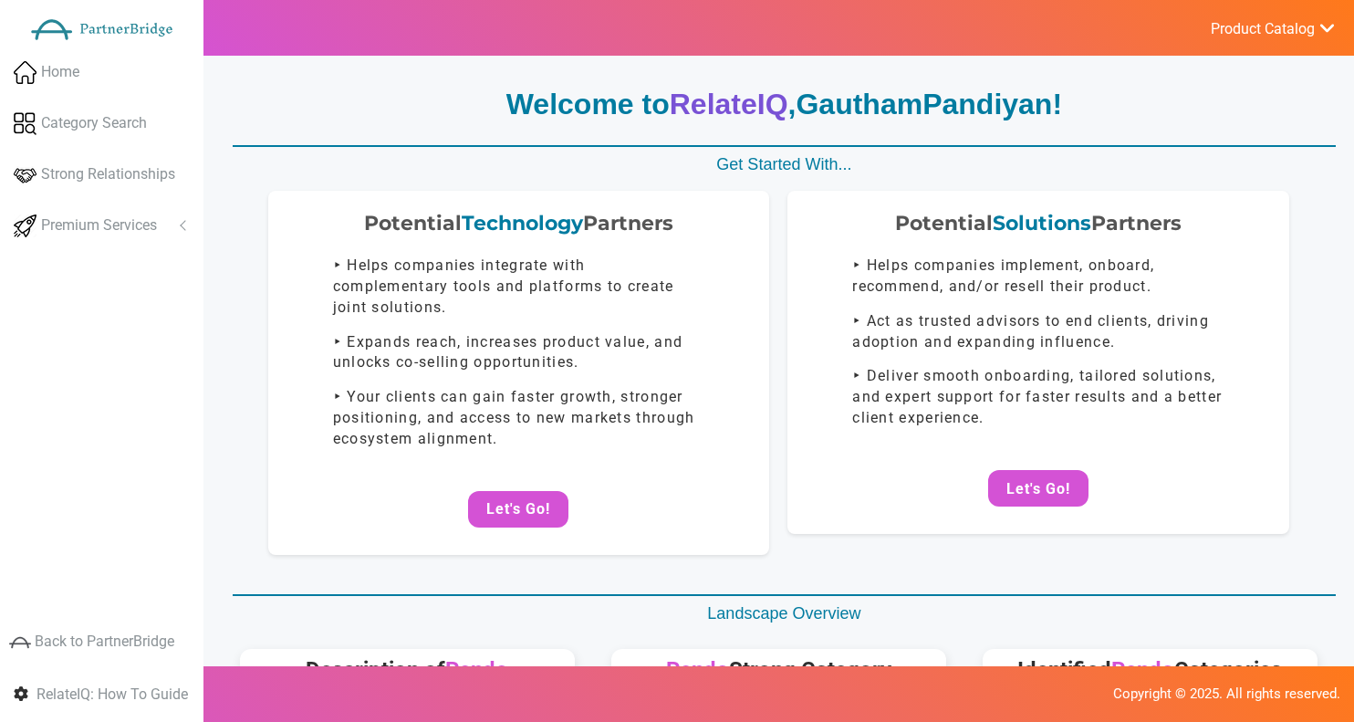
click at [780, 200] on div "Potential Technology Partners ‣ Helps companies integrate with complementary to…" at bounding box center [779, 373] width 1114 height 365
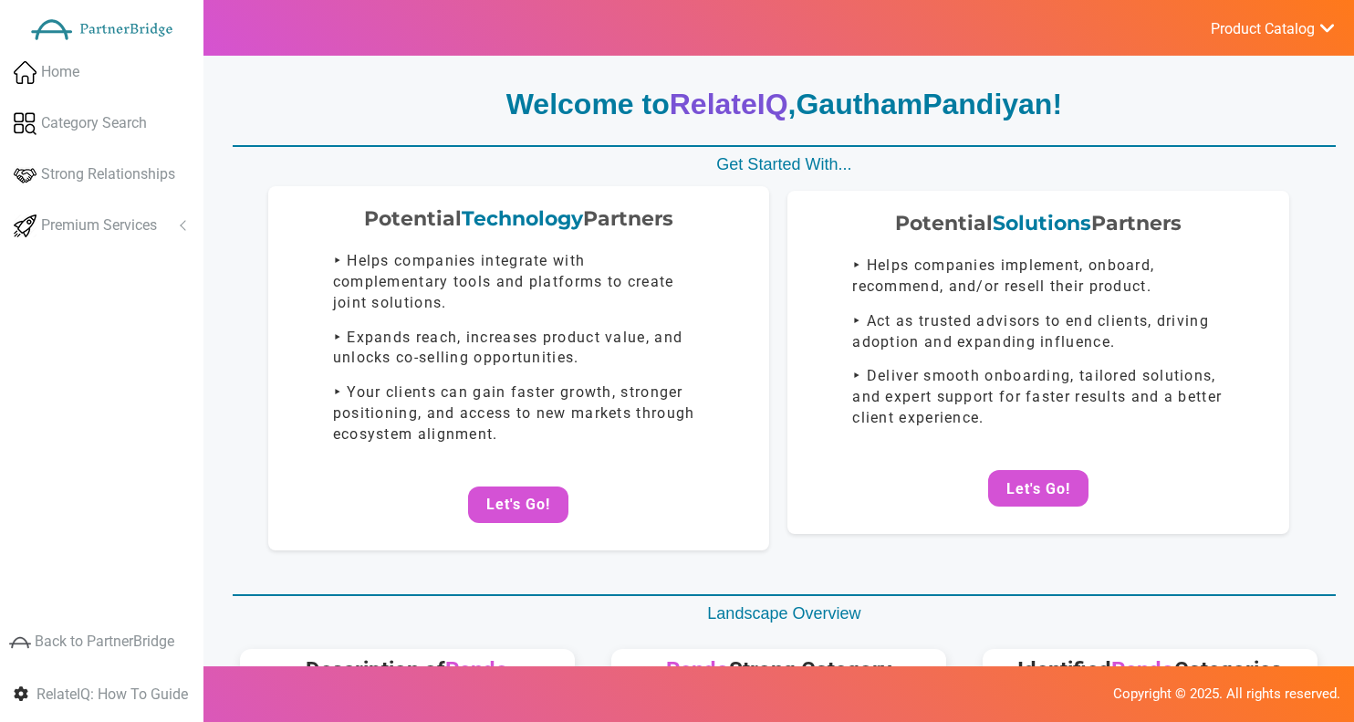
click at [535, 481] on div "Potential Technology Partners ‣ Helps companies integrate with complementary to…" at bounding box center [519, 368] width 502 height 365
click at [523, 504] on button "Let's Go!" at bounding box center [518, 504] width 100 height 36
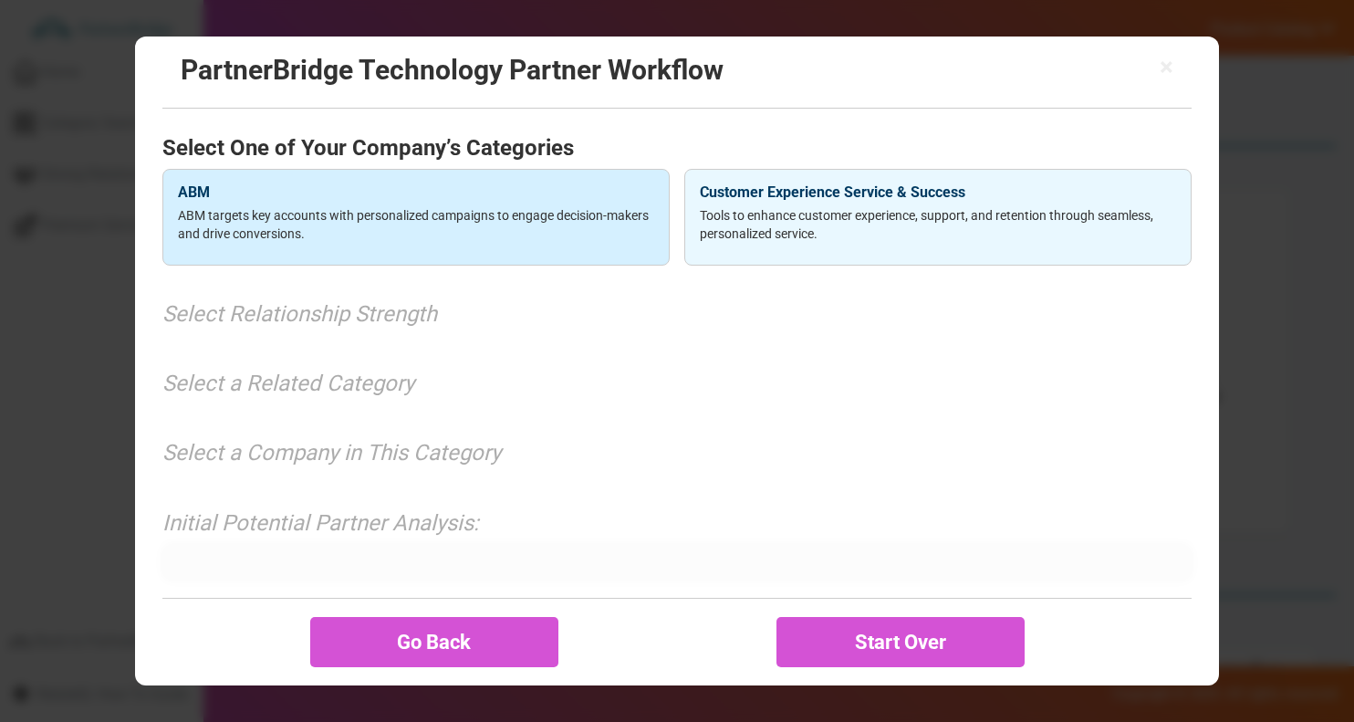
click at [448, 231] on p "ABM targets key accounts with personalized campaigns to engage decision-makers …" at bounding box center [416, 224] width 476 height 36
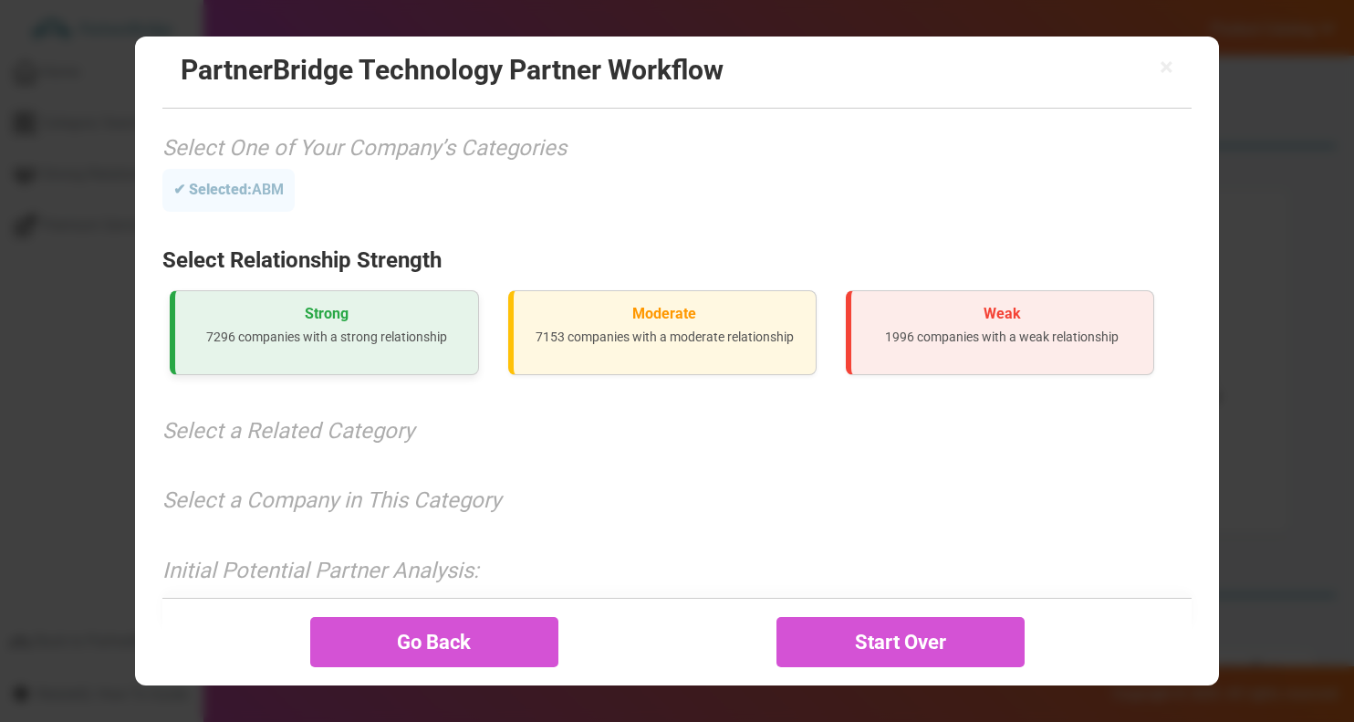
click at [452, 335] on p "7296 companies with a strong relationship" at bounding box center [326, 336] width 273 height 18
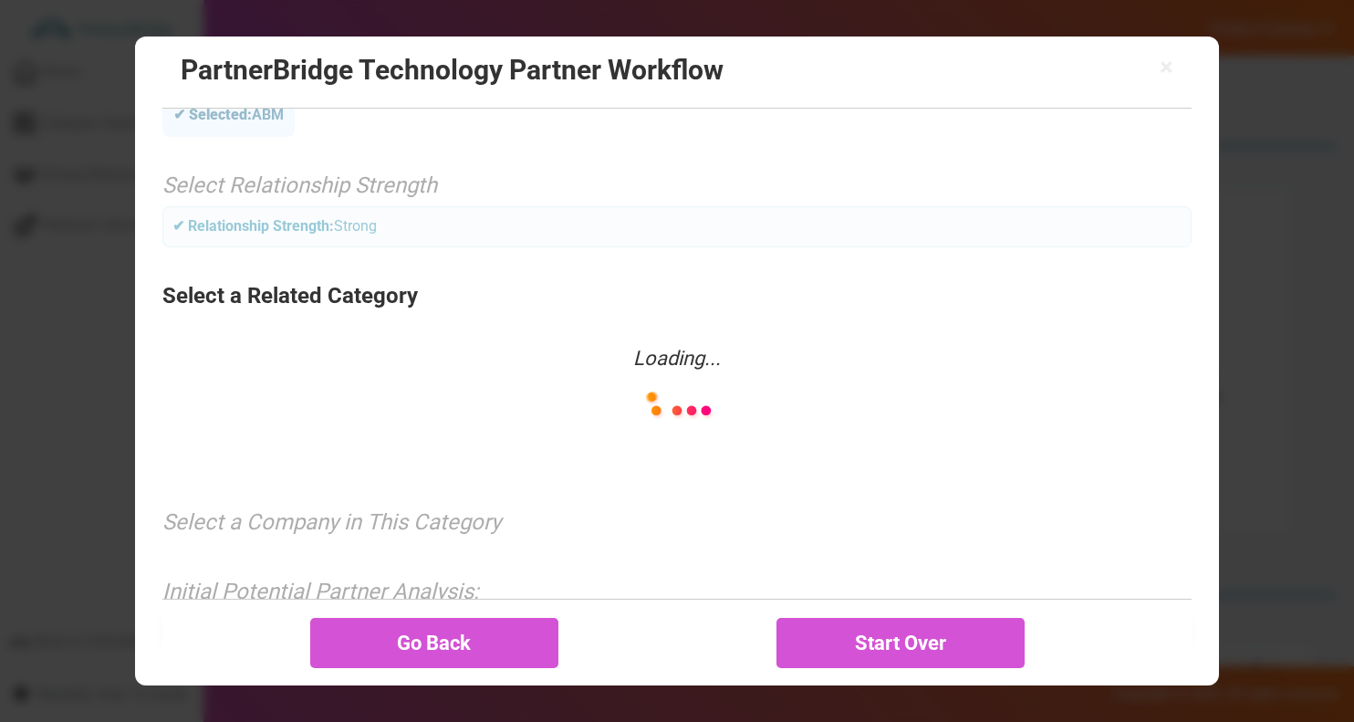
scroll to position [92, 0]
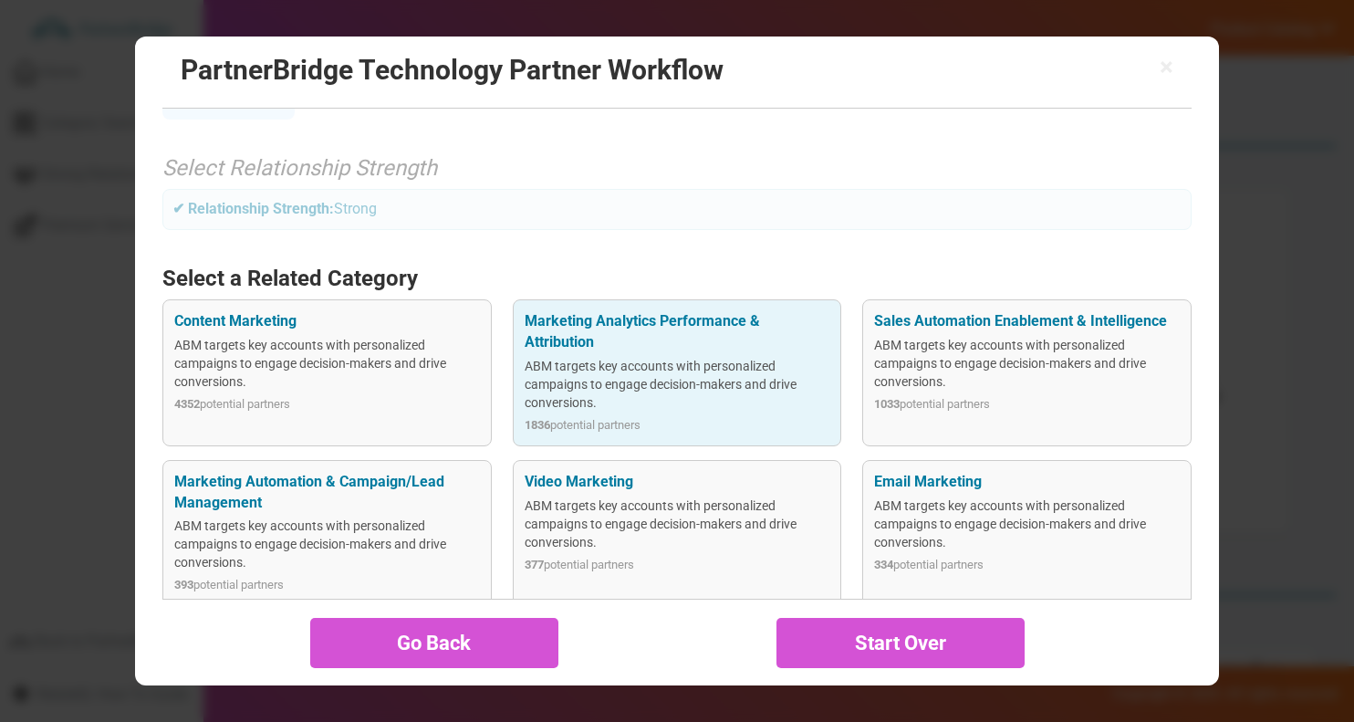
click at [546, 420] on strong "1836" at bounding box center [538, 425] width 26 height 14
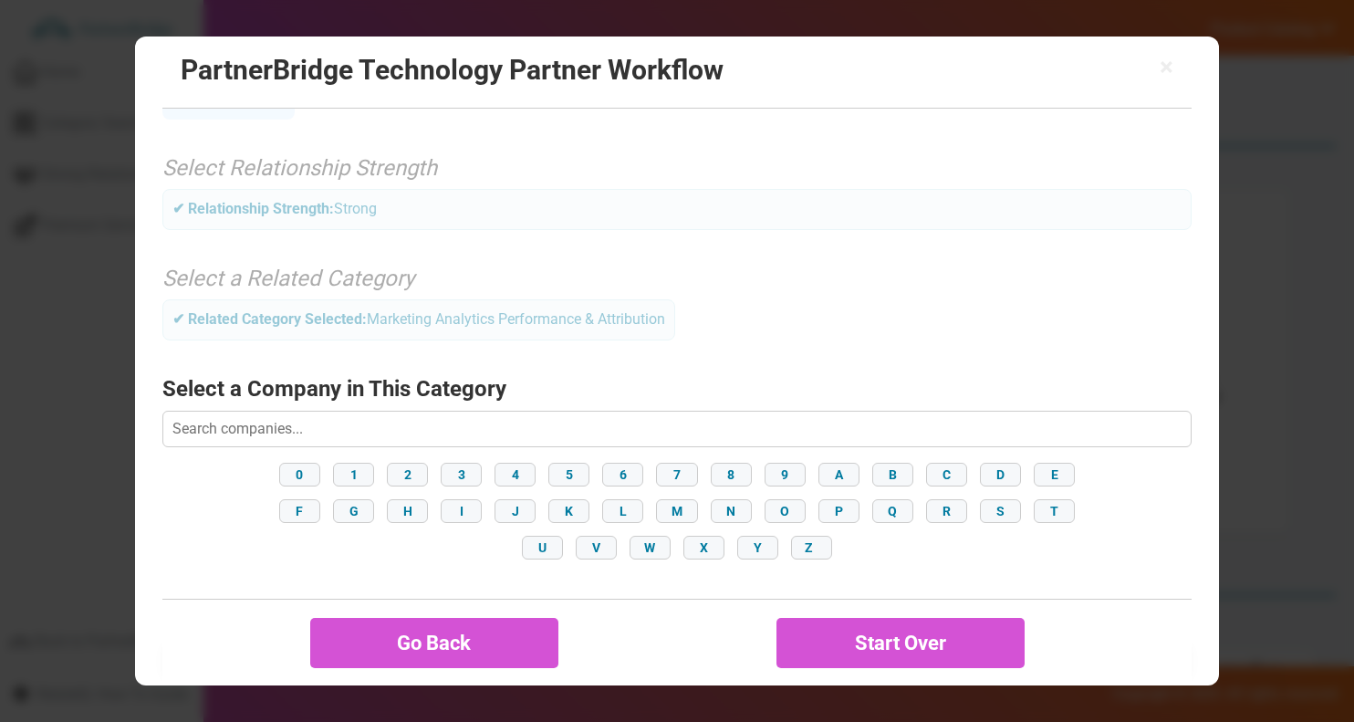
scroll to position [210, 0]
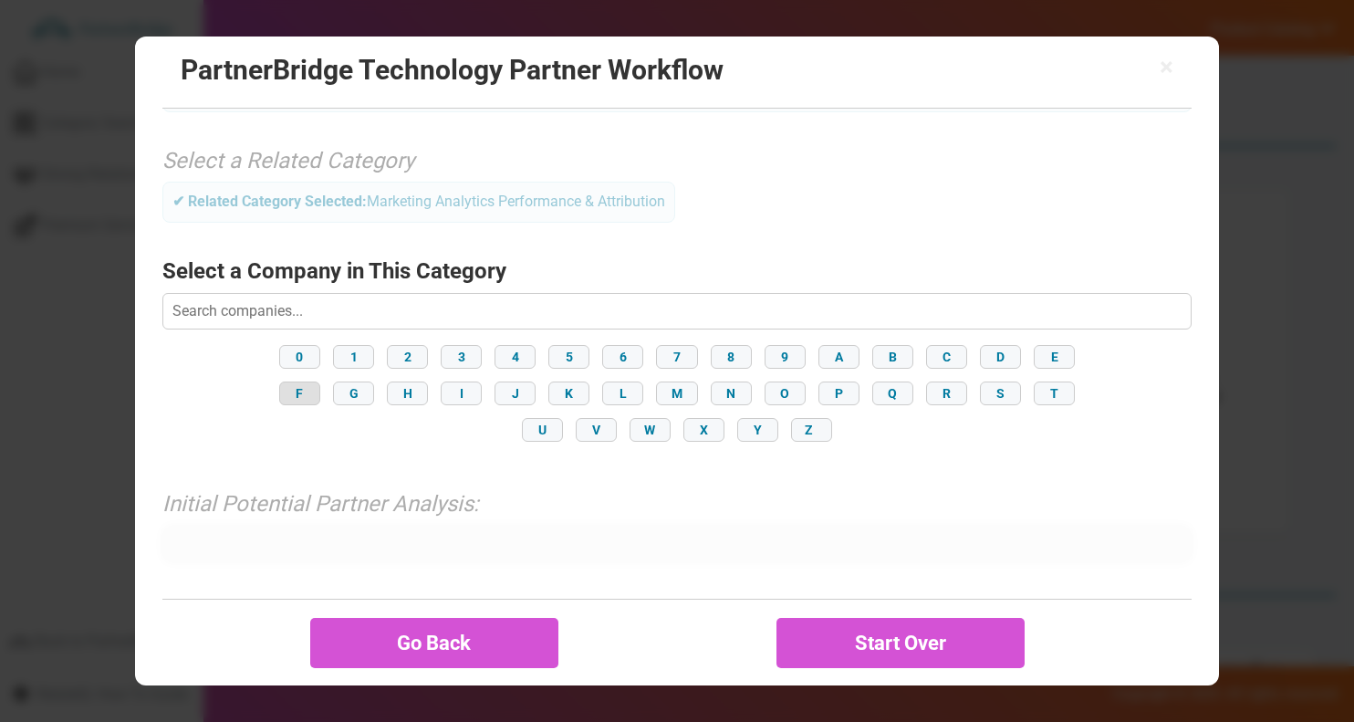
click at [303, 388] on button "F" at bounding box center [299, 393] width 41 height 24
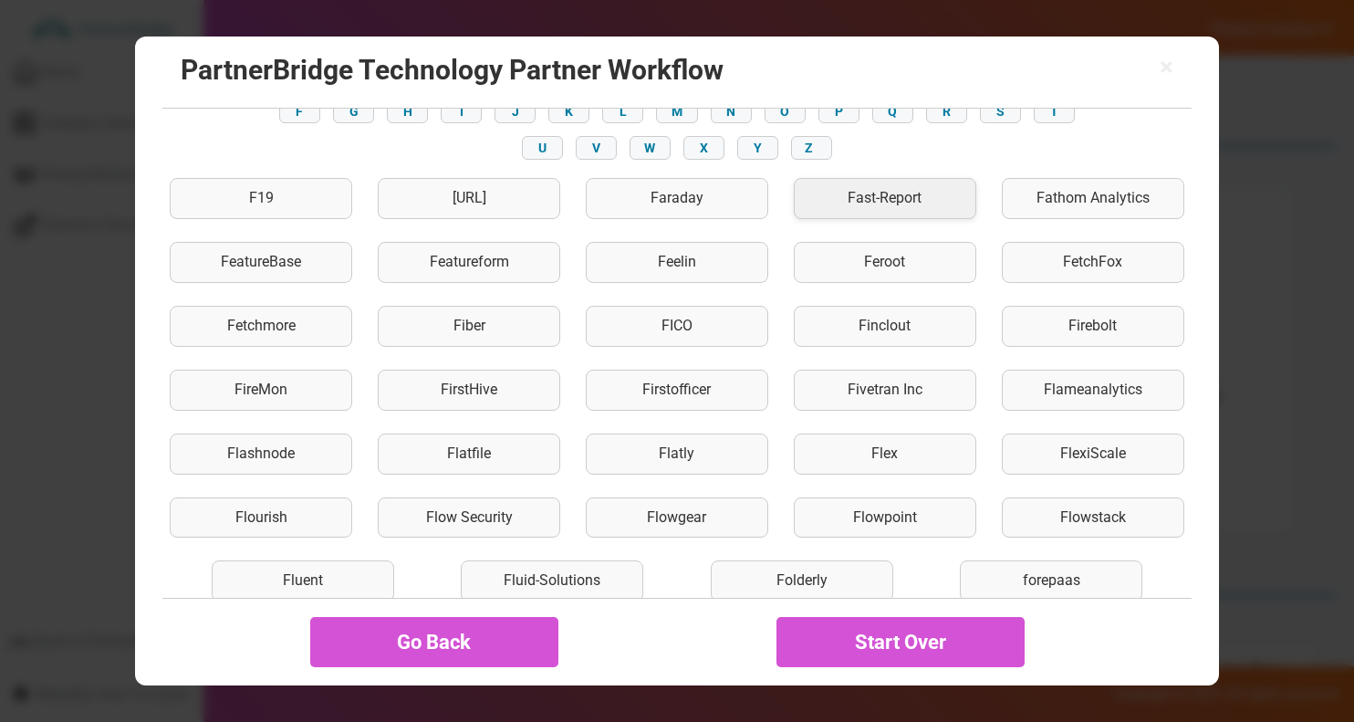
scroll to position [496, 0]
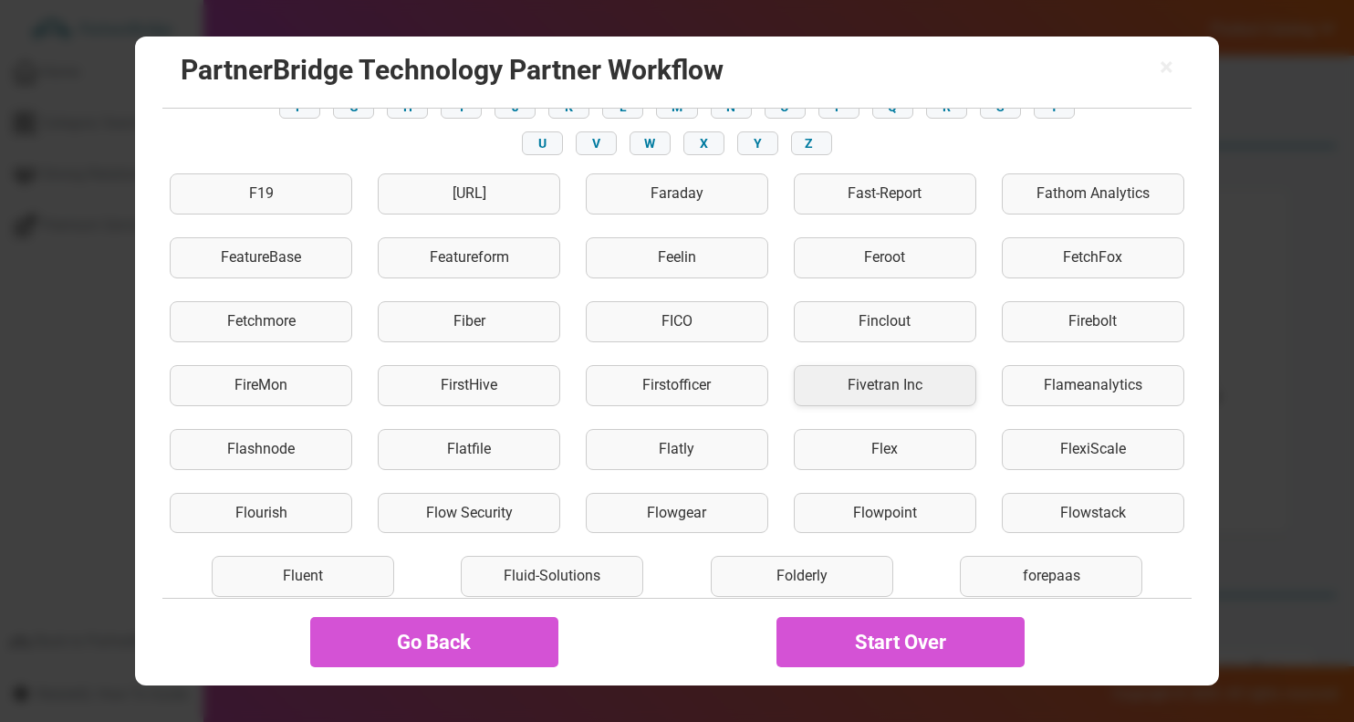
click at [865, 396] on div "Fivetran Inc" at bounding box center [885, 385] width 182 height 41
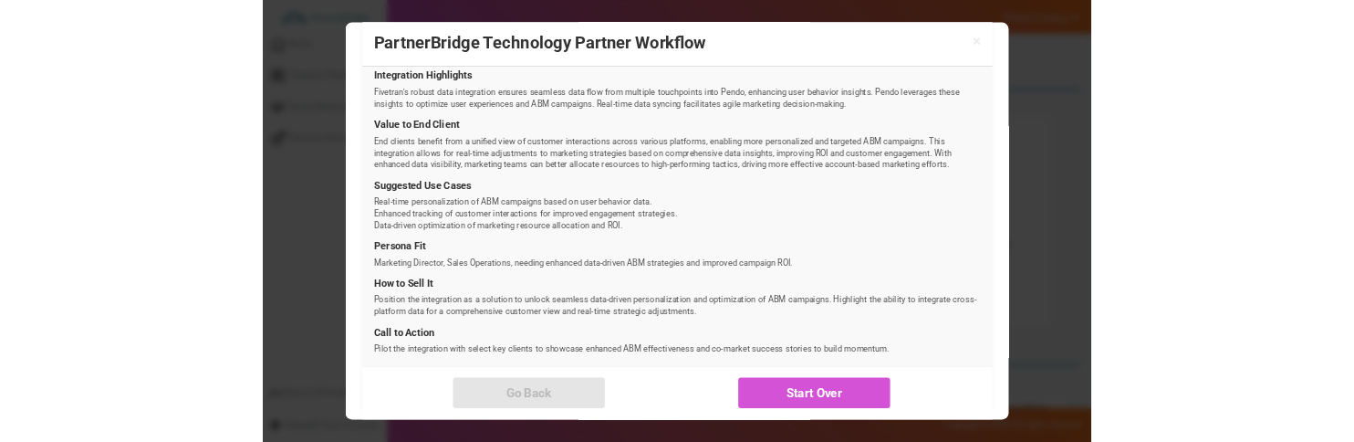
scroll to position [702, 0]
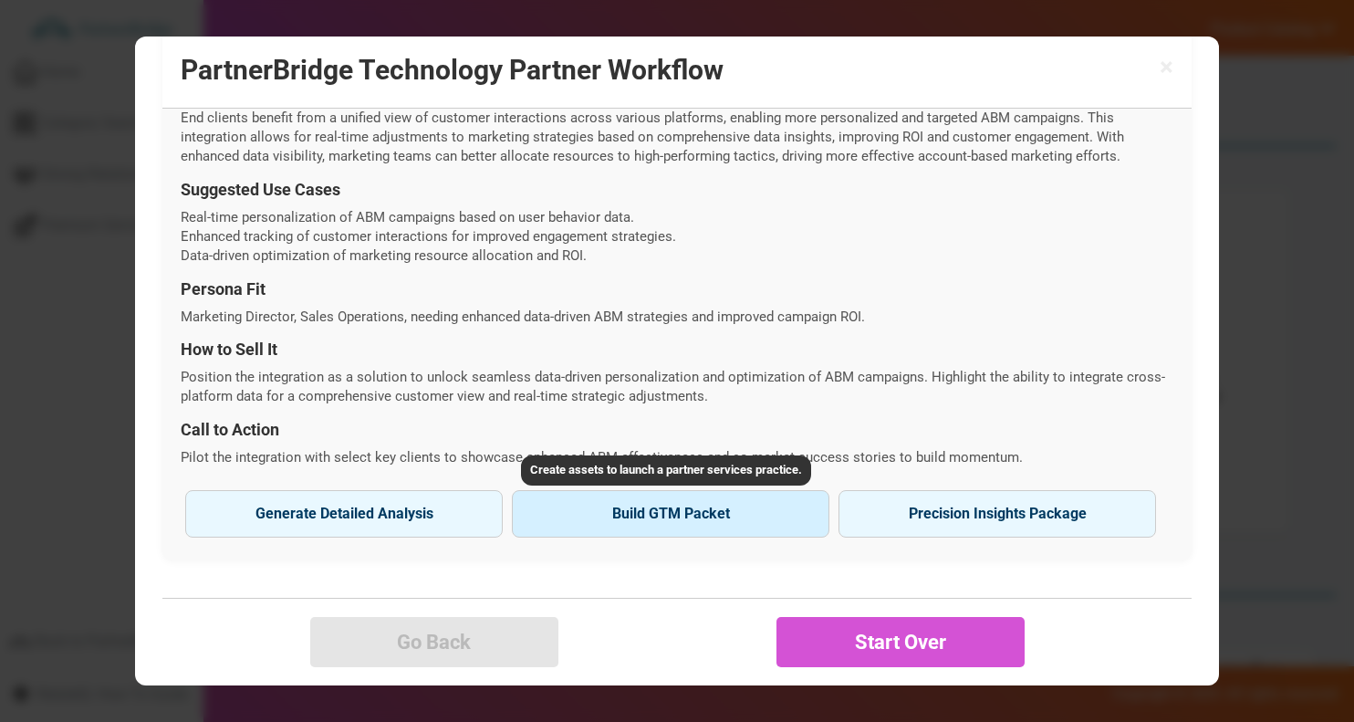
click at [646, 513] on button "Build GTM Packet" at bounding box center [670, 513] width 317 height 47
type input "Fivetran Inc"
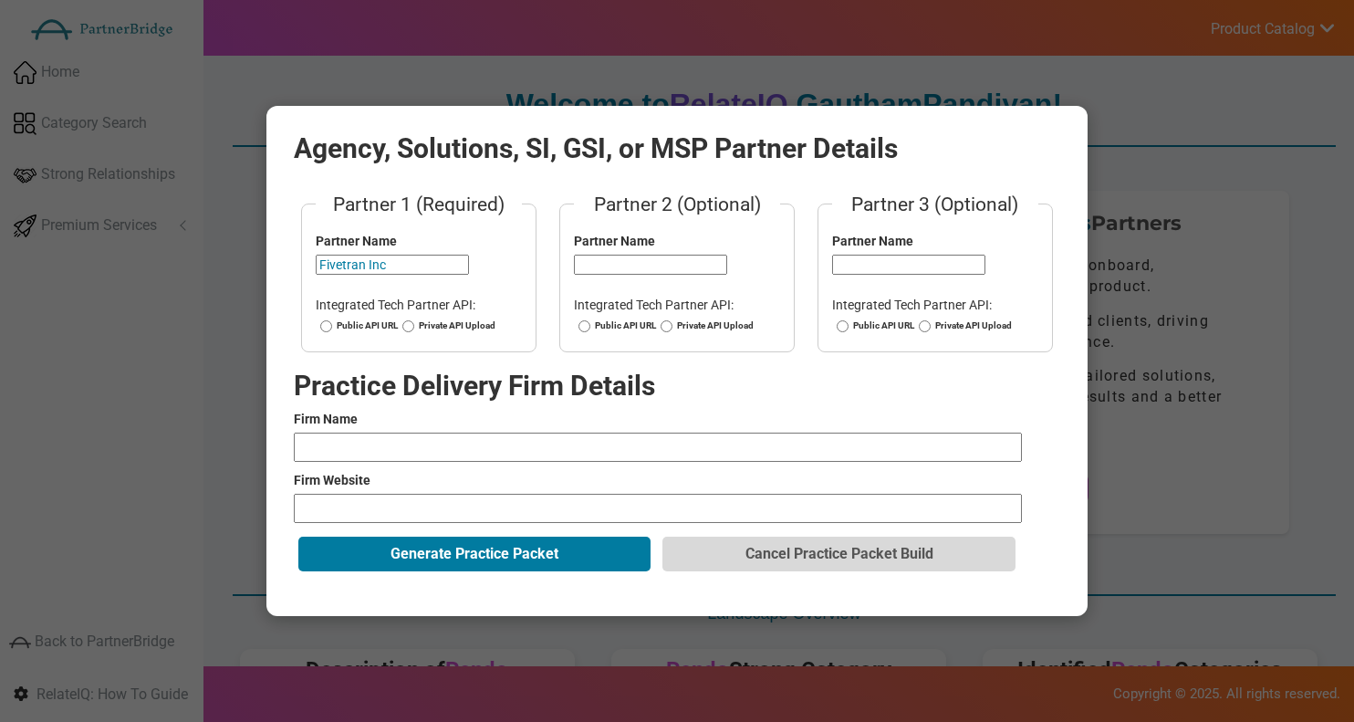
click at [379, 324] on label "Public API URL" at bounding box center [357, 325] width 82 height 13
click at [332, 324] on input "Public API URL" at bounding box center [326, 325] width 12 height 13
radio input "true"
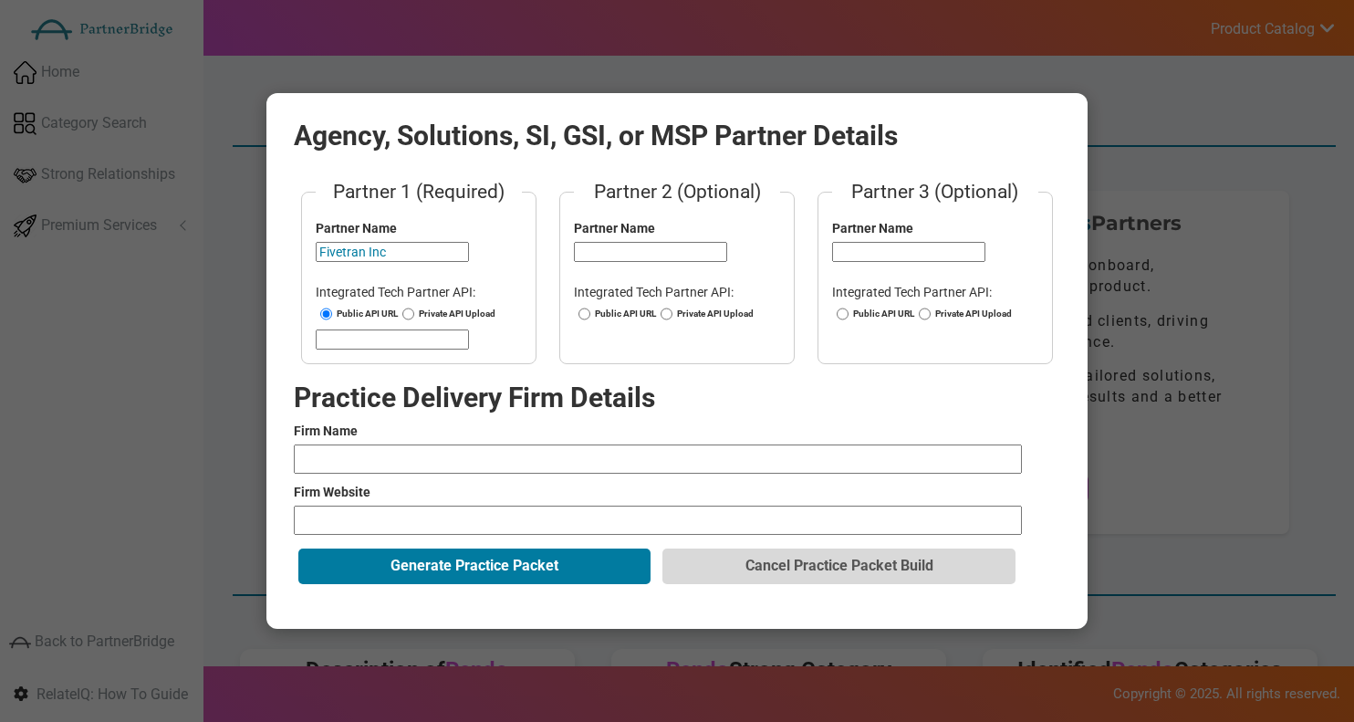
click at [379, 343] on input "url" at bounding box center [392, 339] width 153 height 20
type input "[URL][DOMAIN_NAME]"
click at [483, 463] on input "text" at bounding box center [658, 458] width 728 height 29
type input "Slalom"
click at [448, 529] on input "url" at bounding box center [658, 519] width 728 height 29
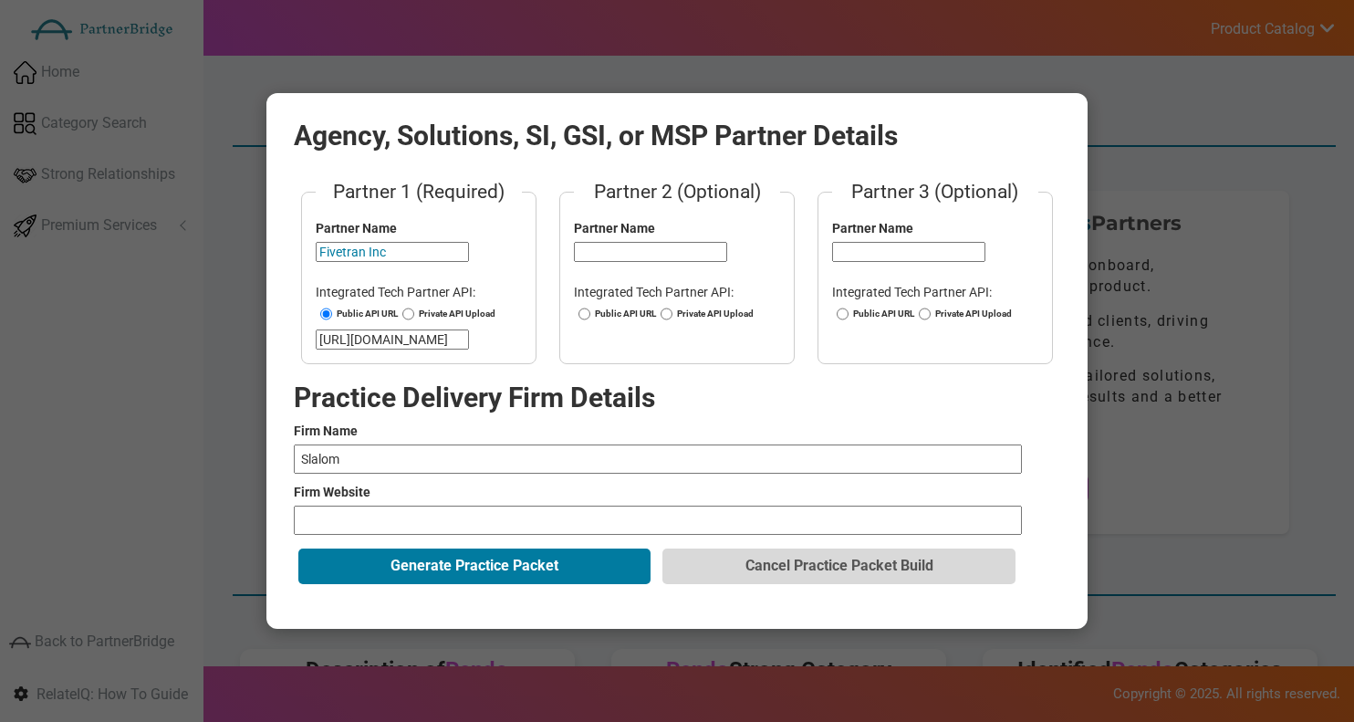
click at [476, 514] on input "url" at bounding box center [658, 519] width 728 height 29
paste input "[URL][DOMAIN_NAME]"
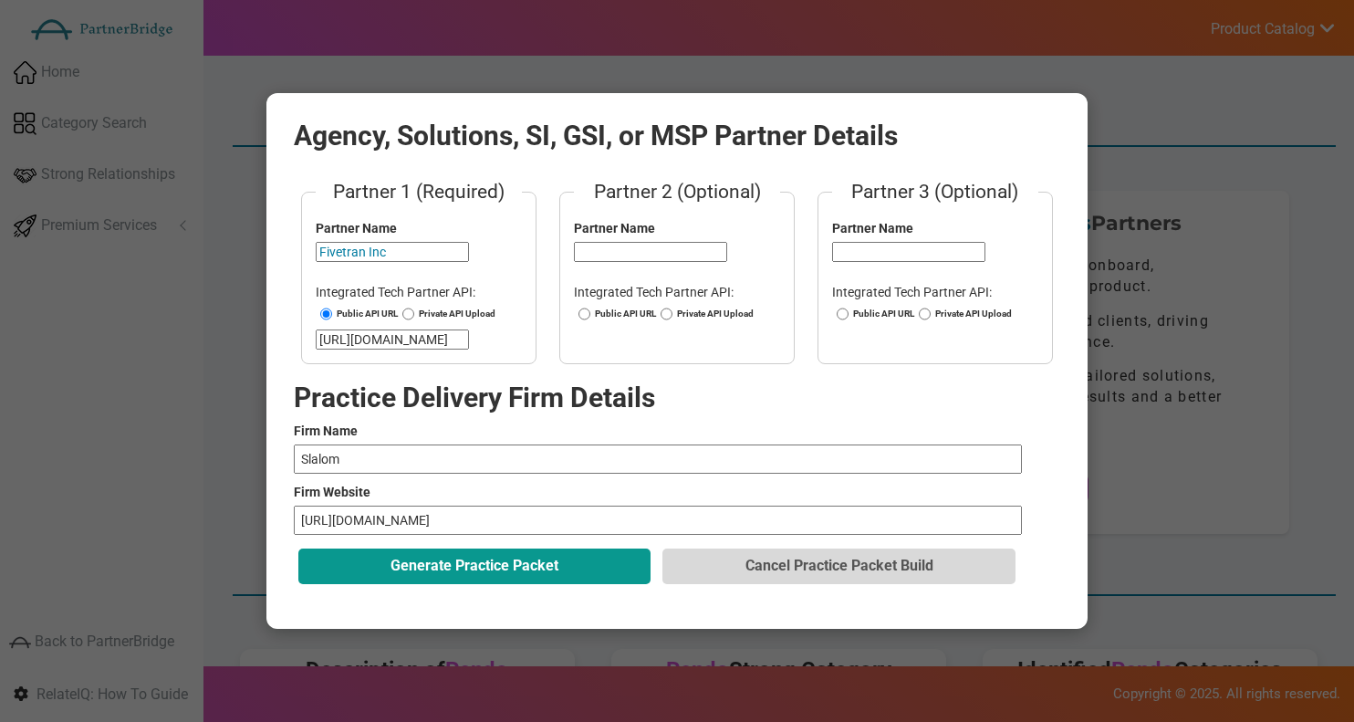
type input "[URL][DOMAIN_NAME]"
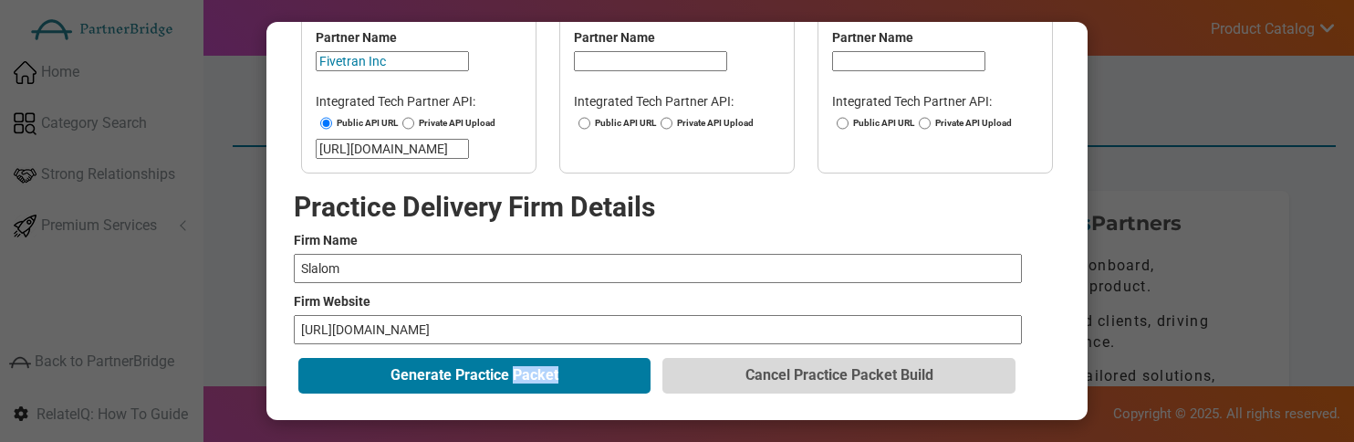
scroll to position [122, 0]
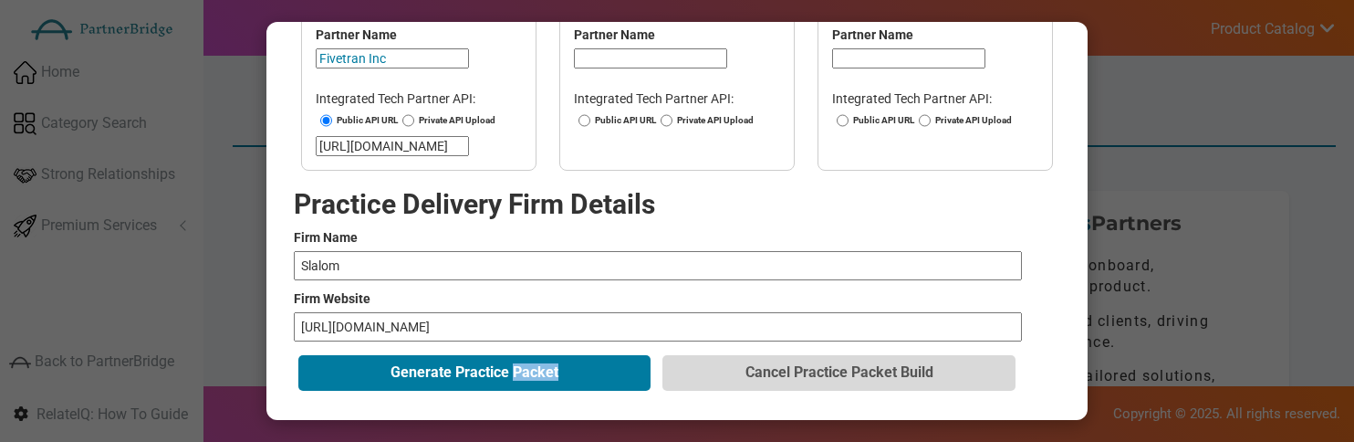
click at [459, 372] on button "Generate Practice Packet" at bounding box center [474, 372] width 352 height 35
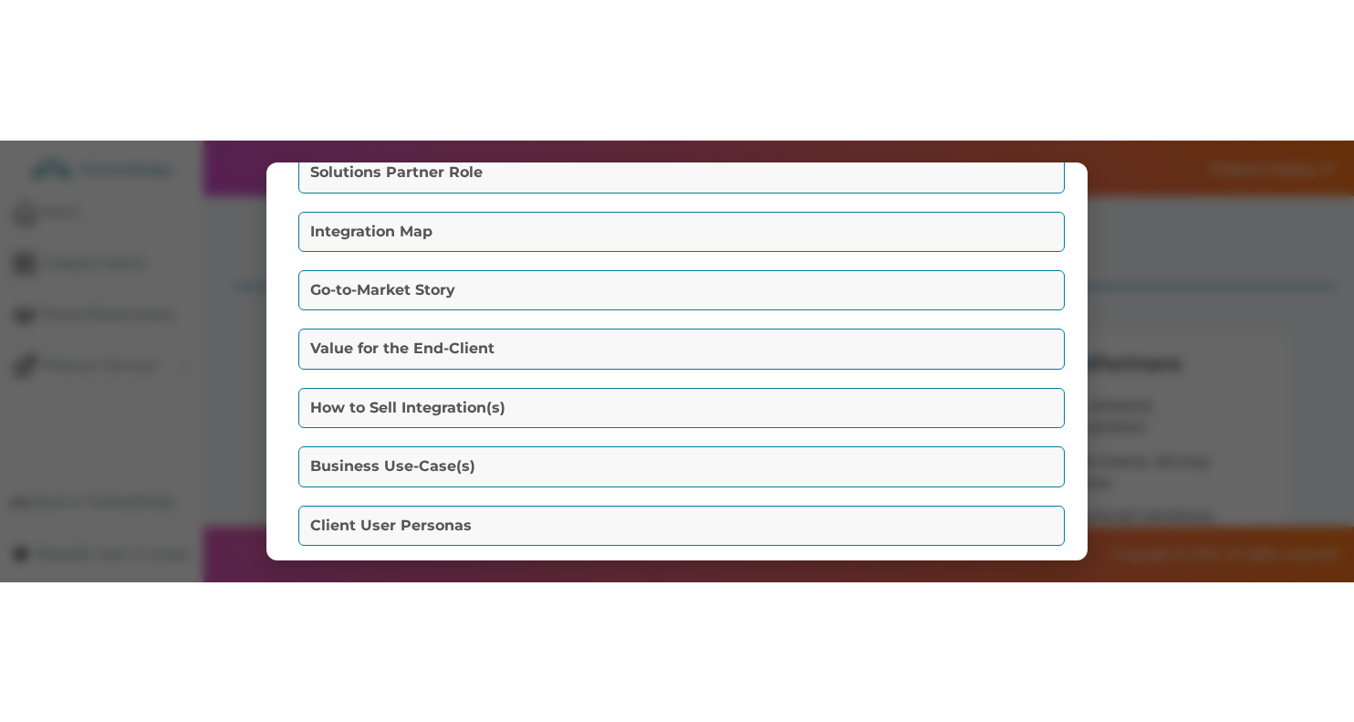
scroll to position [351, 0]
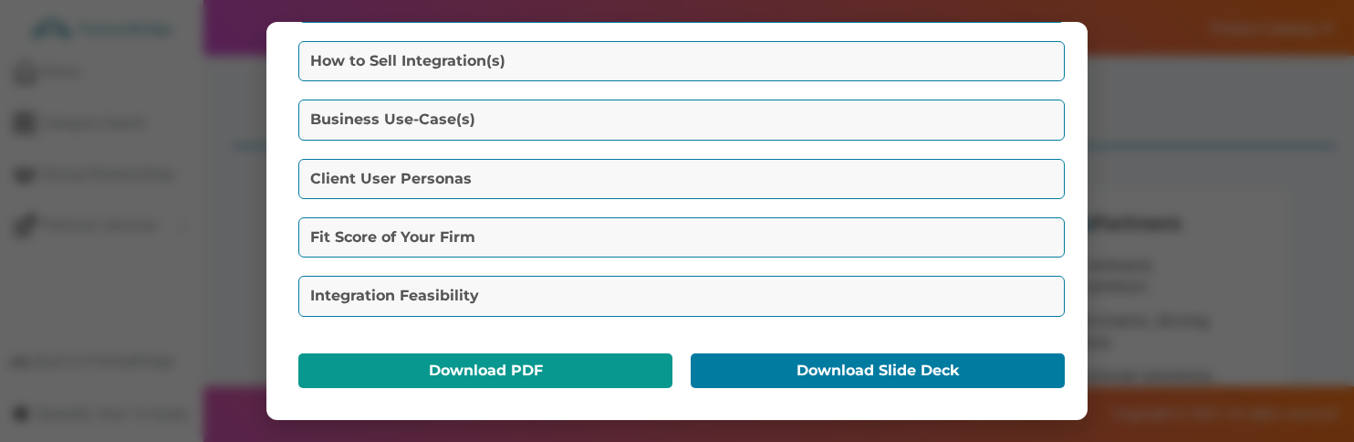
click at [588, 354] on button "Download PDF" at bounding box center [485, 370] width 374 height 35
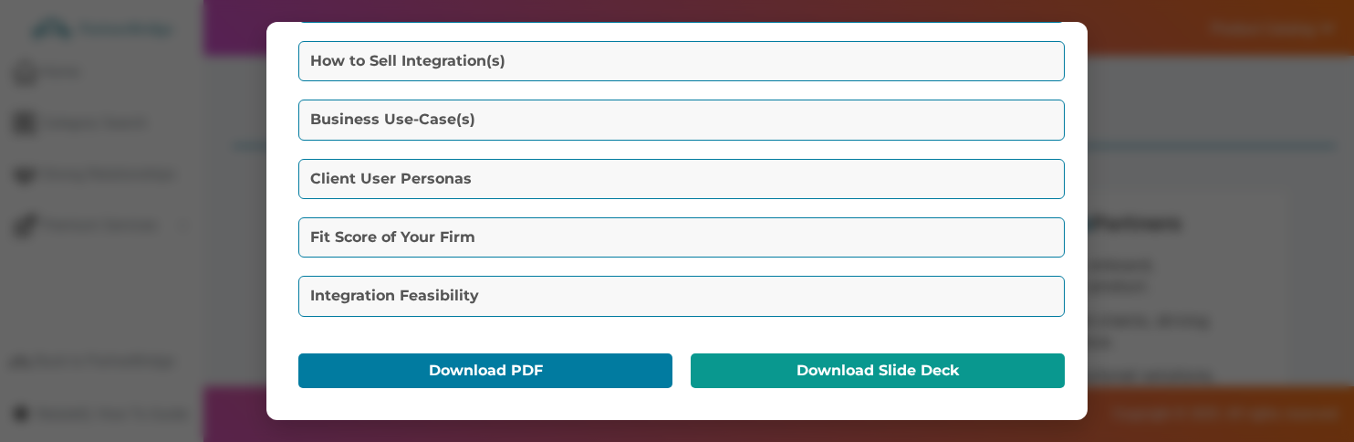
click at [727, 380] on button "Download Slide Deck" at bounding box center [878, 370] width 374 height 35
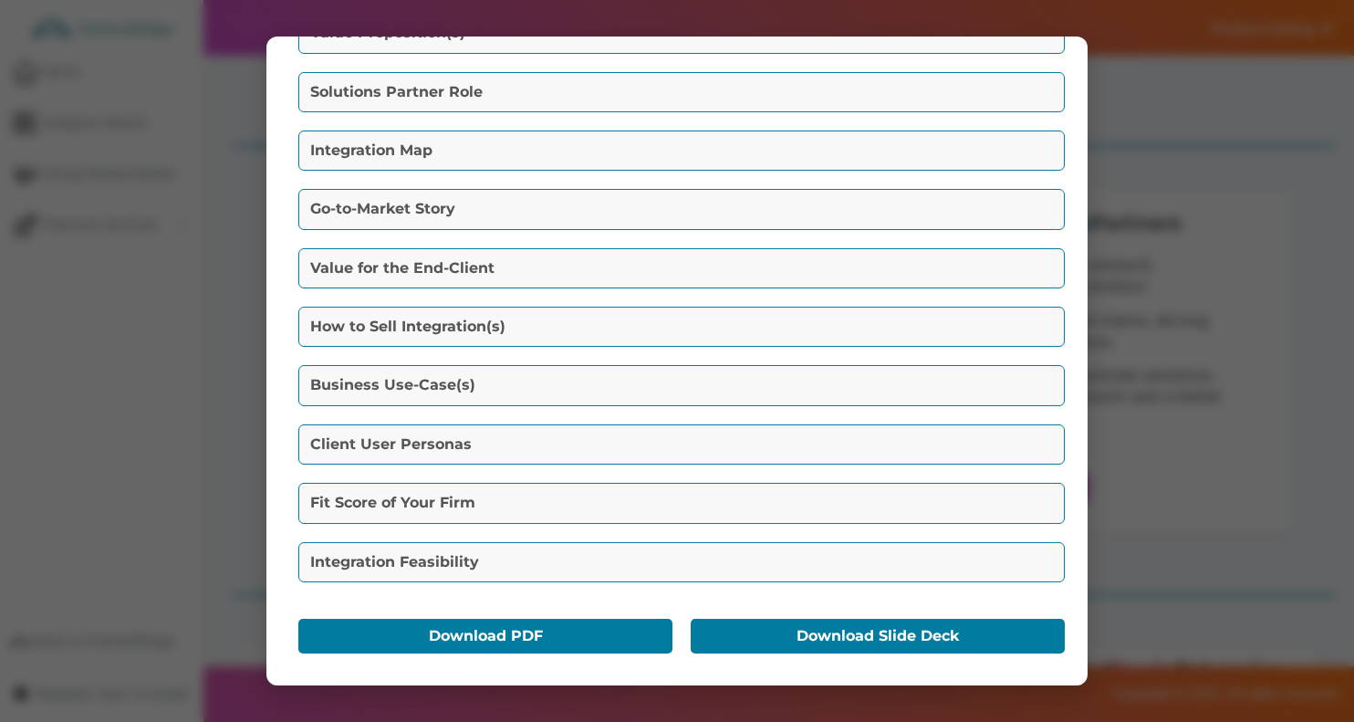
scroll to position [0, 0]
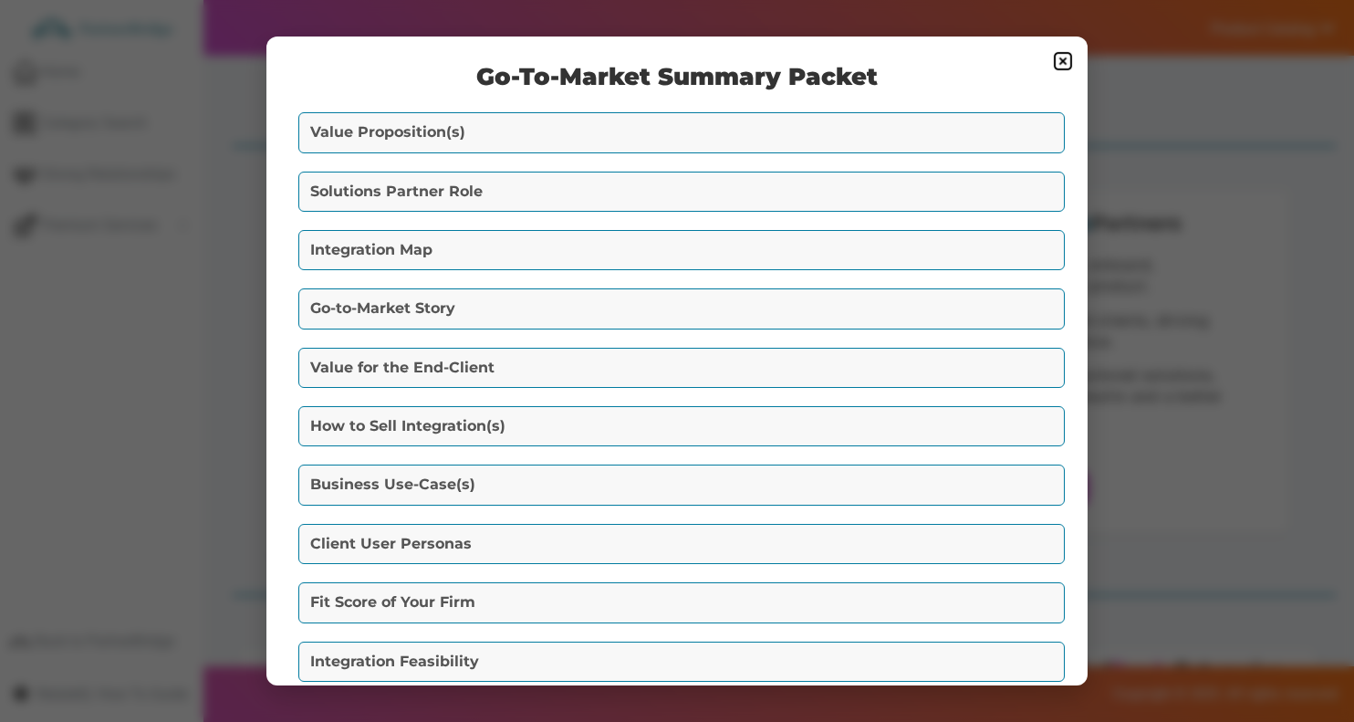
click at [1056, 60] on img at bounding box center [1063, 61] width 22 height 22
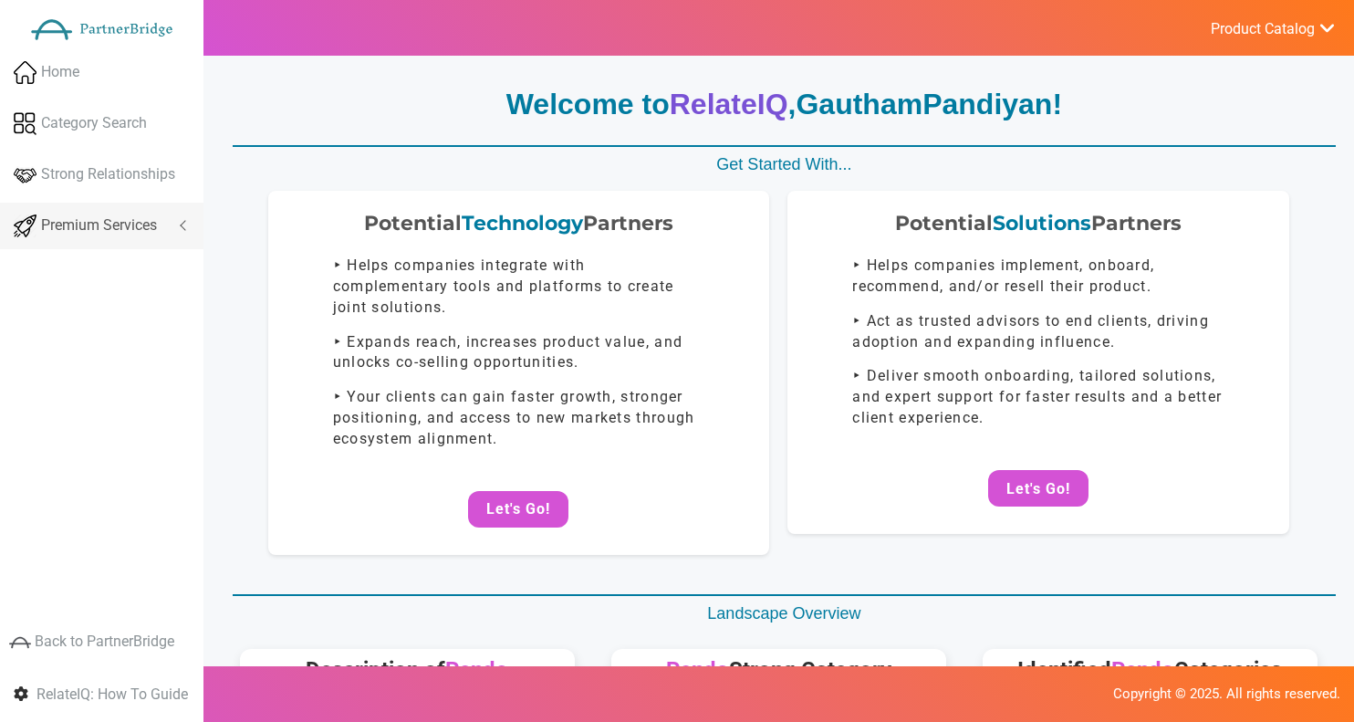
click at [128, 210] on link "Premium Services" at bounding box center [101, 226] width 203 height 47
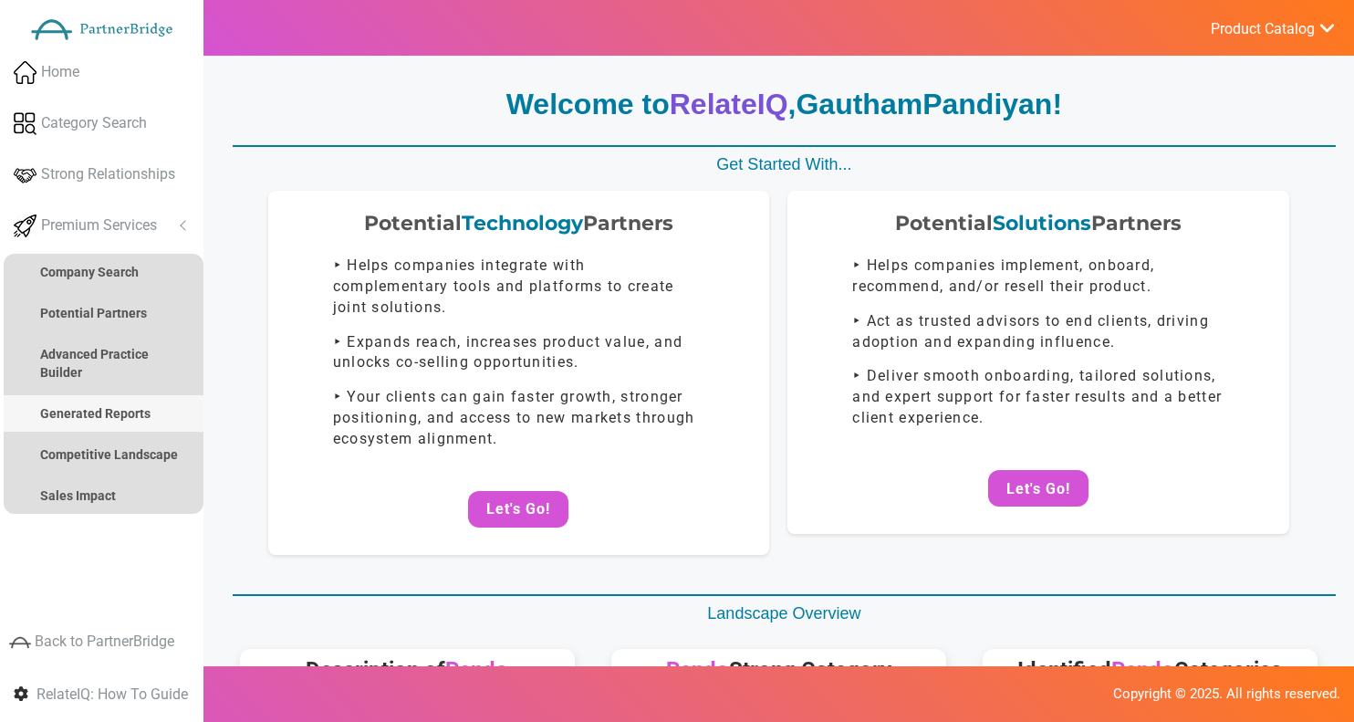
click at [89, 406] on strong "Generated Reports" at bounding box center [95, 413] width 110 height 15
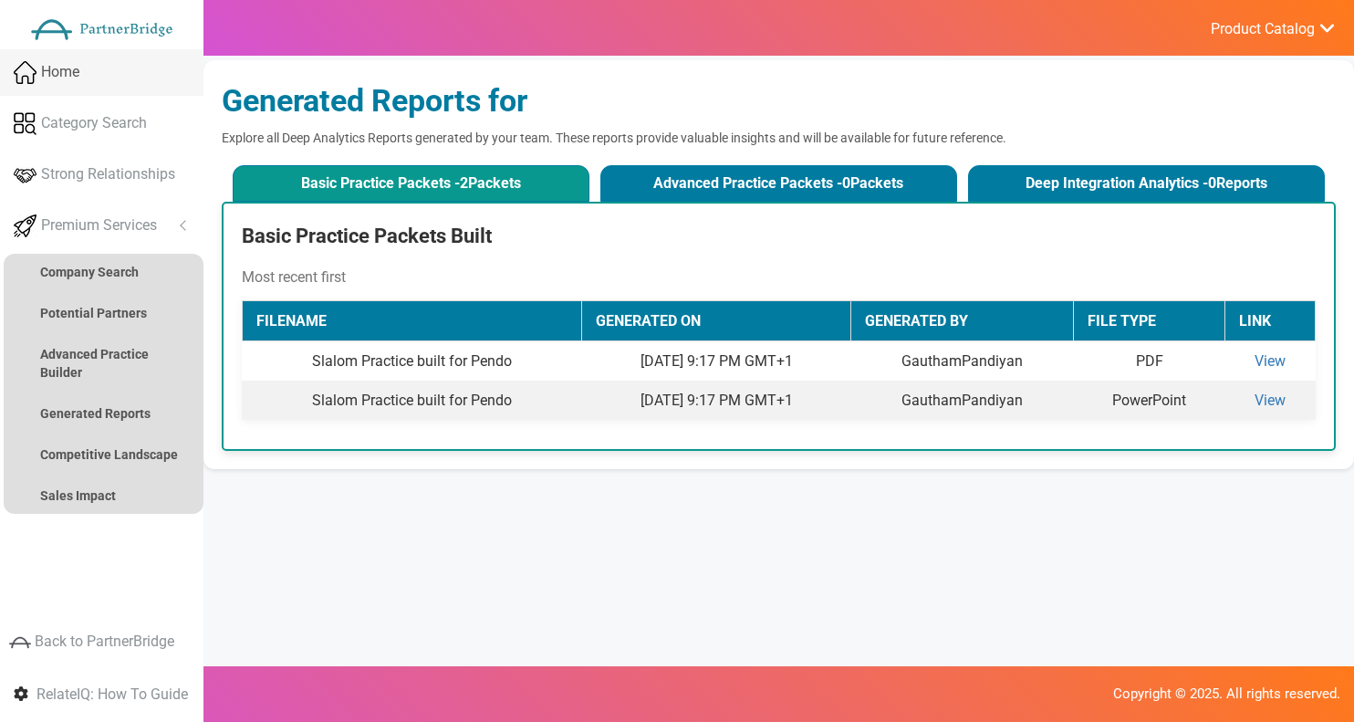
click at [119, 73] on link "Home" at bounding box center [101, 72] width 203 height 47
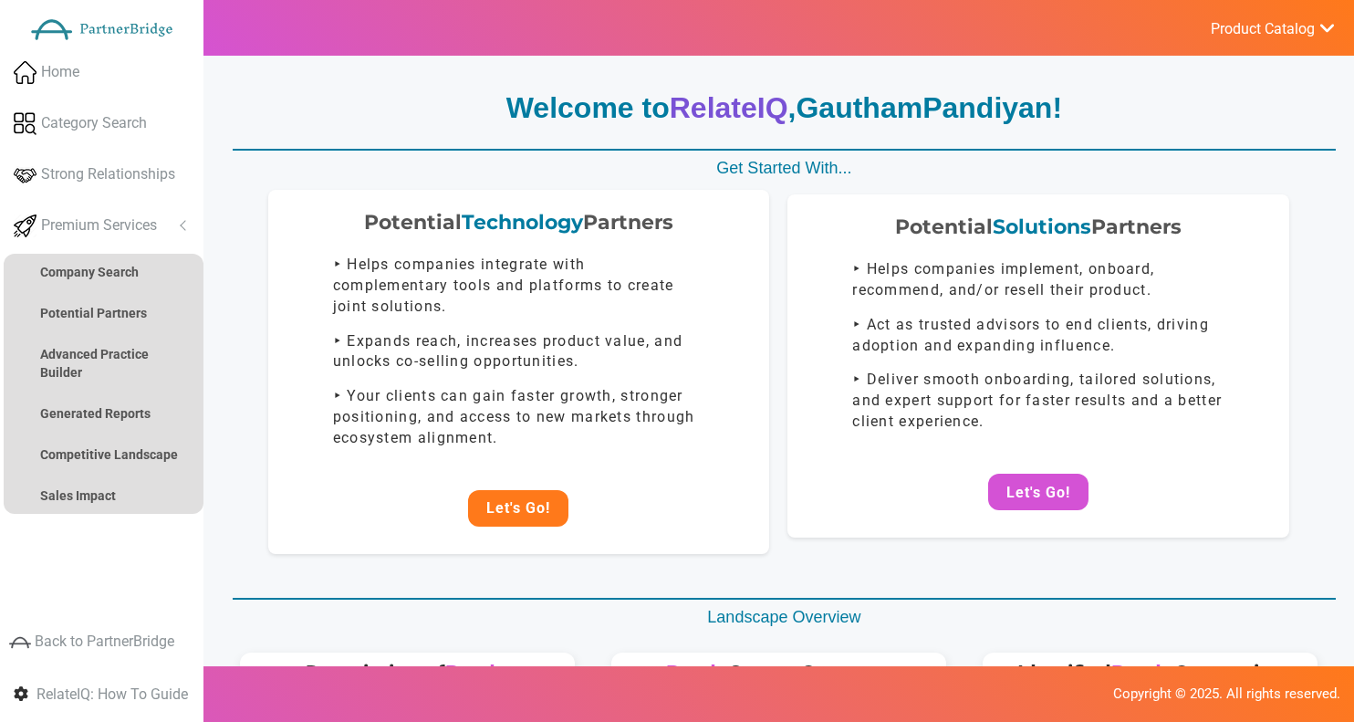
click at [527, 505] on button "Let's Go!" at bounding box center [518, 508] width 100 height 36
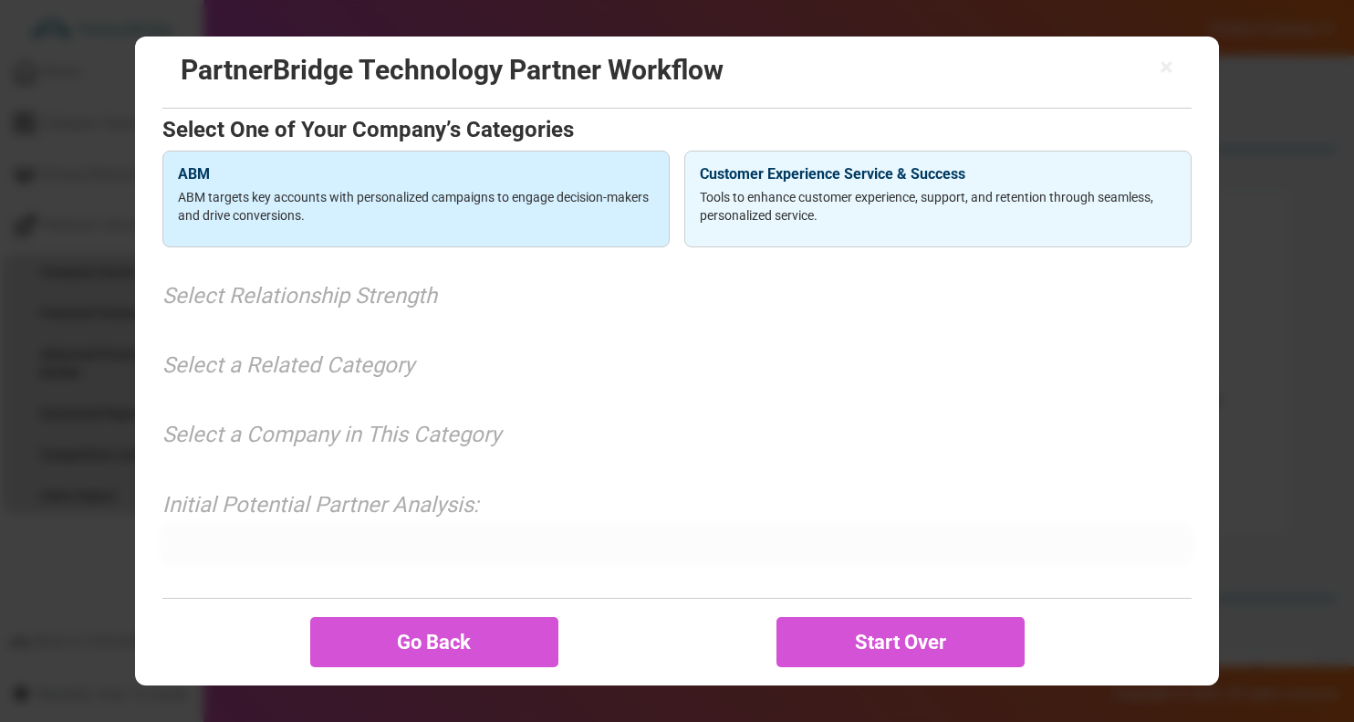
click at [495, 241] on div "ABM ABM targets key accounts with personalized campaigns to engage decision-mak…" at bounding box center [415, 199] width 507 height 97
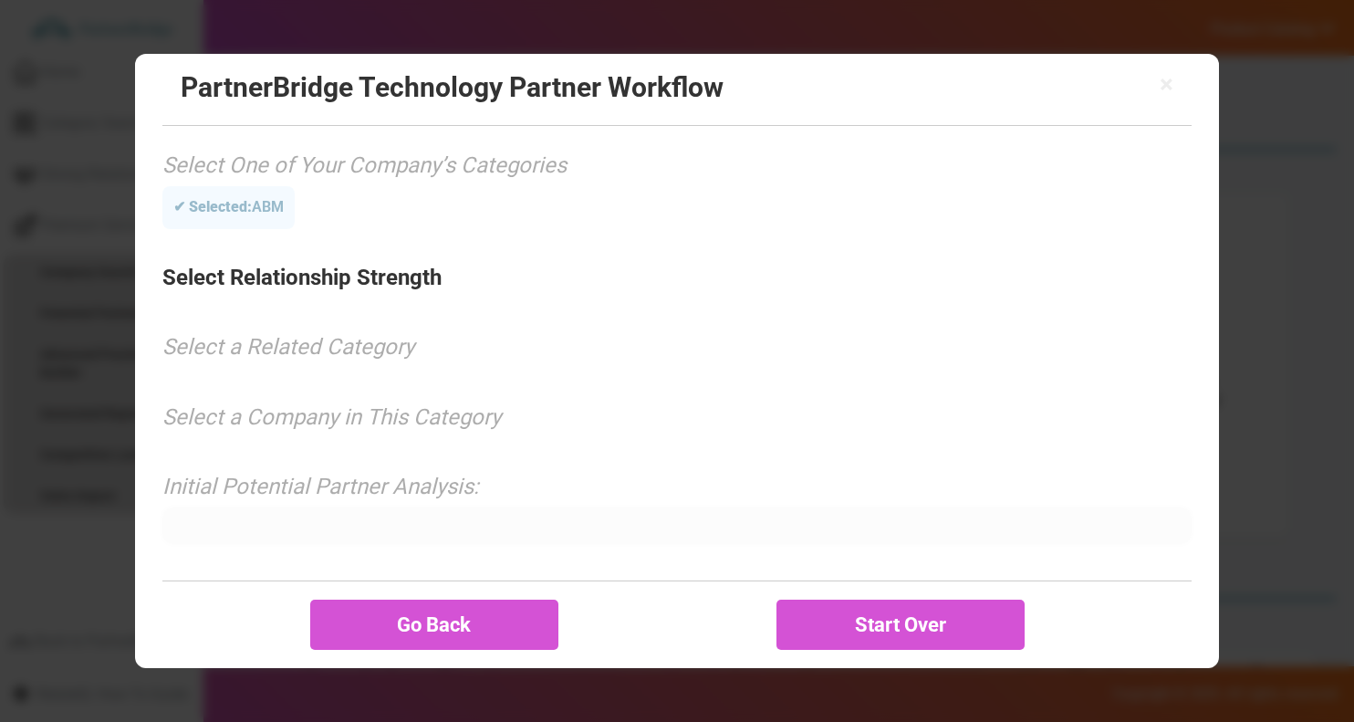
scroll to position [0, 0]
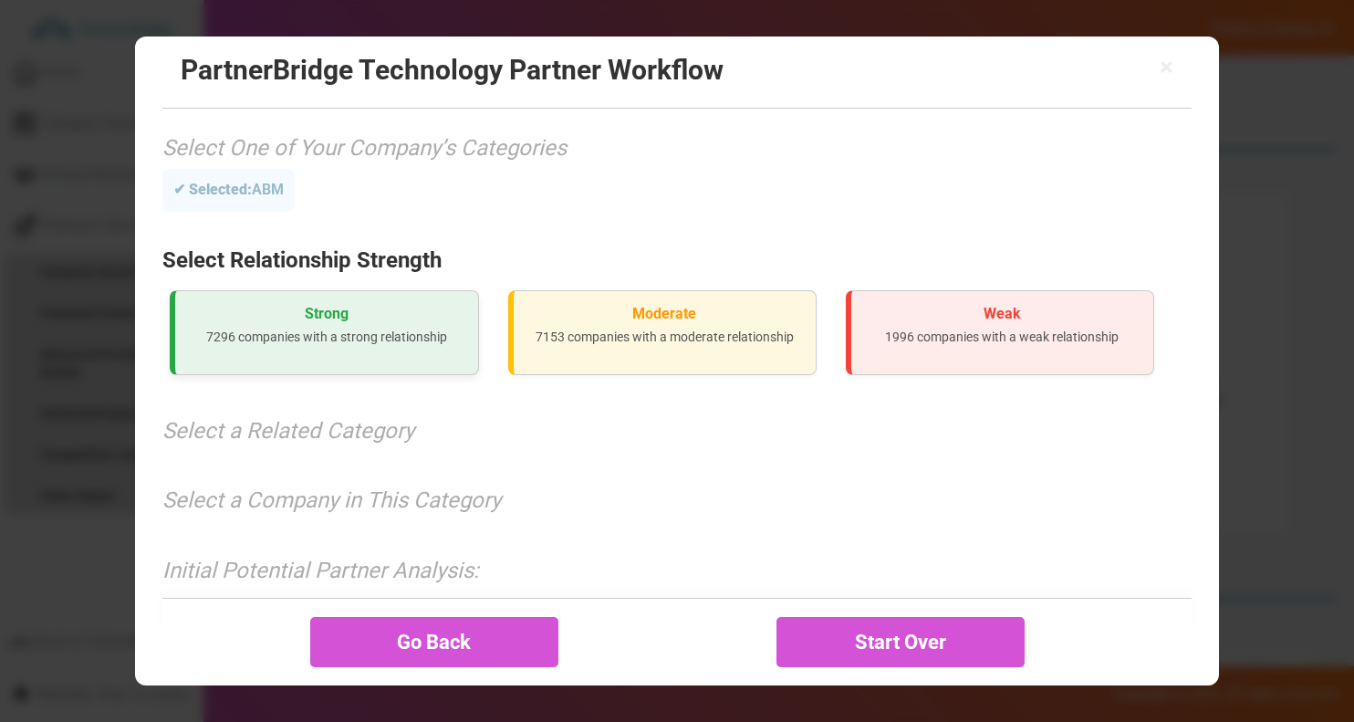
click at [386, 345] on p "7296 companies with a strong relationship" at bounding box center [326, 336] width 273 height 18
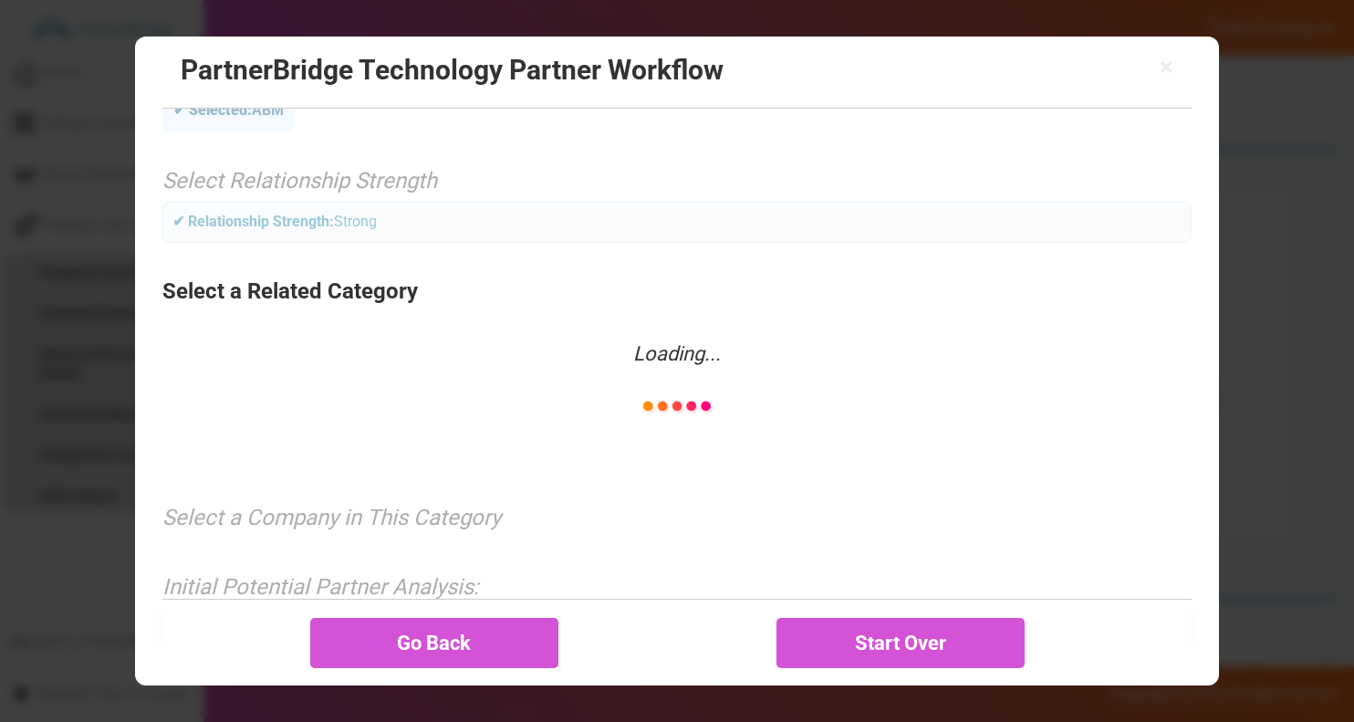
scroll to position [92, 0]
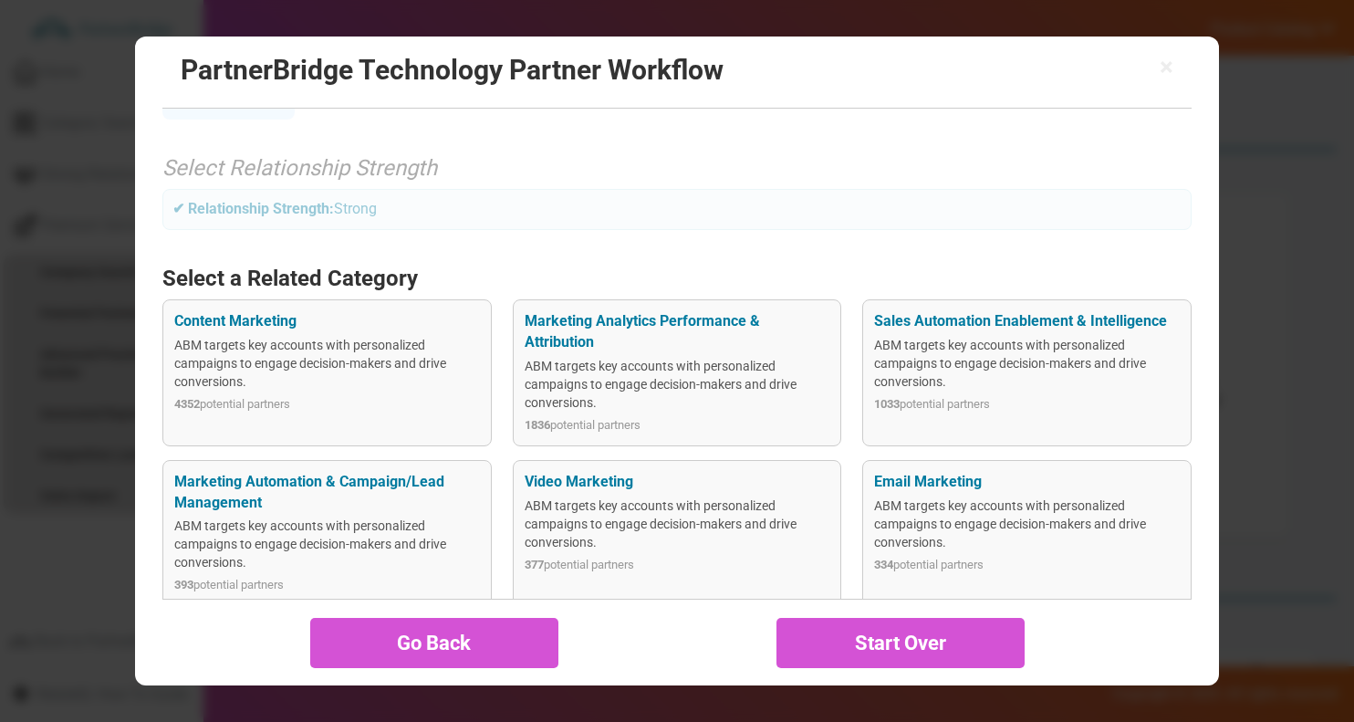
click at [599, 402] on div "ABM targets key accounts with personalized campaigns to engage decision-makers …" at bounding box center [678, 384] width 306 height 55
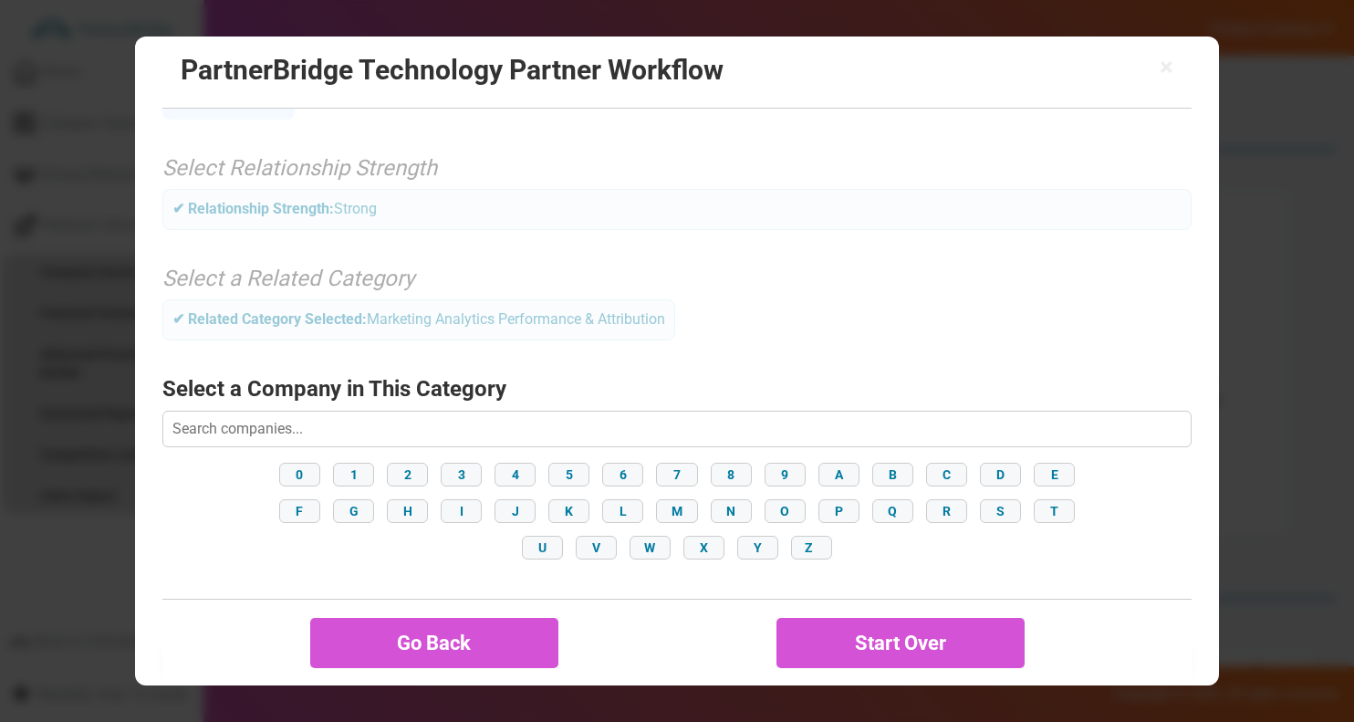
scroll to position [210, 0]
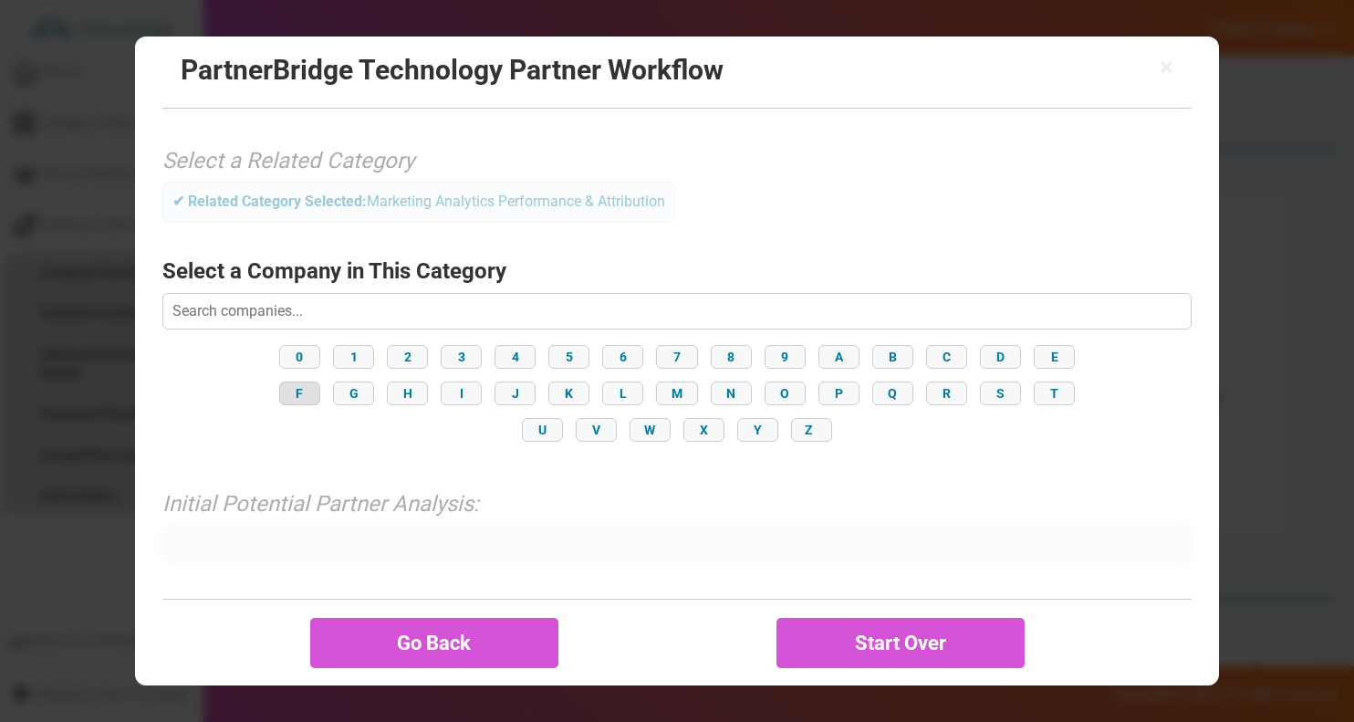
click at [305, 393] on button "F" at bounding box center [299, 393] width 41 height 24
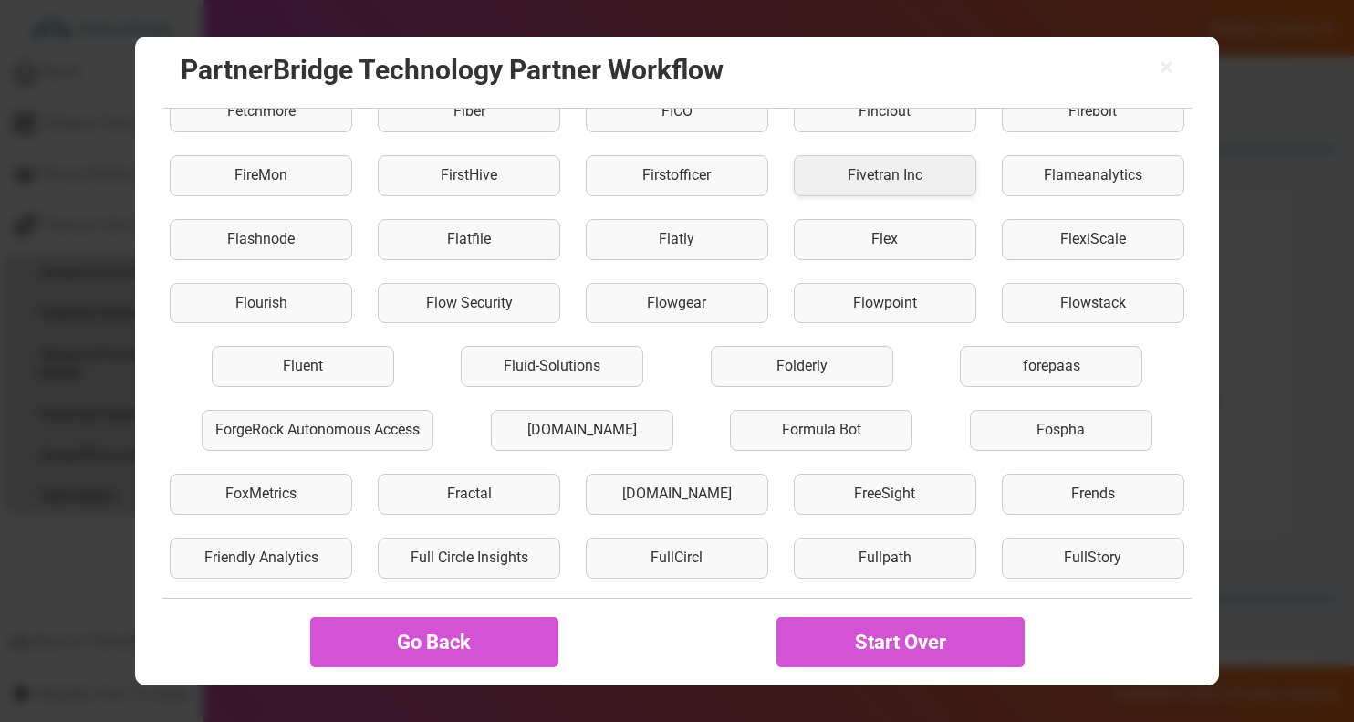
click at [857, 179] on div "Fivetran Inc" at bounding box center [885, 175] width 182 height 41
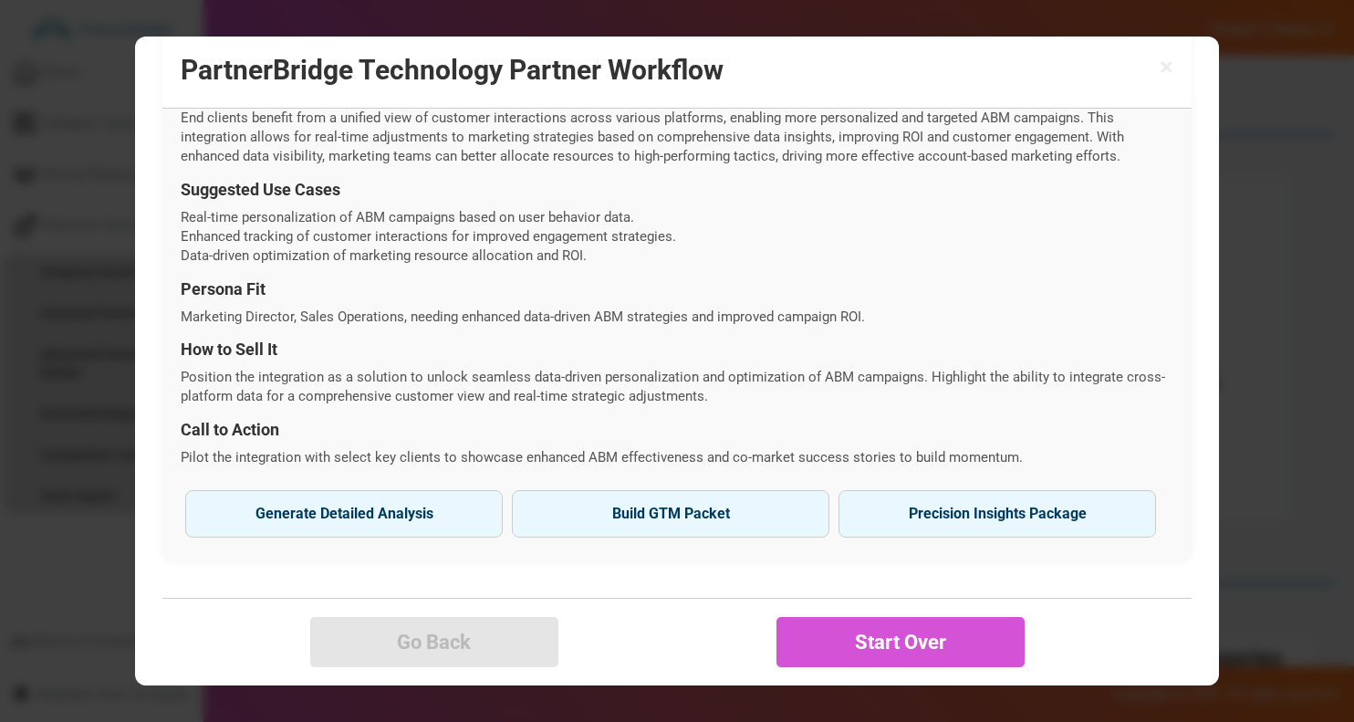
scroll to position [17, 0]
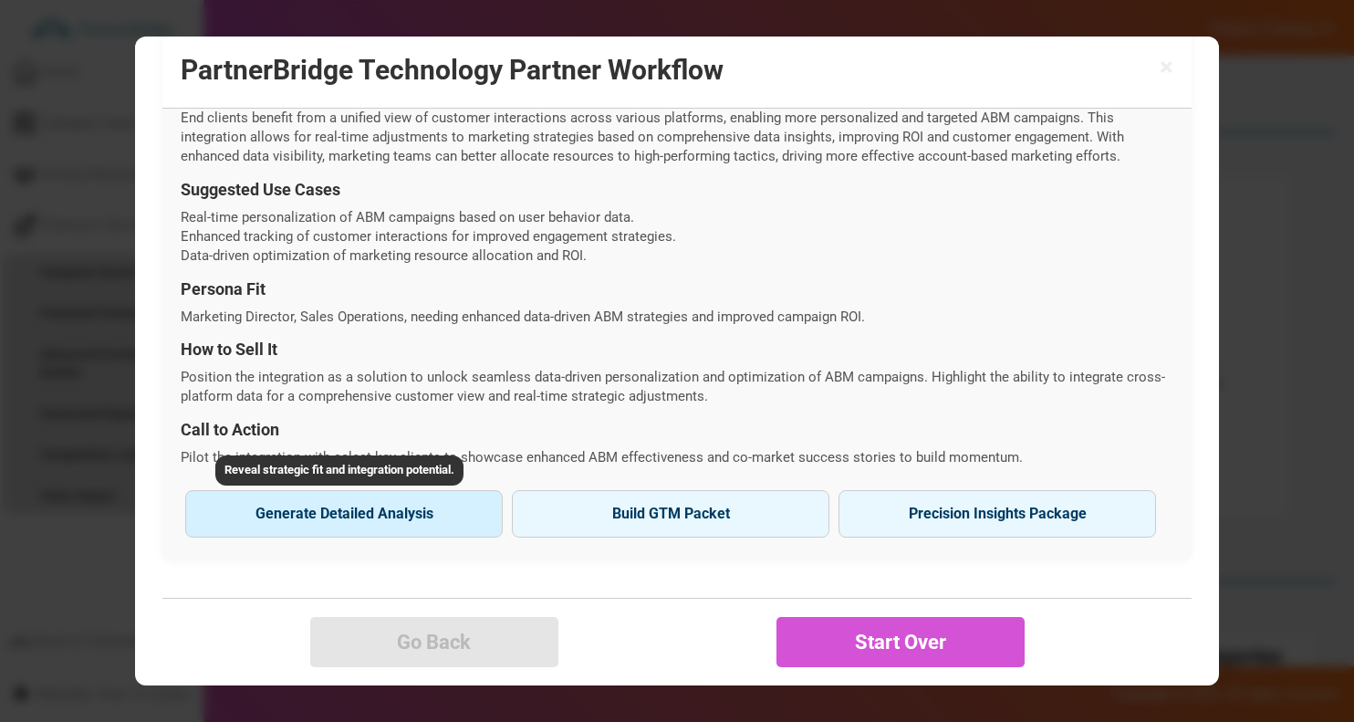
click at [402, 516] on button "Generate Detailed Analysis Reveal strategic fit and integration potential." at bounding box center [343, 513] width 317 height 47
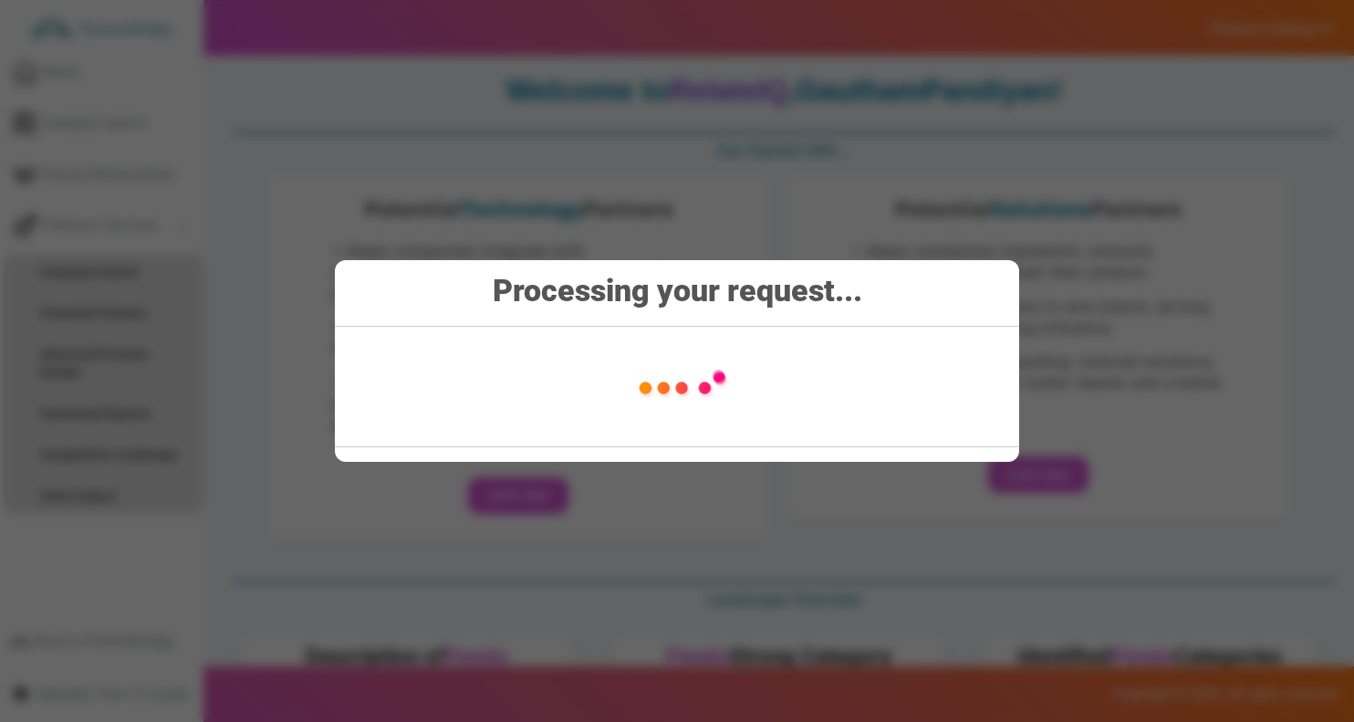
click at [771, 325] on div "Processing your request..." at bounding box center [677, 361] width 684 height 202
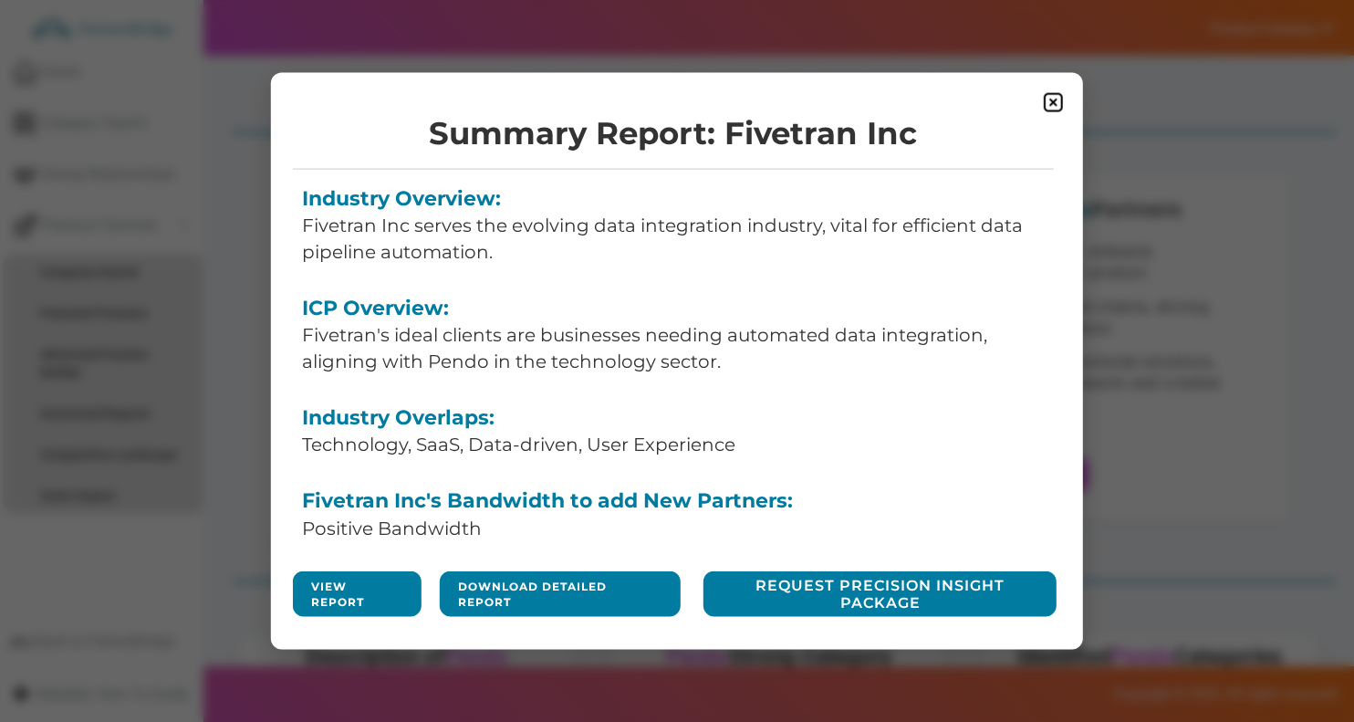
click at [344, 593] on link "View Report" at bounding box center [357, 593] width 92 height 31
